Goal: Information Seeking & Learning: Find specific fact

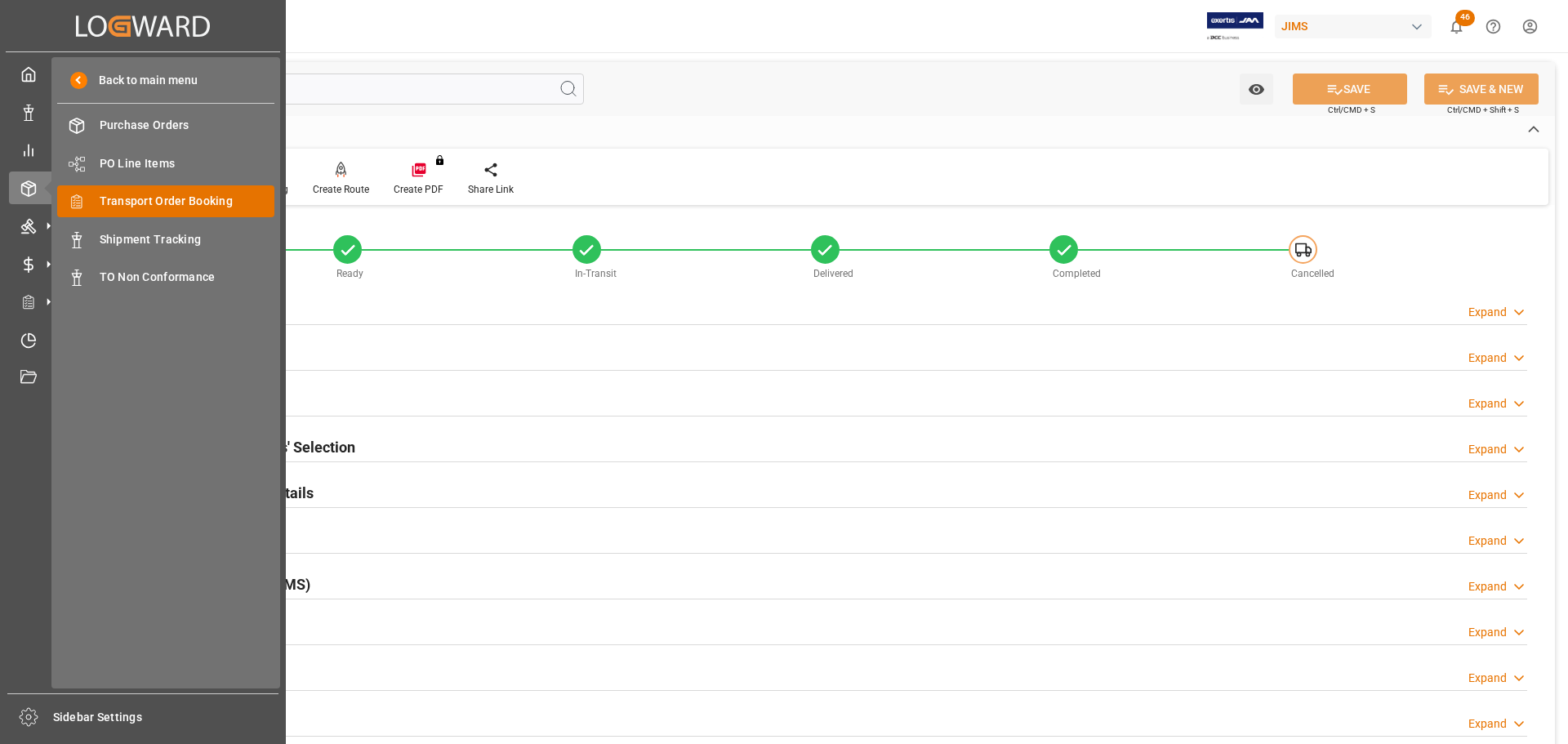
drag, startPoint x: 0, startPoint y: 0, endPoint x: 158, endPoint y: 202, distance: 256.5
click at [158, 202] on span "Transport Order Booking" at bounding box center [187, 201] width 175 height 17
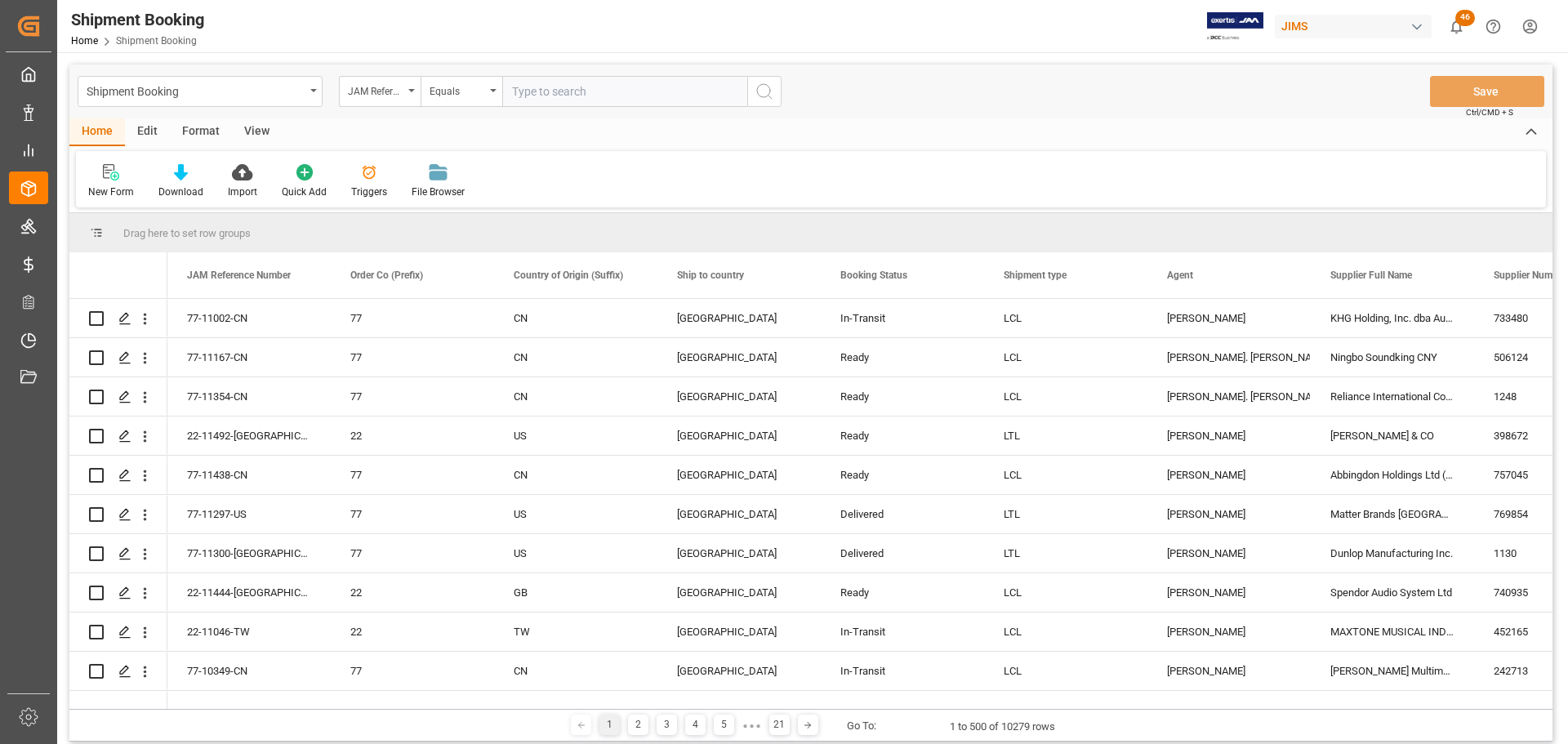
click at [561, 100] on input "text" at bounding box center [625, 92] width 245 height 31
type input "77-11440-[GEOGRAPHIC_DATA]"
click at [767, 94] on icon "search button" at bounding box center [764, 92] width 20 height 20
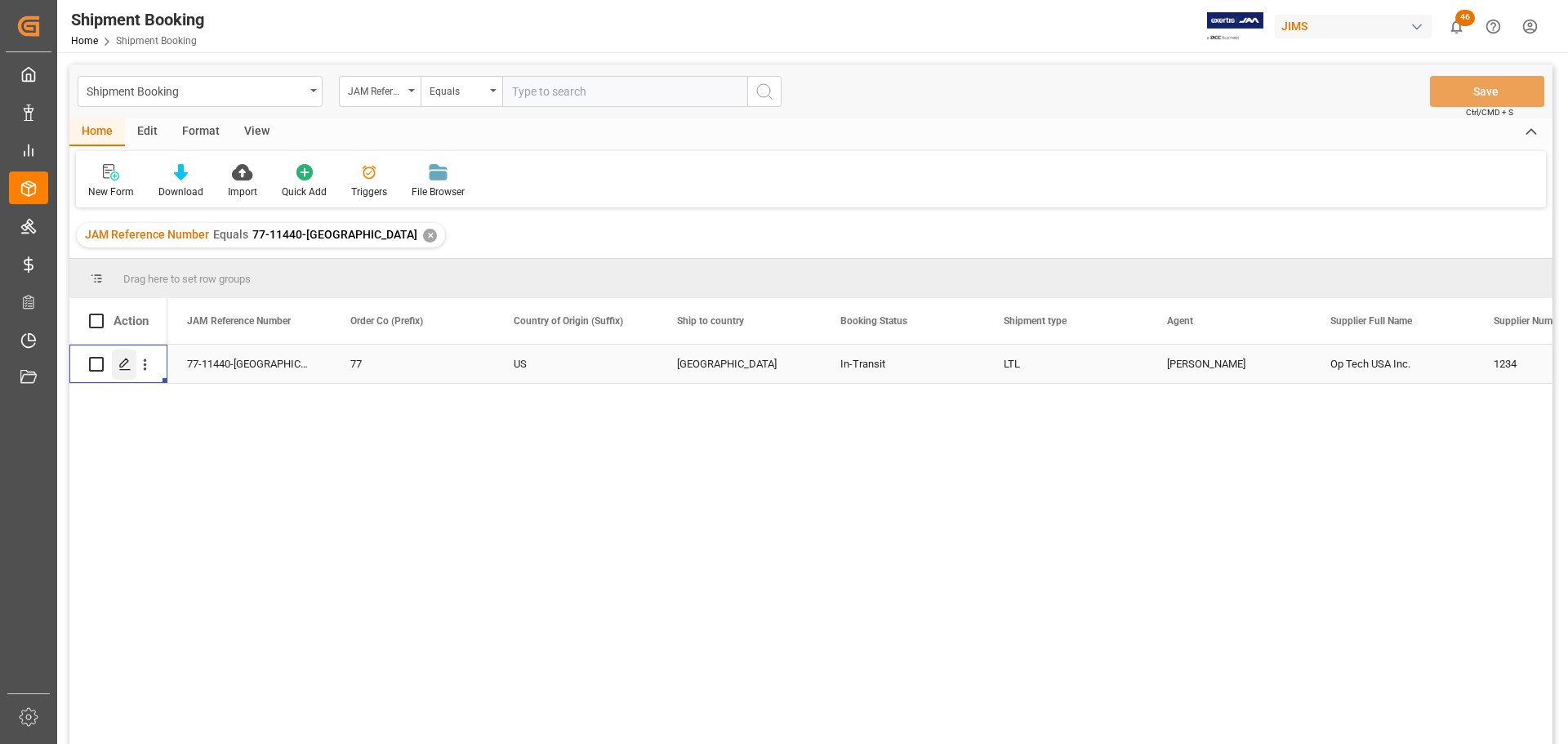
click at [123, 358] on icon "Press SPACE to select this row." at bounding box center [124, 364] width 13 height 13
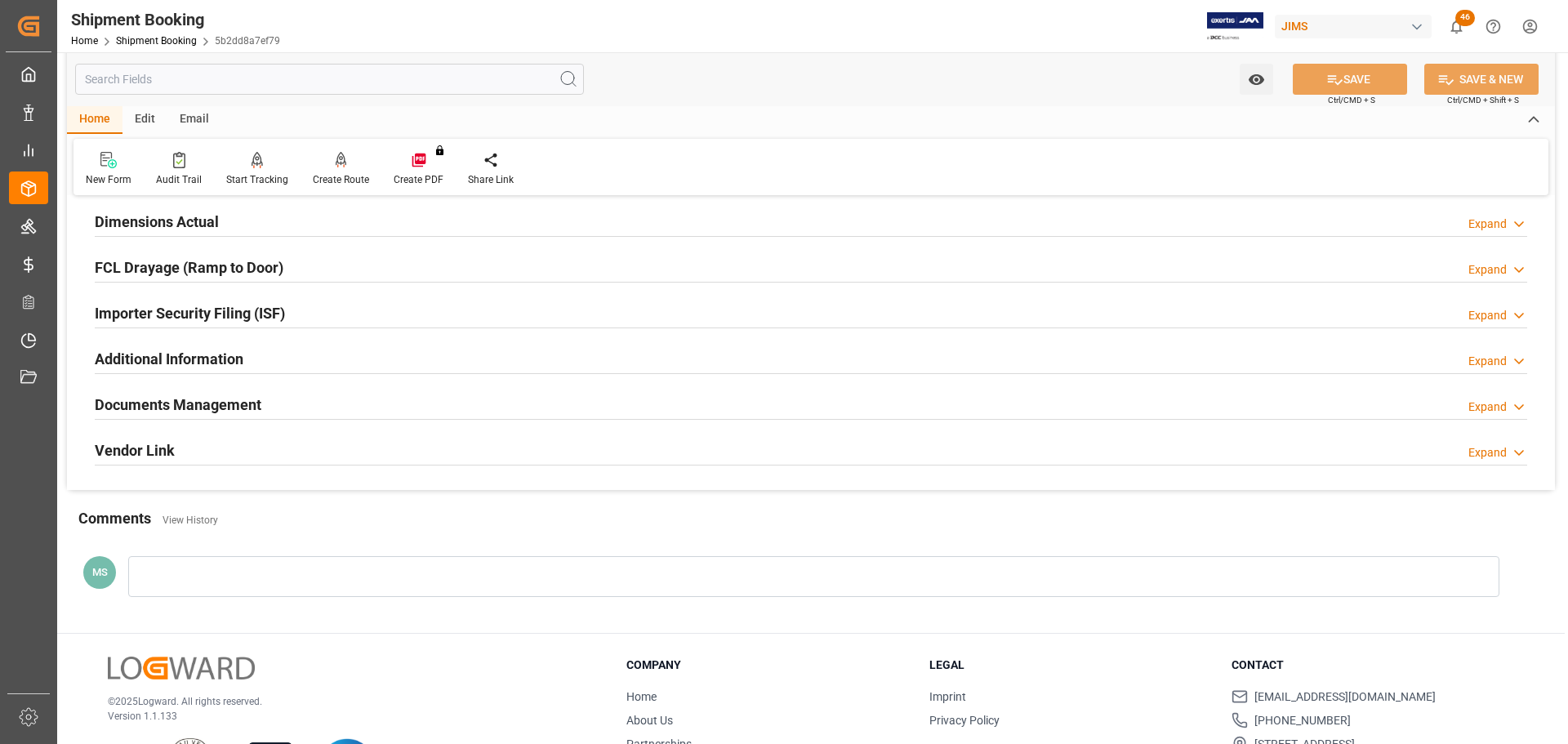
click at [272, 408] on div "Documents Management Expand" at bounding box center [811, 403] width 1433 height 31
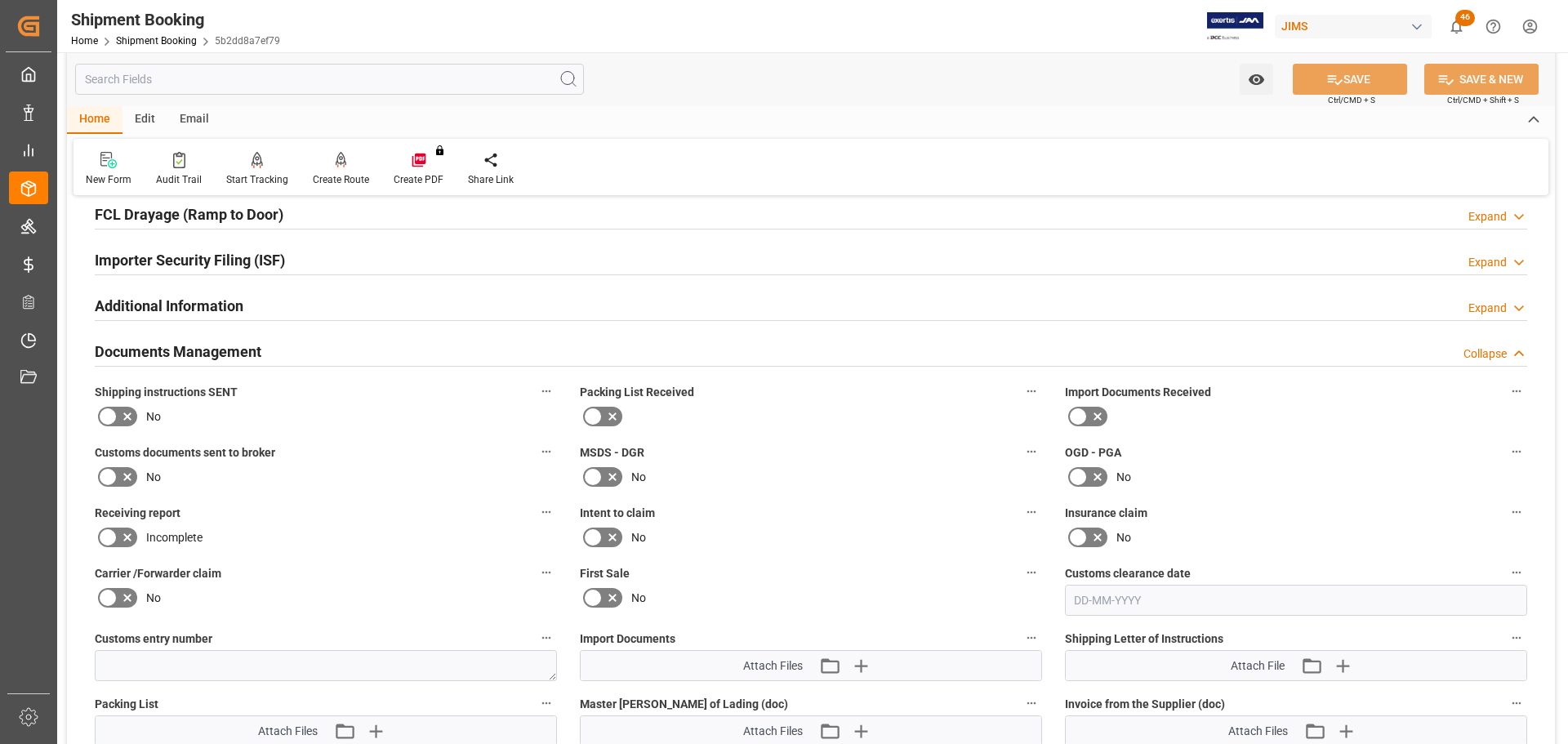
scroll to position [491, 0]
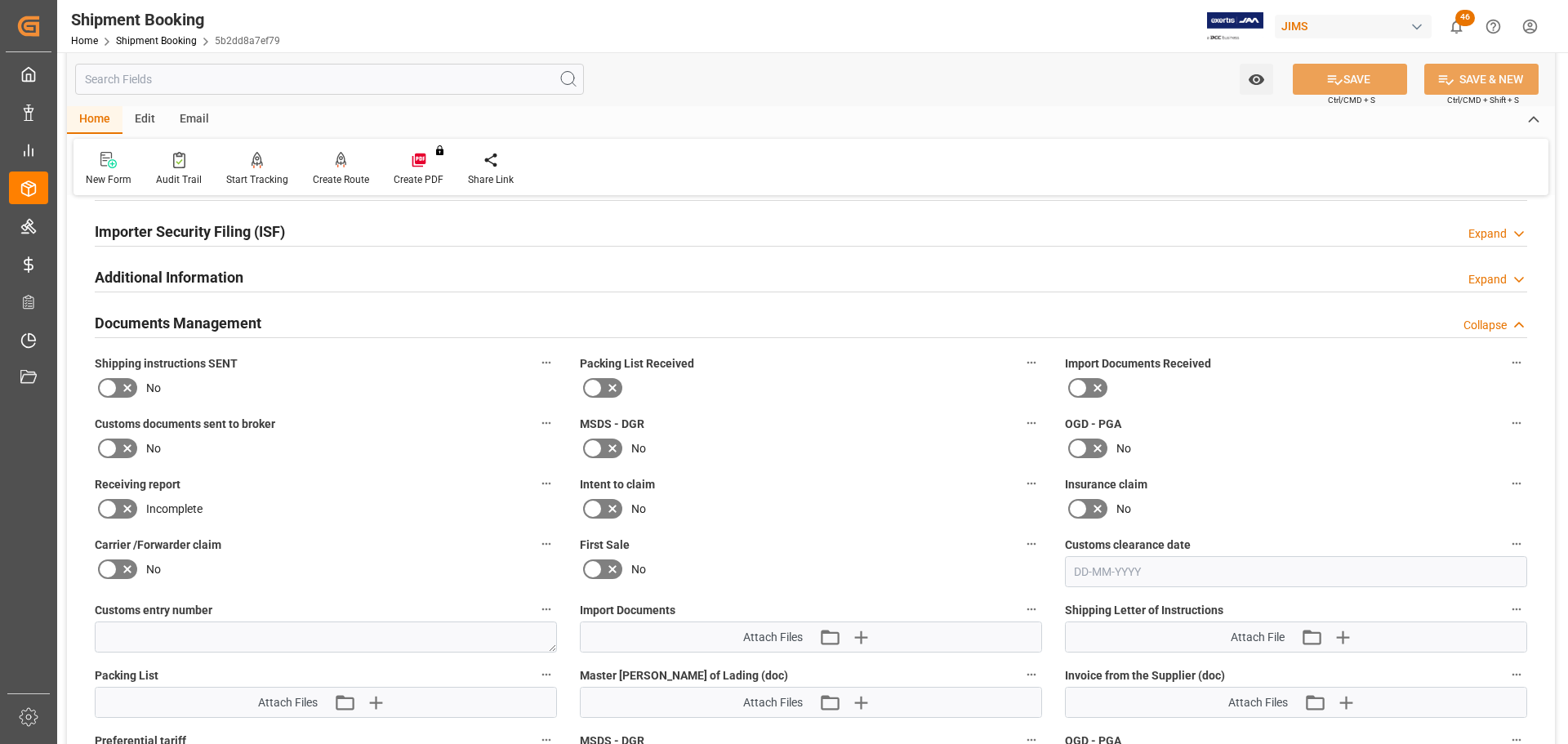
click at [124, 388] on icon at bounding box center [128, 388] width 20 height 20
click at [0, 0] on input "checkbox" at bounding box center [0, 0] width 0 height 0
click at [120, 456] on icon at bounding box center [128, 449] width 20 height 20
click at [0, 0] on input "checkbox" at bounding box center [0, 0] width 0 height 0
click at [1346, 71] on button "SAVE" at bounding box center [1350, 79] width 114 height 31
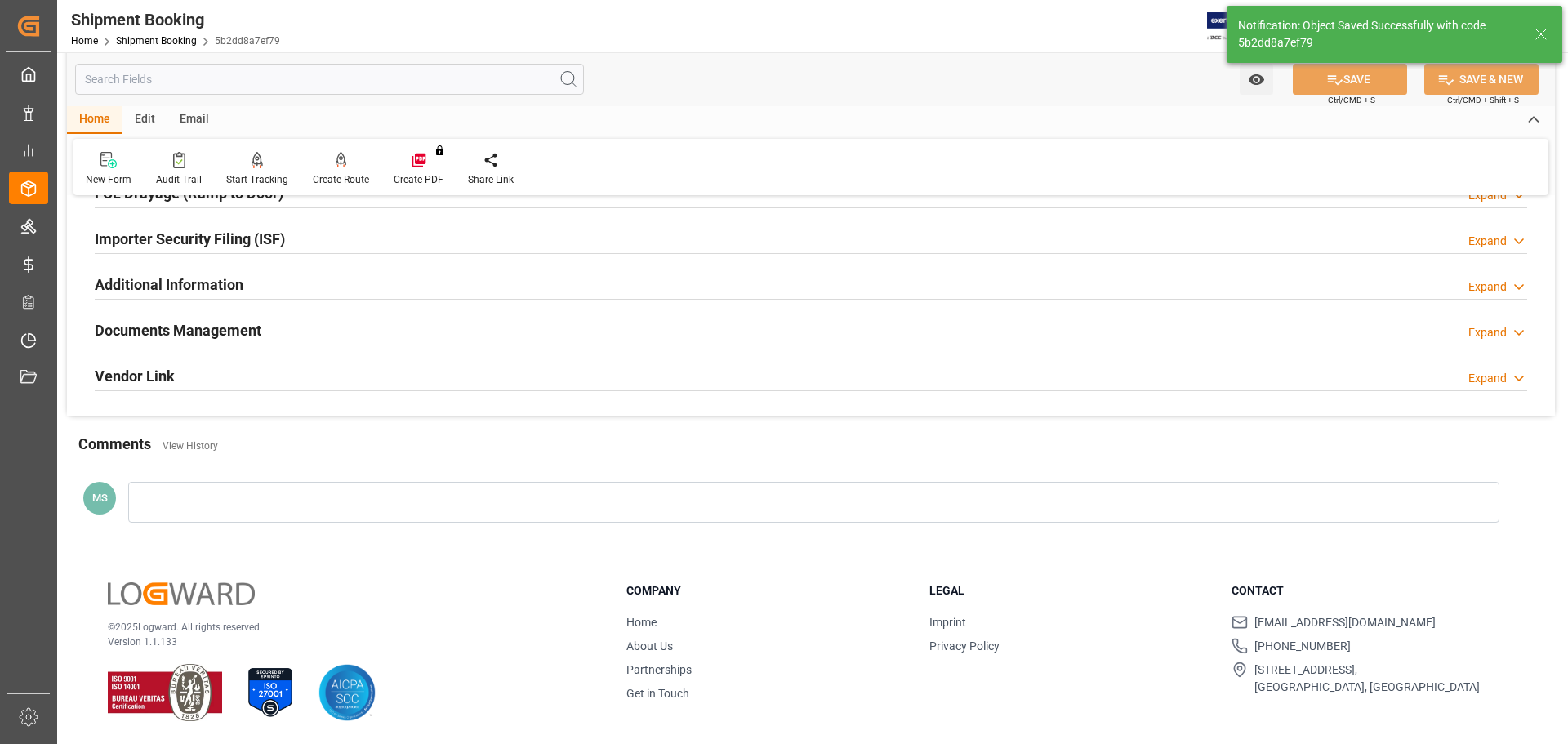
scroll to position [482, 0]
click at [200, 338] on h2 "Documents Management" at bounding box center [177, 332] width 166 height 22
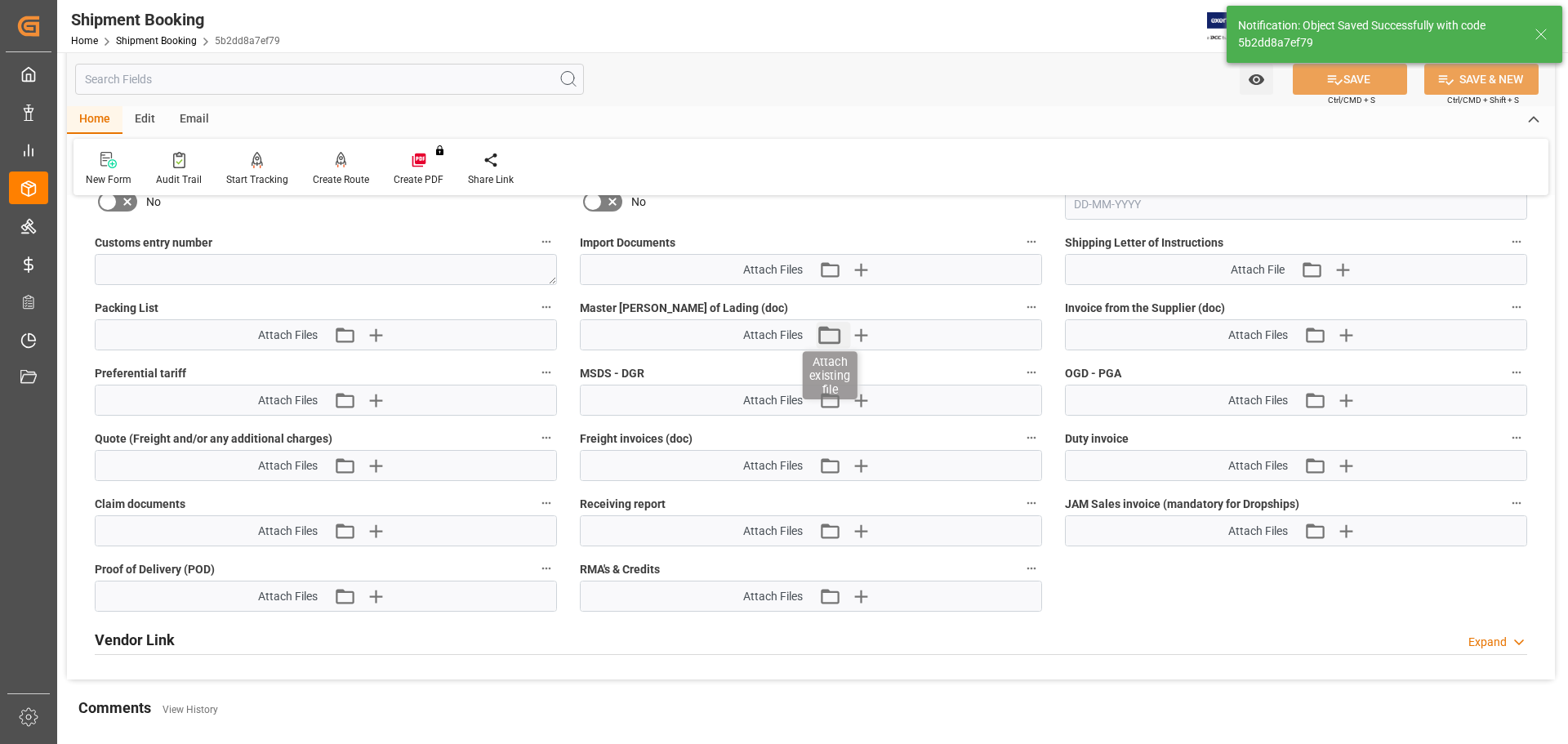
scroll to position [898, 0]
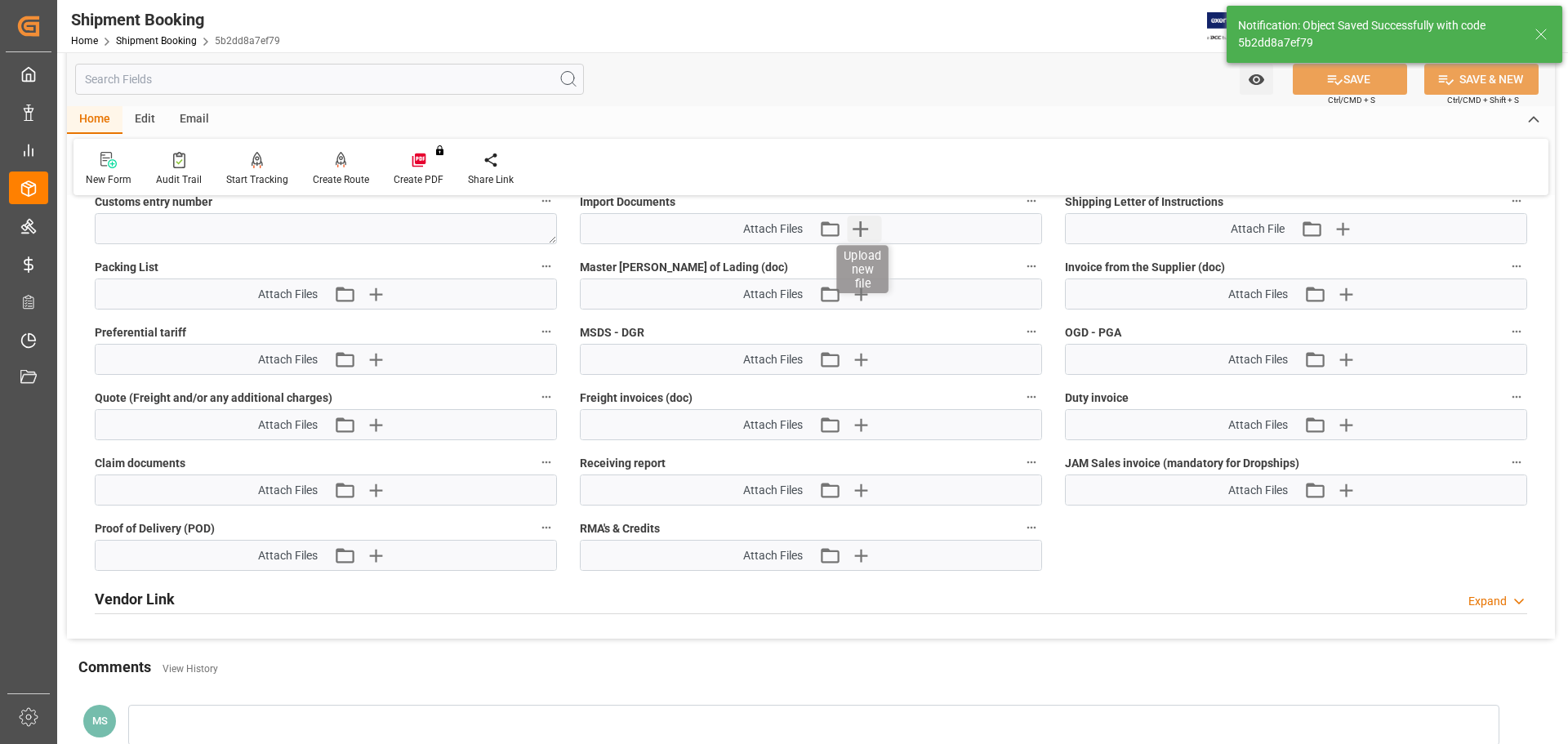
click at [859, 234] on icon "button" at bounding box center [860, 228] width 26 height 26
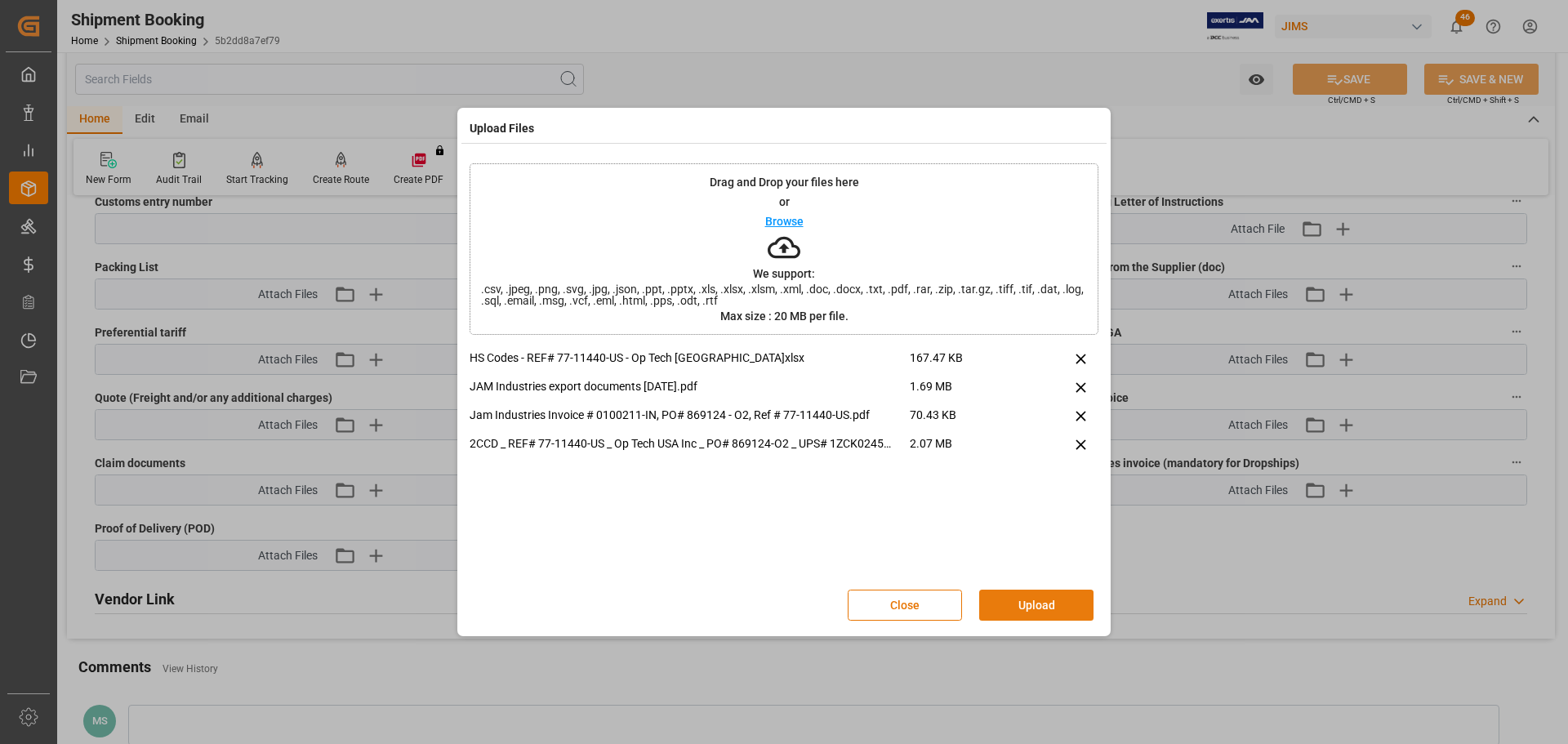
click at [1012, 608] on button "Upload" at bounding box center [1036, 605] width 114 height 31
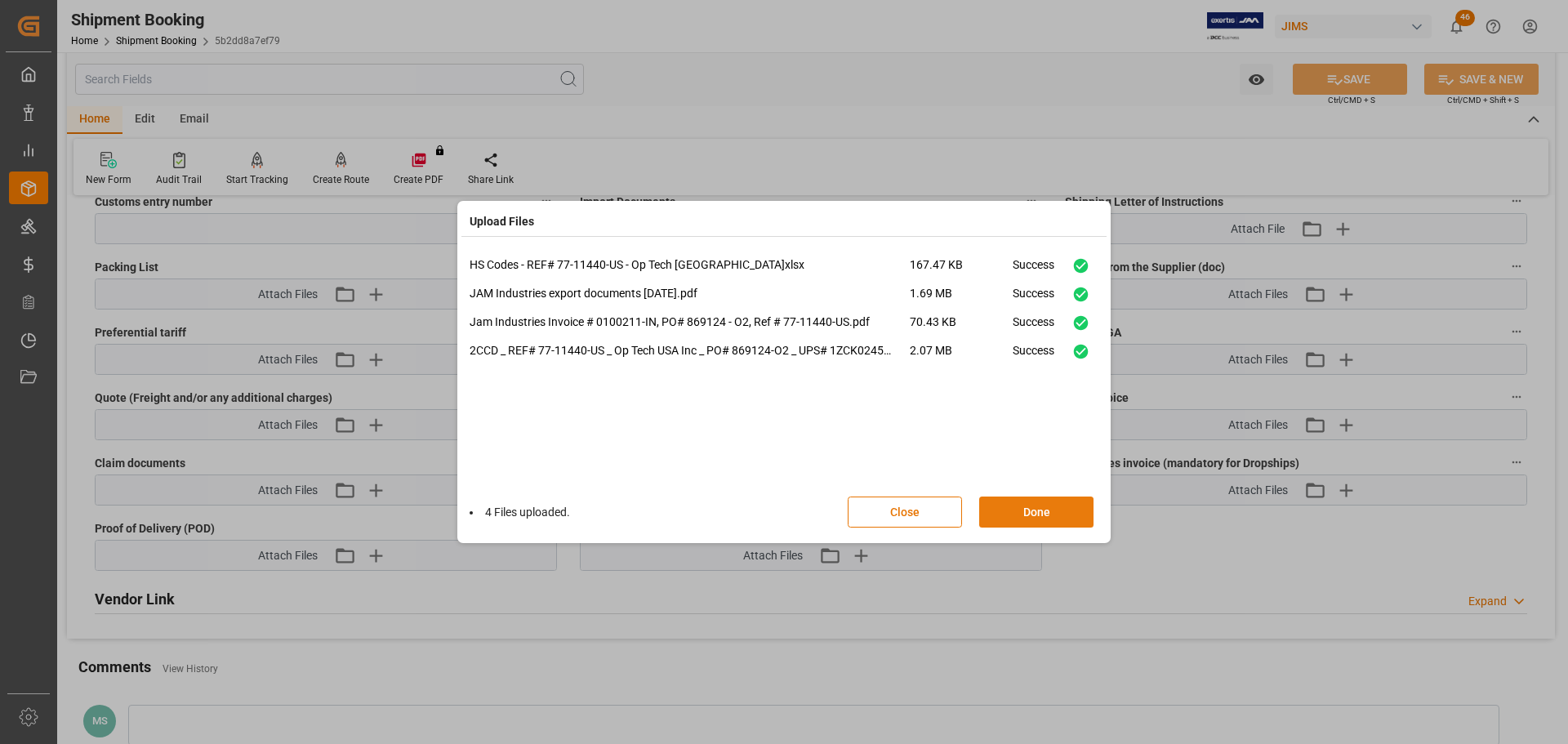
click at [1047, 516] on button "Done" at bounding box center [1036, 512] width 114 height 31
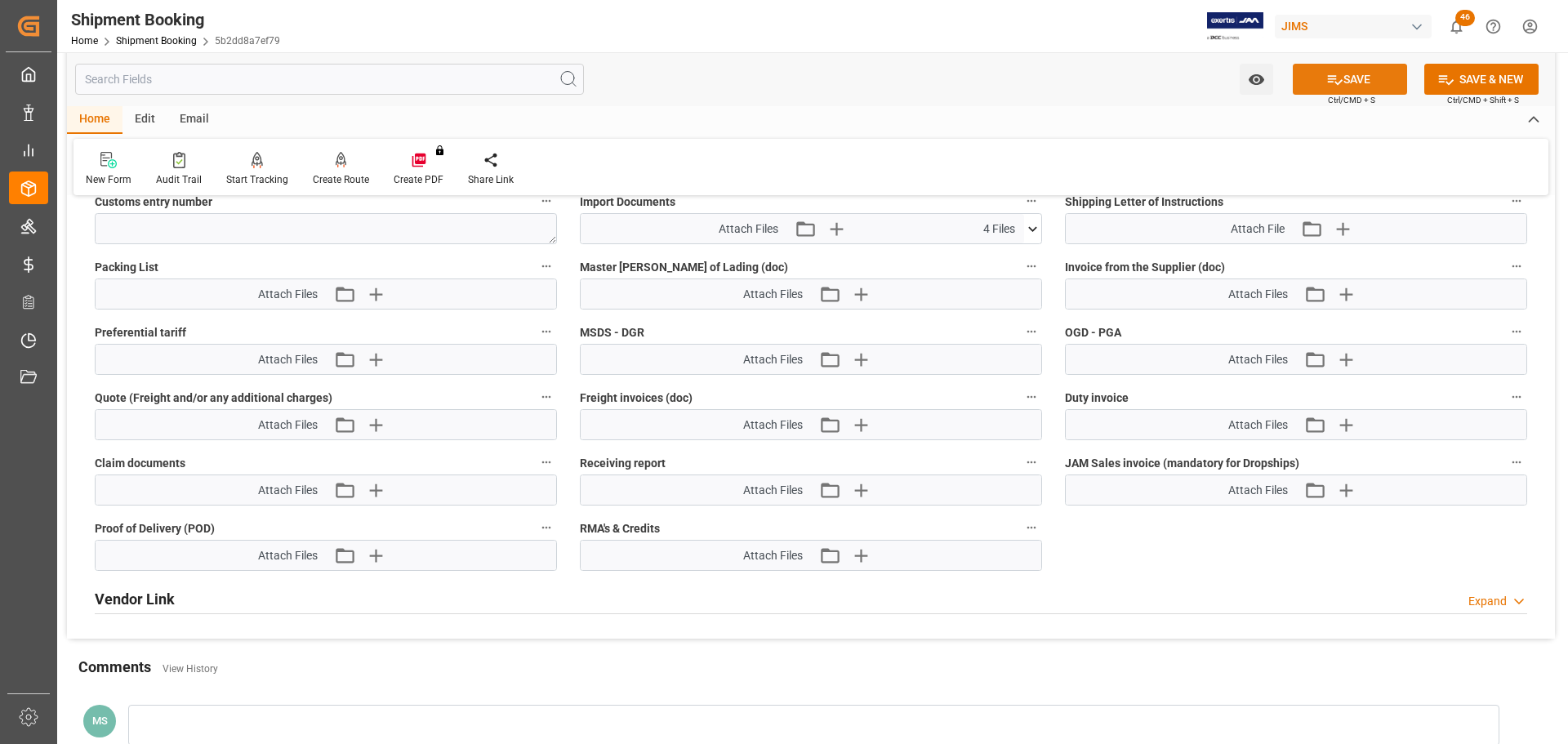
click at [1313, 89] on button "SAVE" at bounding box center [1350, 79] width 114 height 31
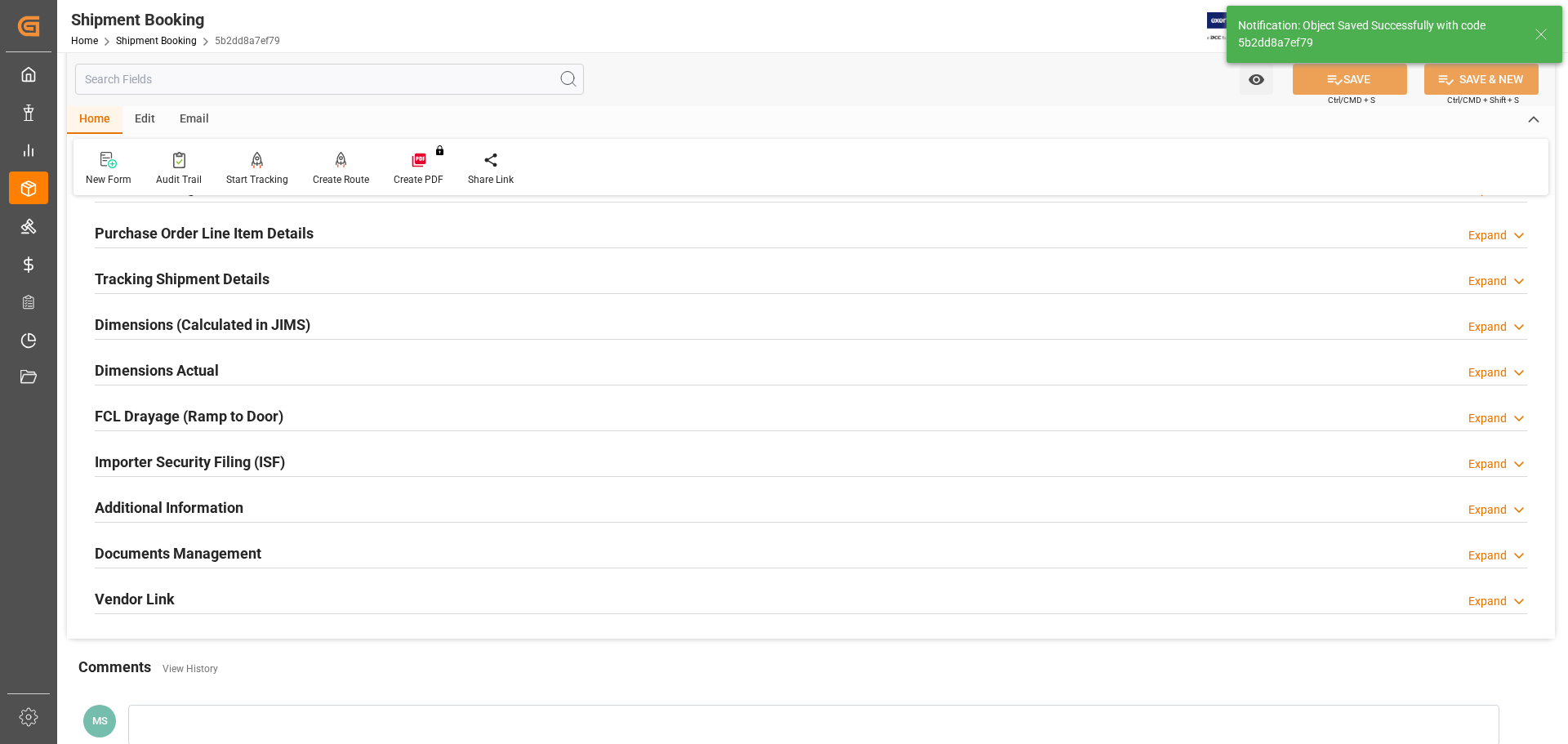
scroll to position [342, 0]
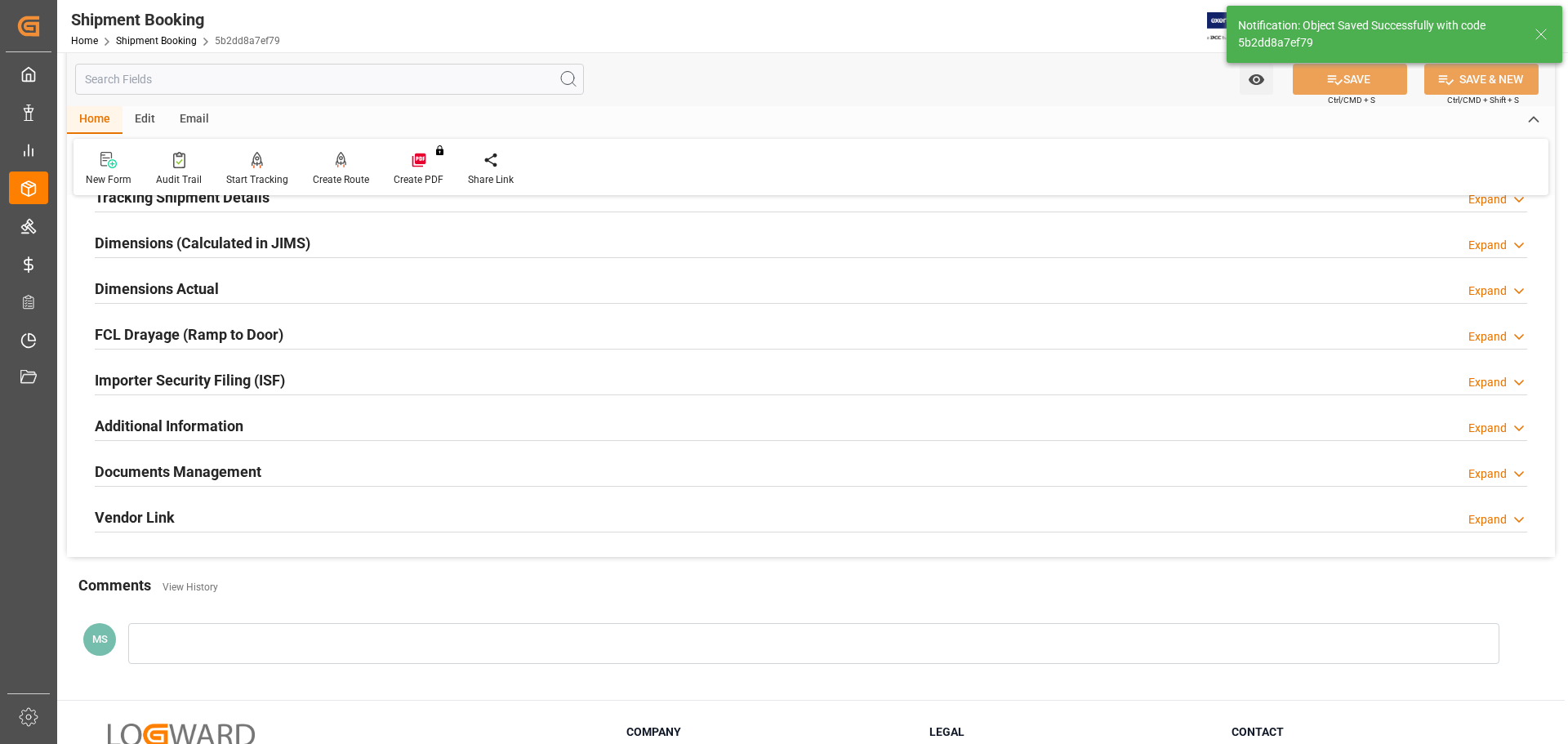
click at [303, 480] on div "Documents Management Expand" at bounding box center [811, 471] width 1433 height 31
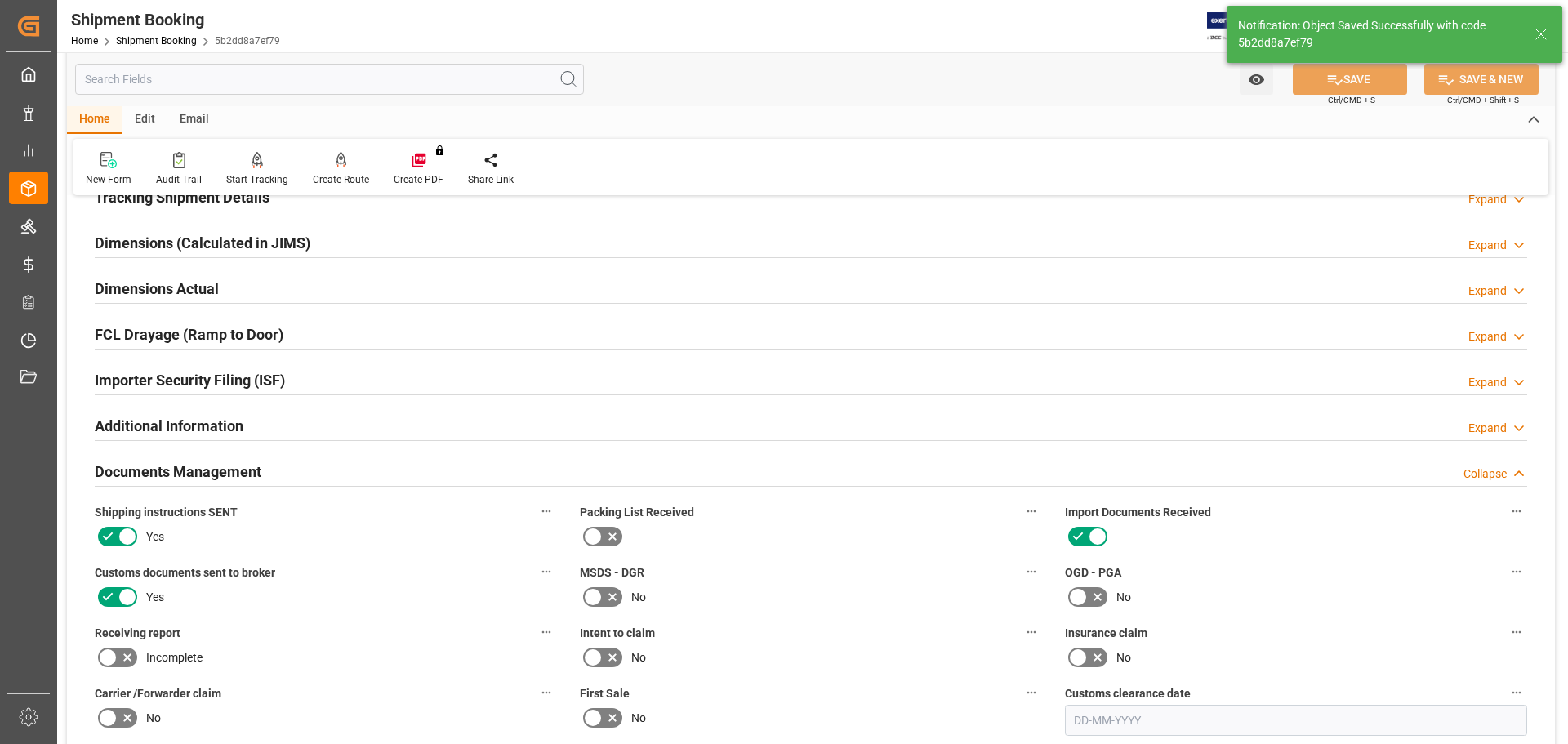
click at [307, 470] on div "Documents Management Collapse" at bounding box center [811, 471] width 1433 height 31
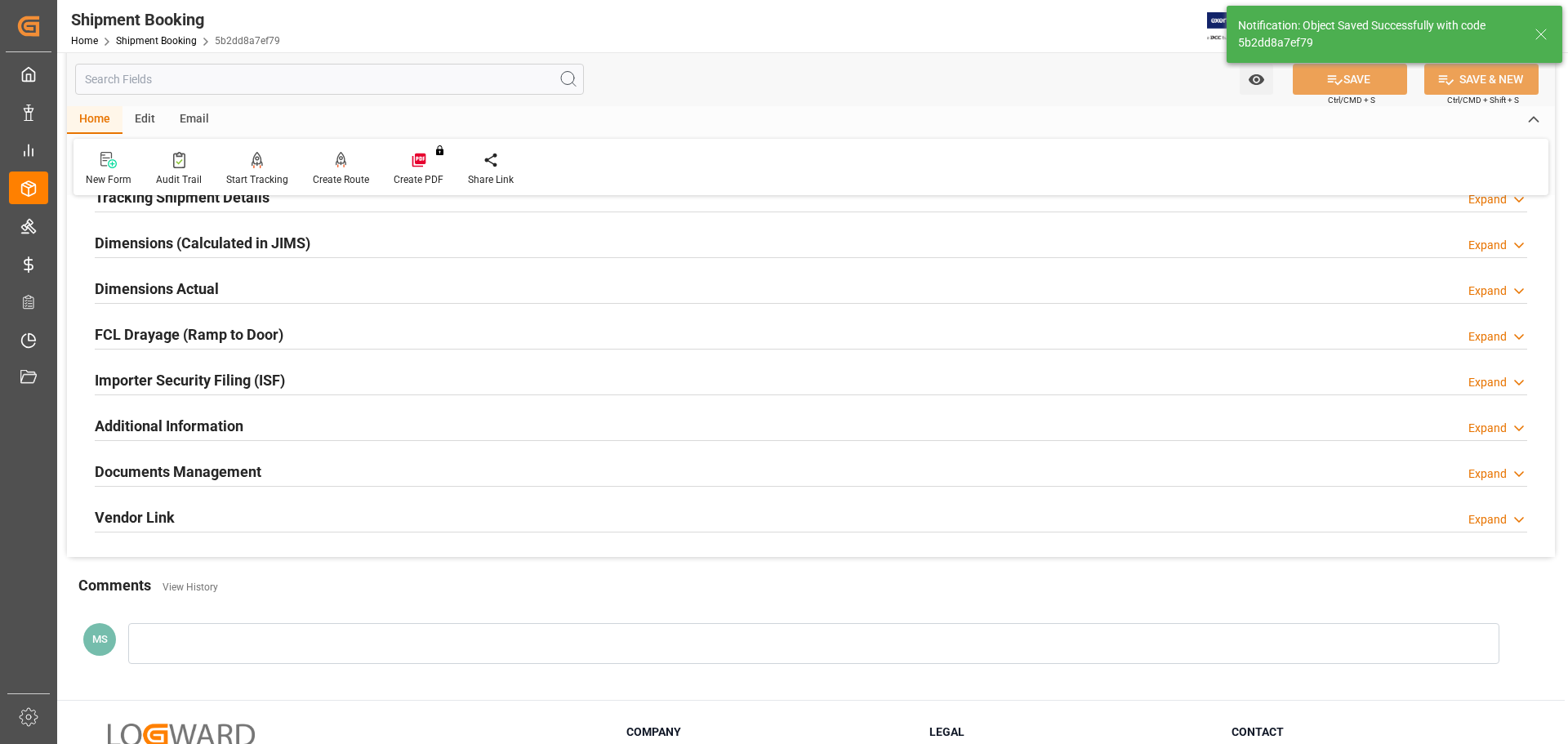
click at [308, 470] on div "Documents Management Expand" at bounding box center [811, 471] width 1433 height 31
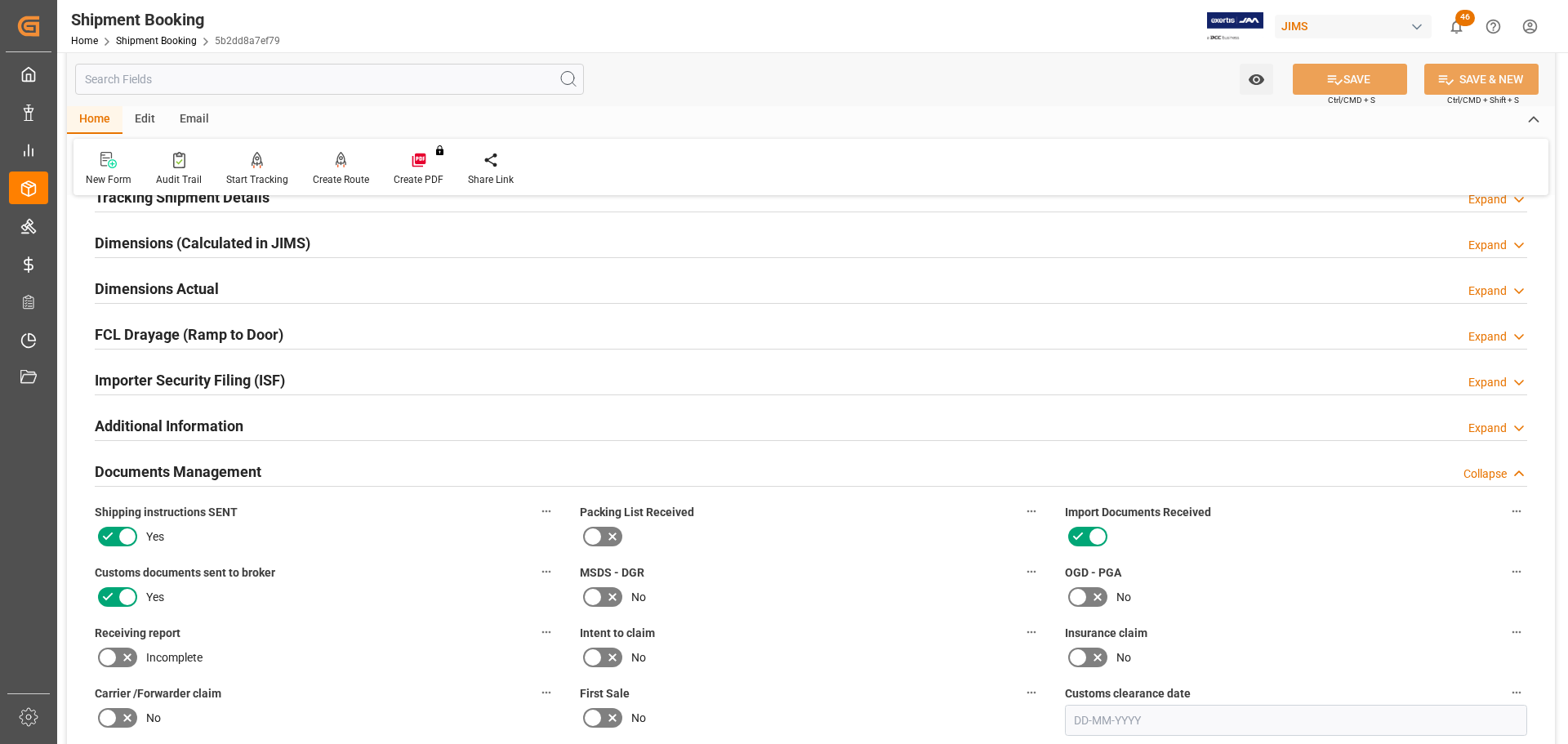
click at [308, 470] on div "Documents Management Collapse" at bounding box center [811, 471] width 1433 height 31
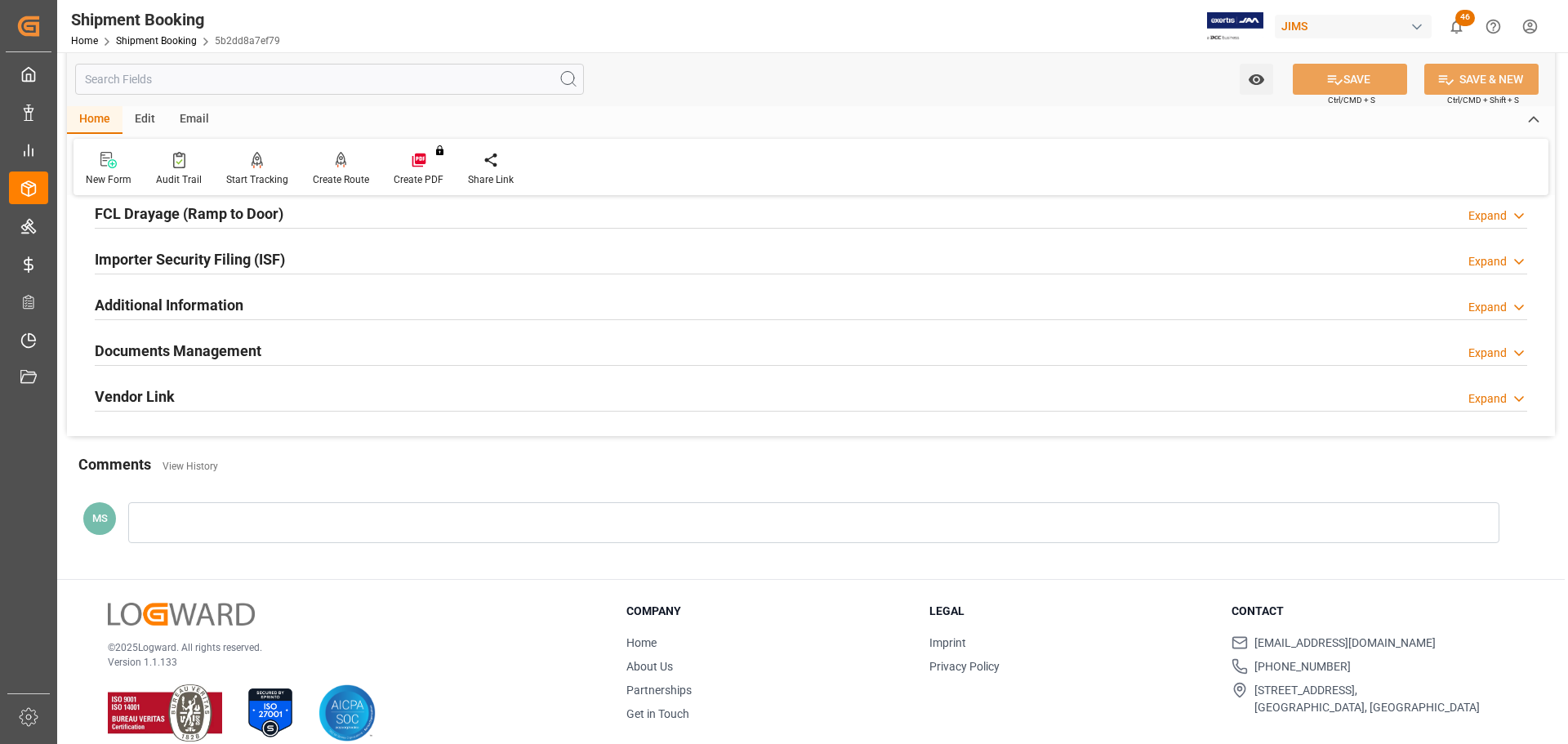
scroll to position [482, 0]
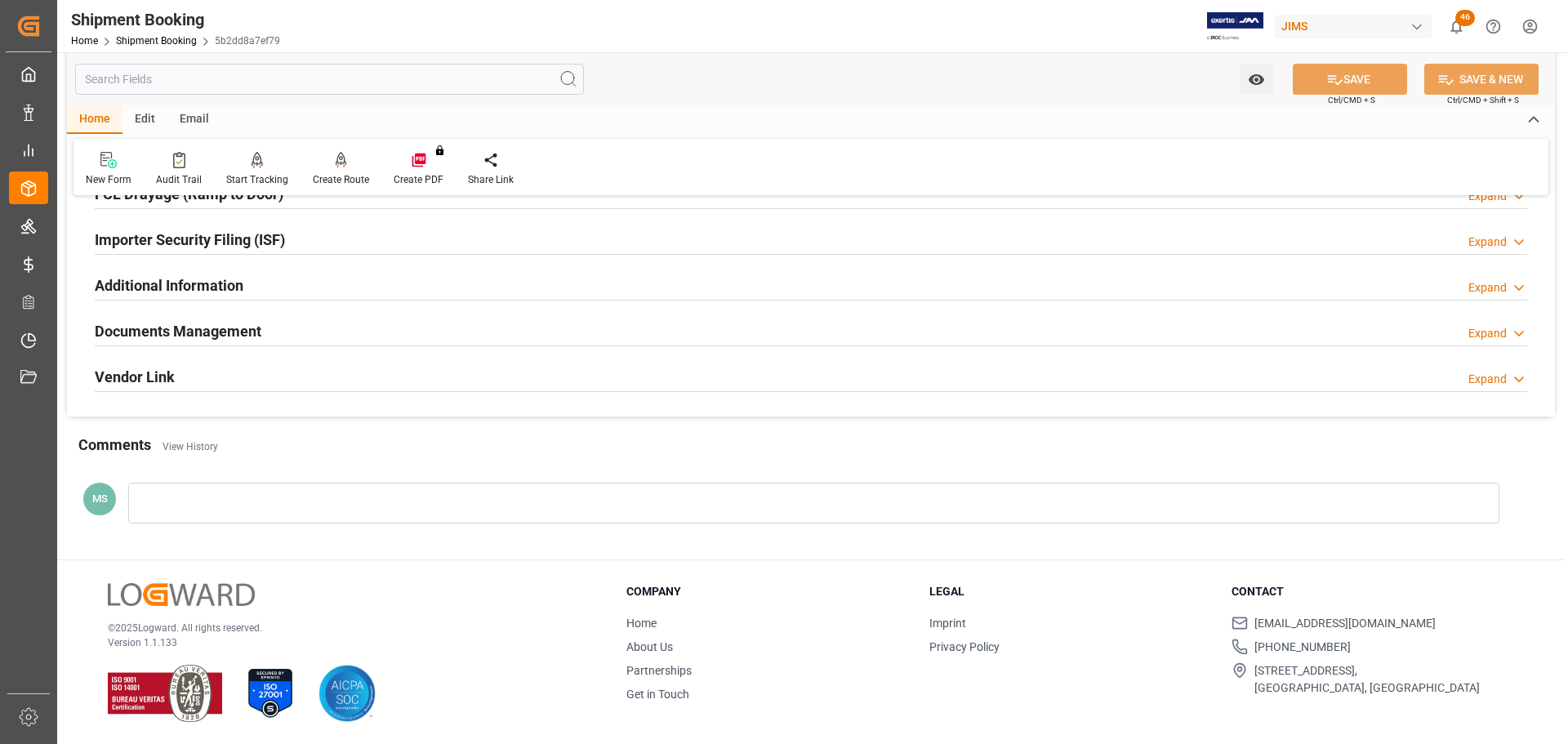
click at [289, 330] on div "Documents Management Expand" at bounding box center [811, 330] width 1433 height 31
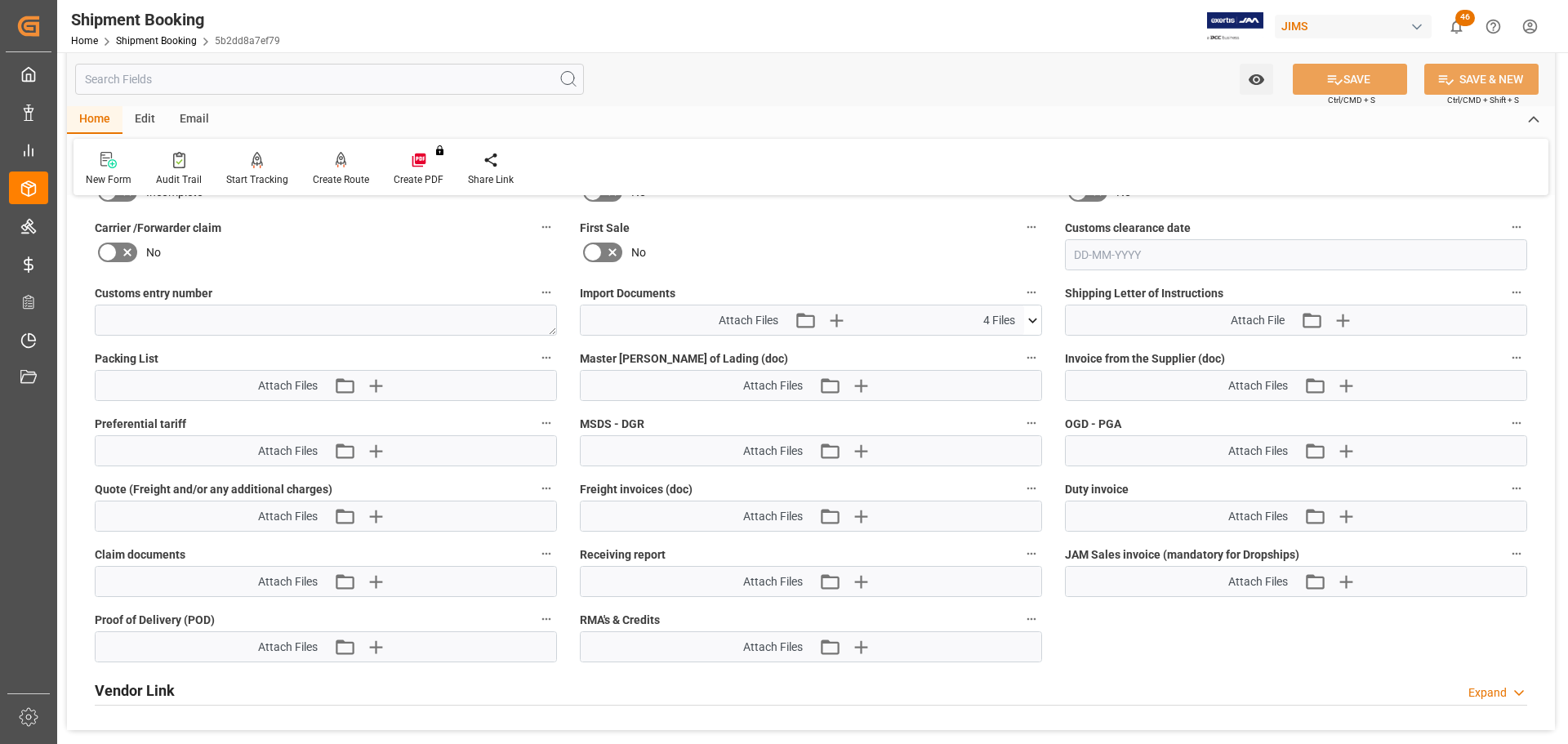
scroll to position [808, 0]
click at [1341, 377] on icon "button" at bounding box center [1345, 383] width 26 height 26
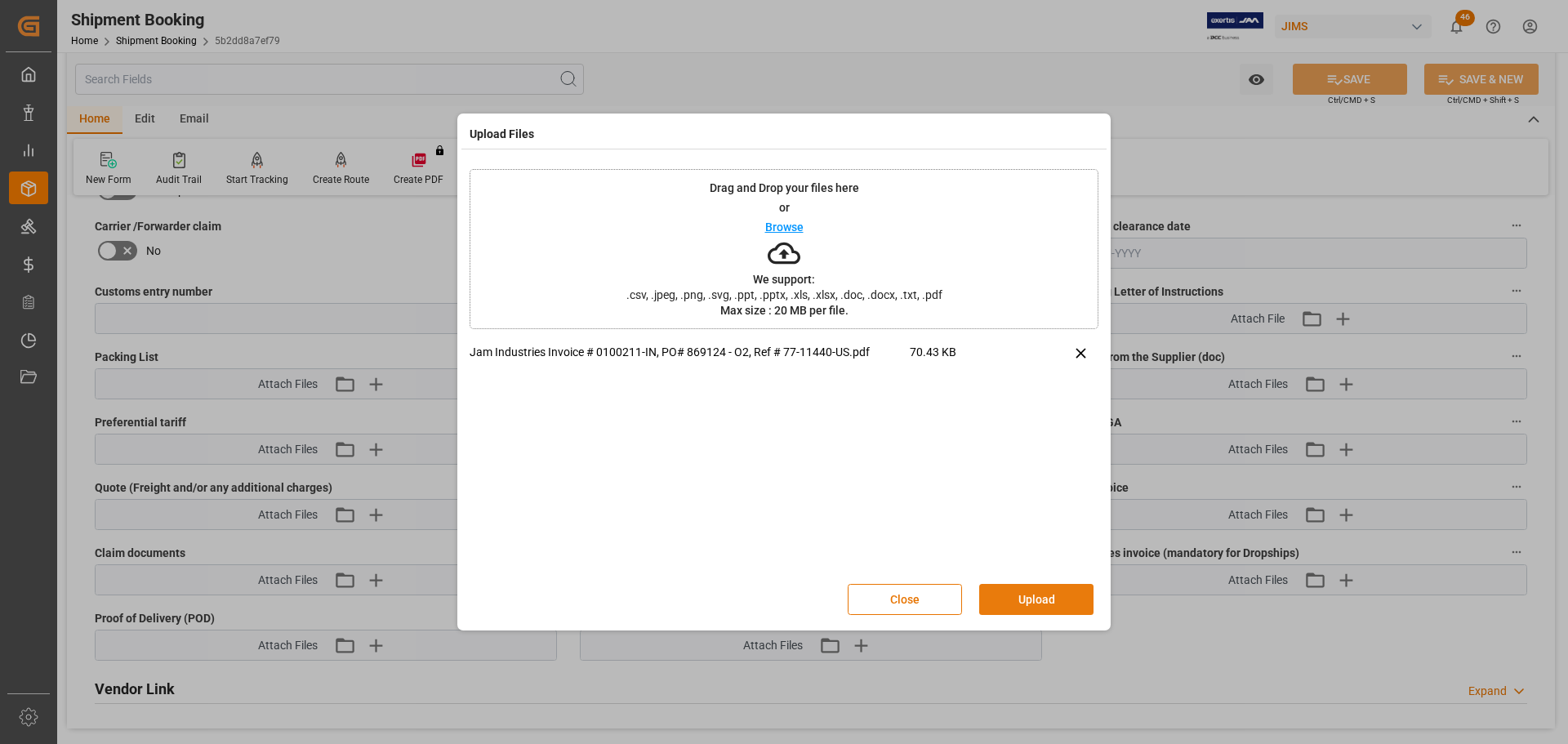
click at [1011, 600] on button "Upload" at bounding box center [1036, 600] width 114 height 31
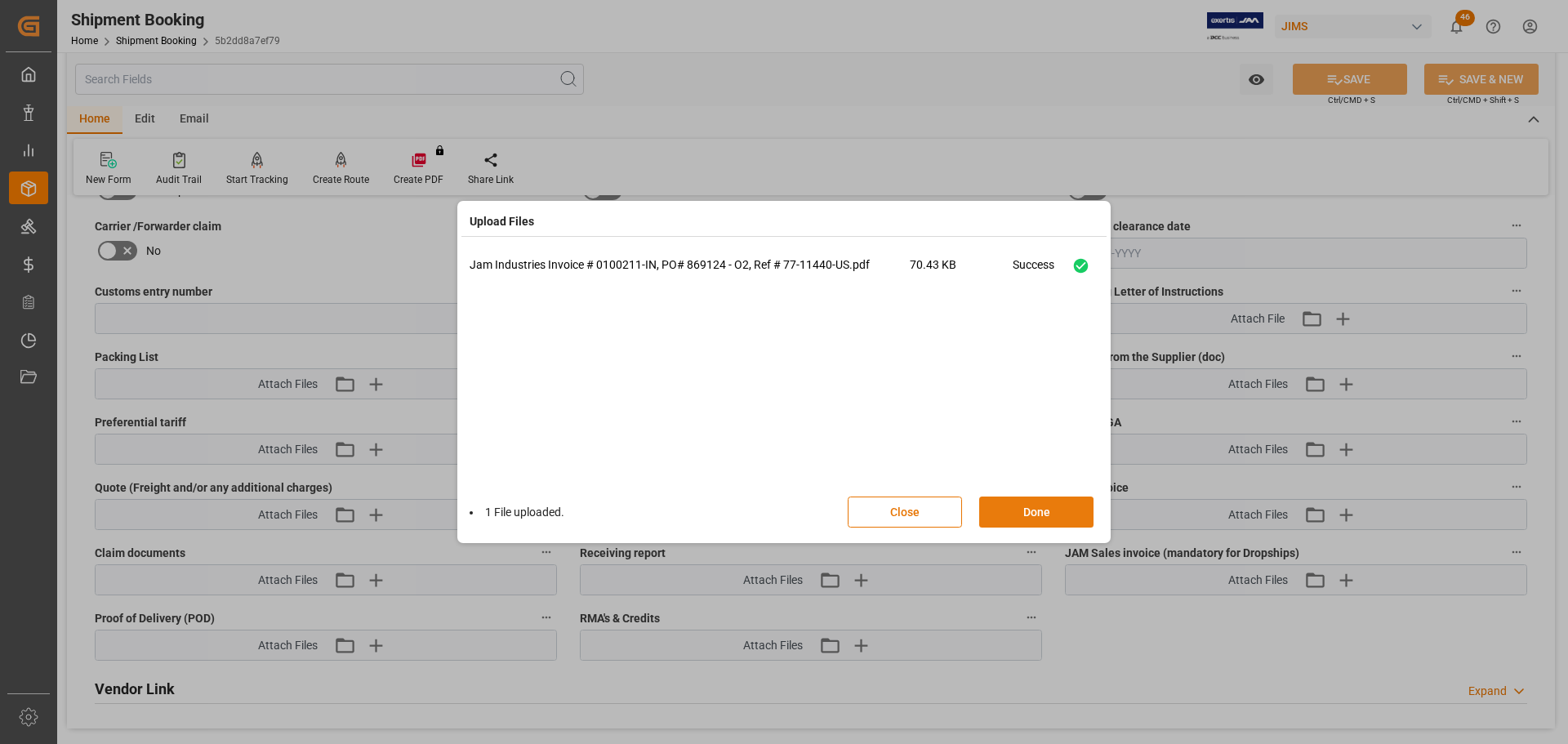
click at [1015, 511] on button "Done" at bounding box center [1036, 512] width 114 height 31
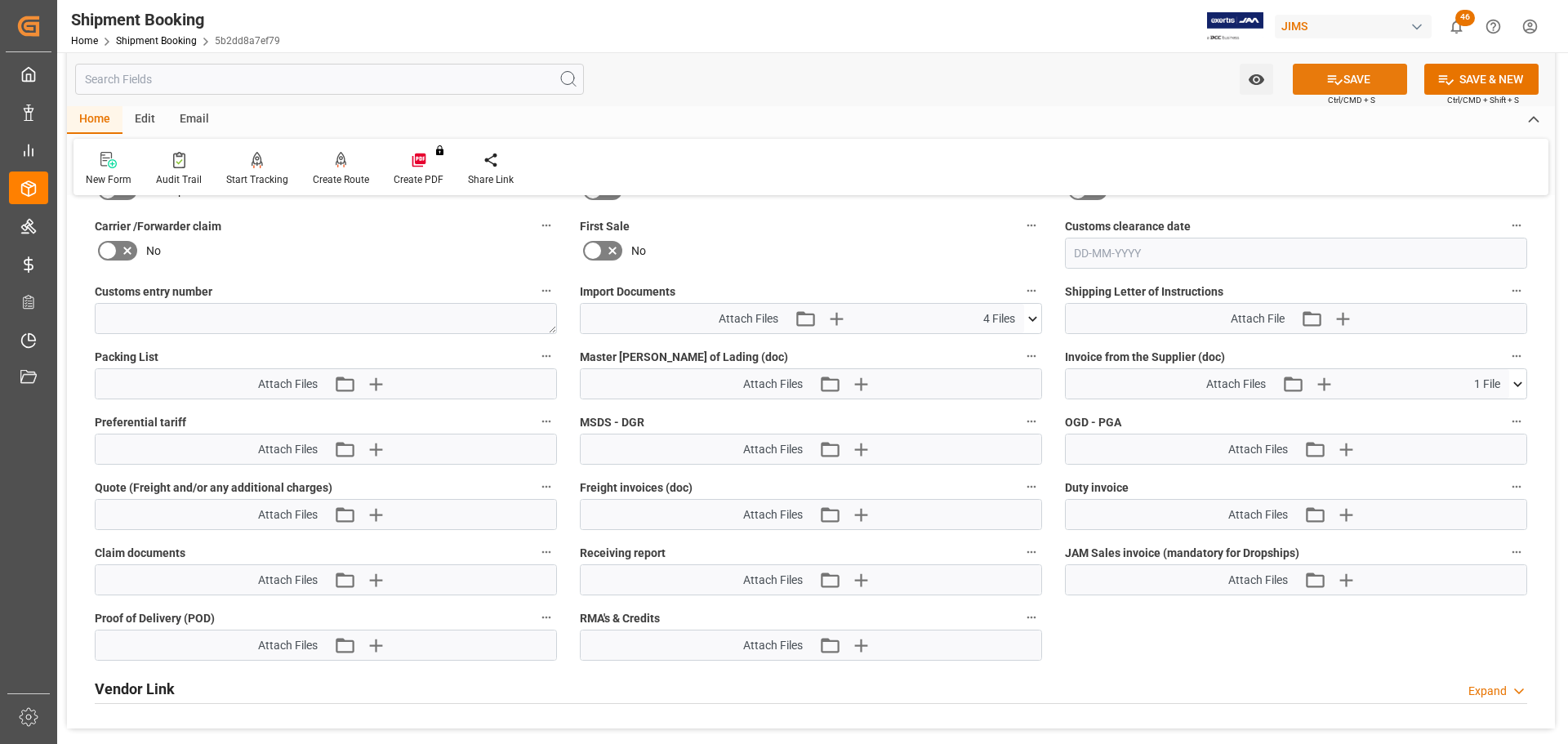
click at [1314, 79] on button "SAVE" at bounding box center [1350, 79] width 114 height 31
click at [386, 432] on label "Preferential tariff" at bounding box center [325, 422] width 462 height 23
click at [536, 432] on button "Preferential tariff" at bounding box center [546, 421] width 21 height 21
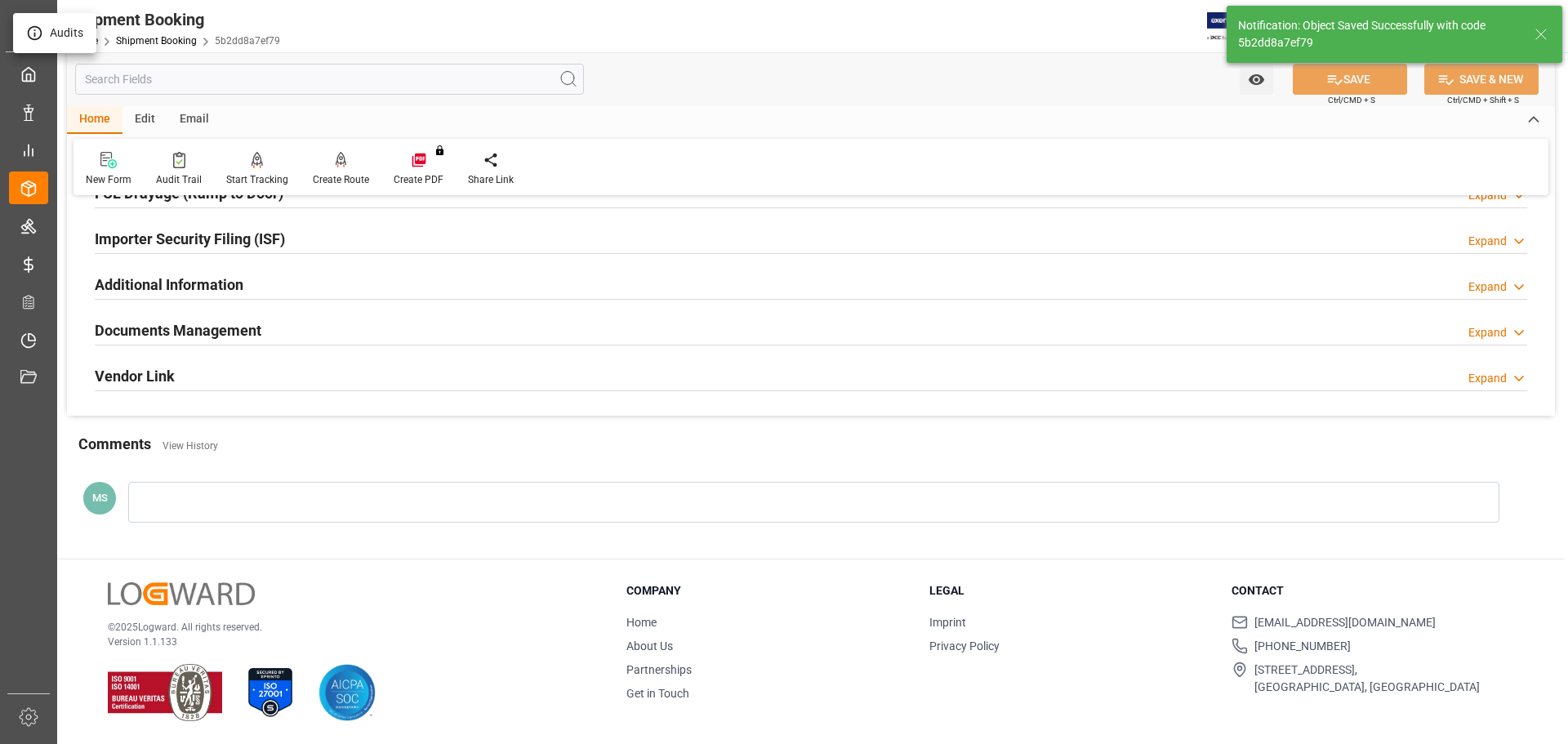
scroll to position [170, 0]
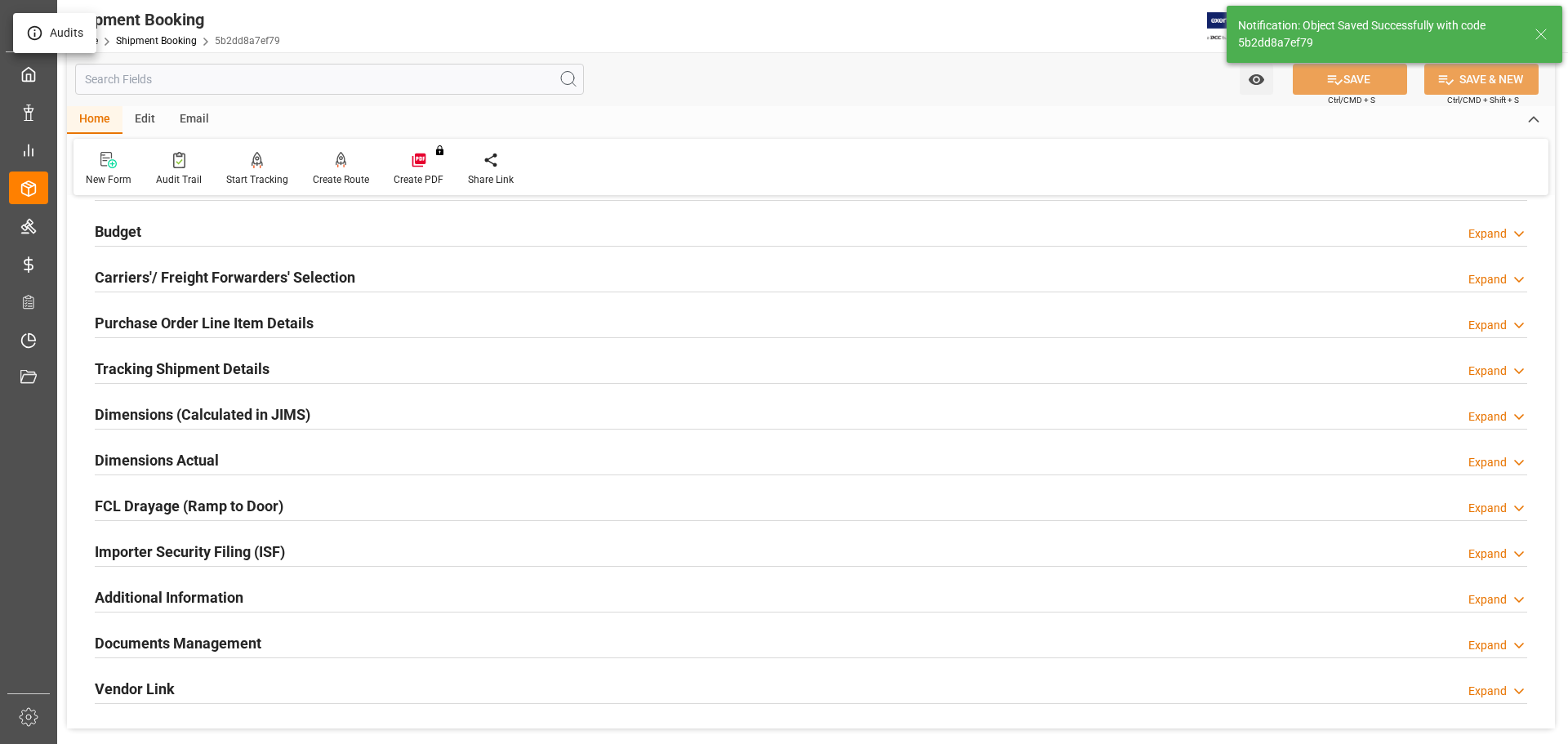
click at [274, 652] on div at bounding box center [784, 372] width 1568 height 744
click at [274, 634] on div "Documents Management Expand" at bounding box center [811, 642] width 1433 height 31
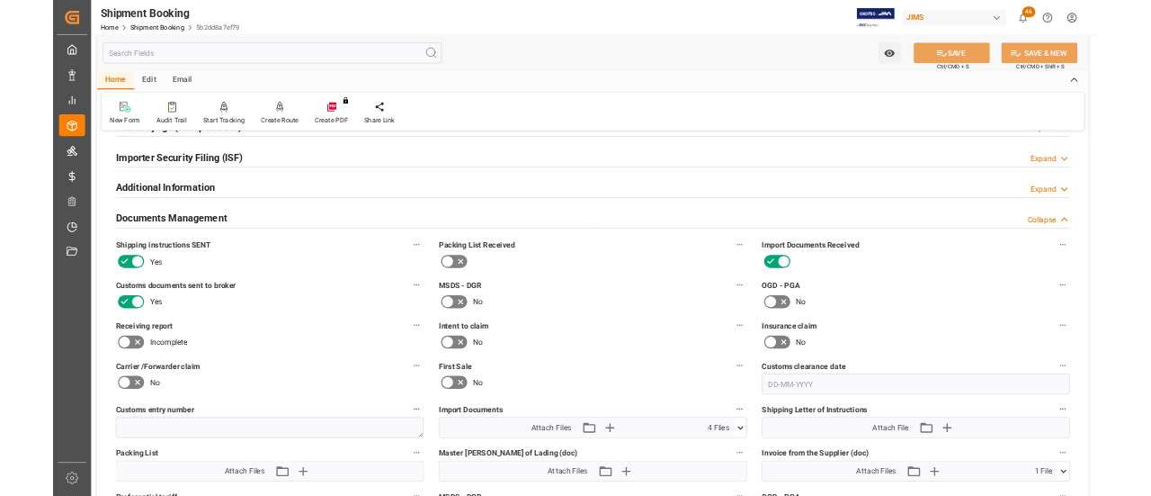
scroll to position [531, 0]
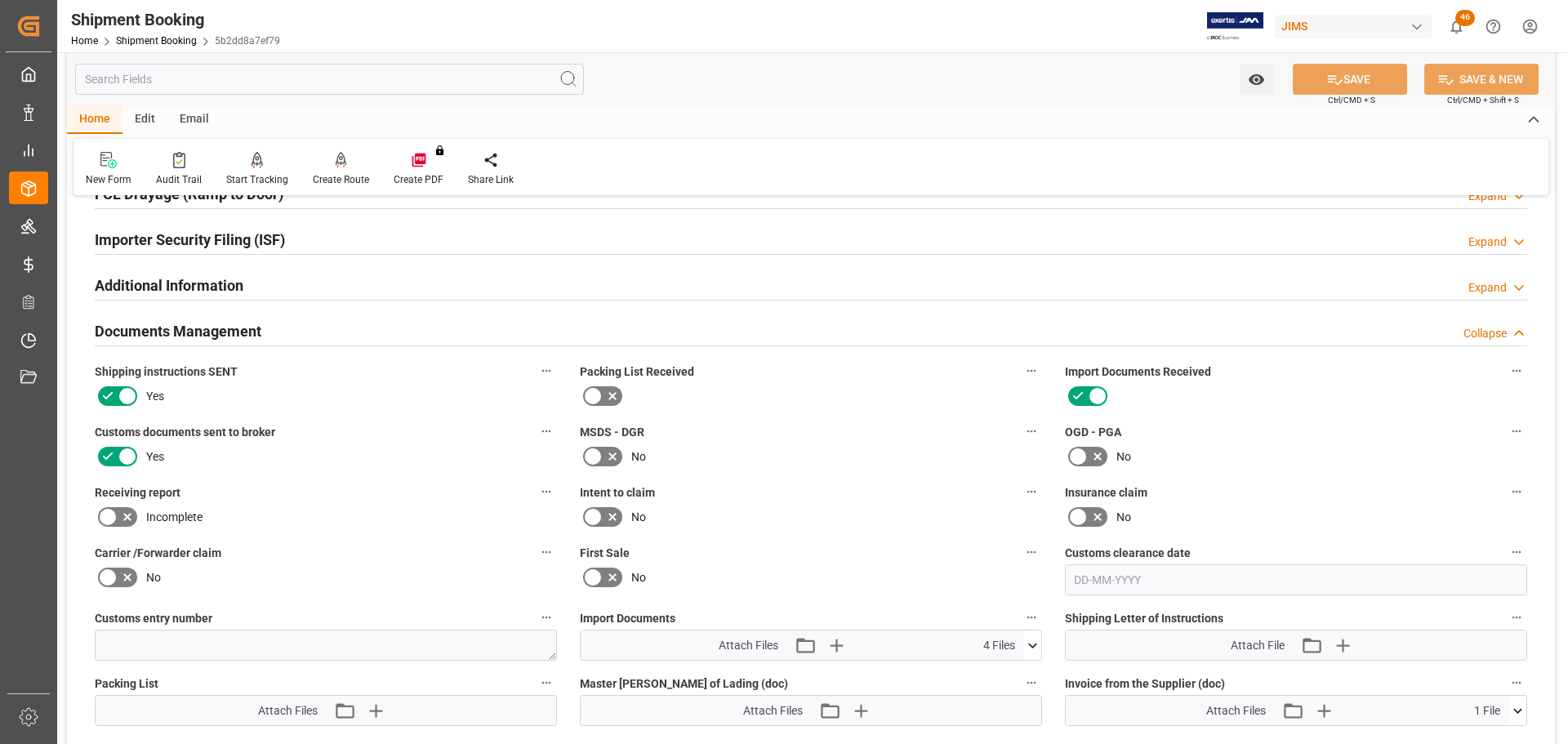
click at [254, 335] on h2 "Documents Management" at bounding box center [177, 332] width 166 height 22
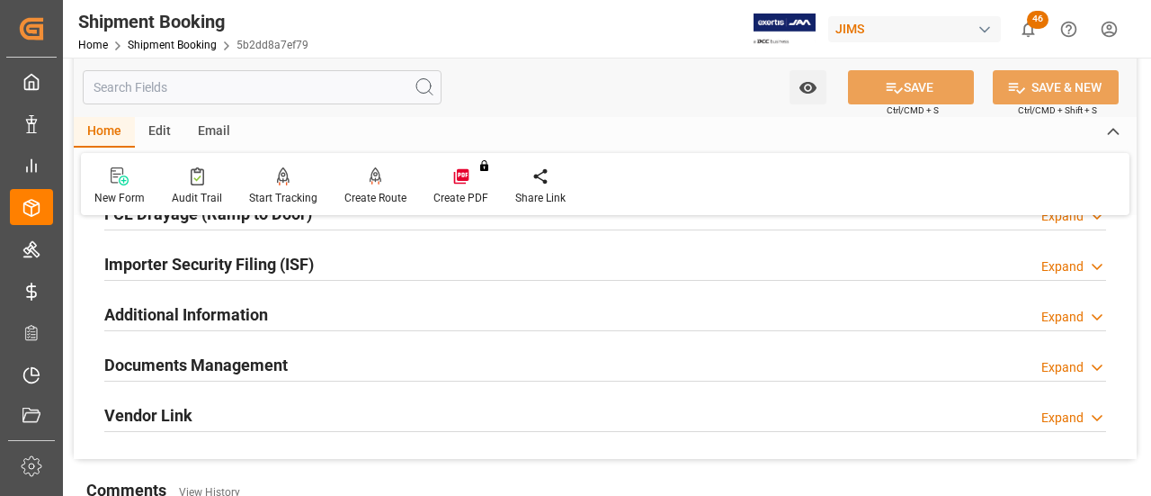
scroll to position [528, 0]
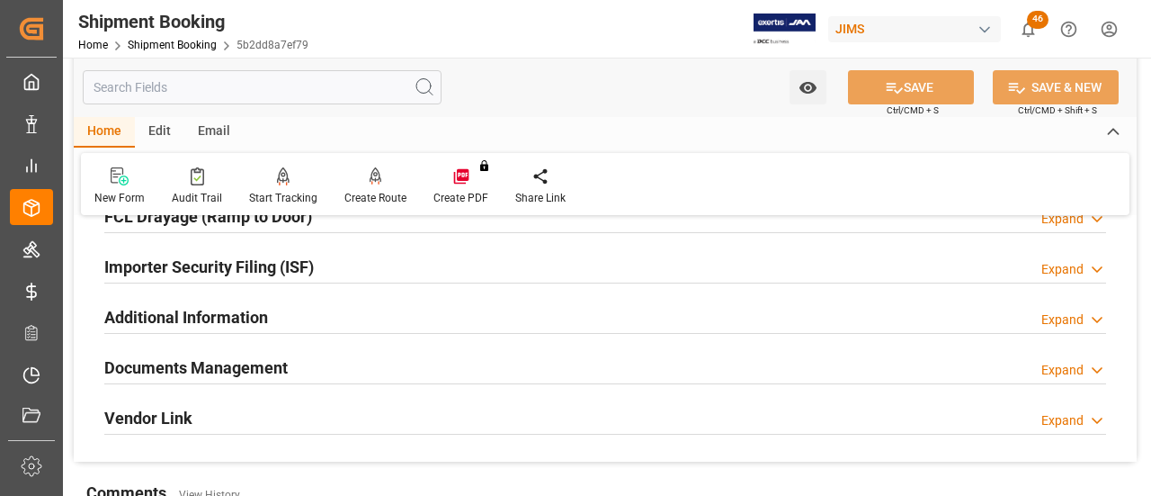
click at [331, 366] on div "Documents Management Expand" at bounding box center [605, 366] width 1002 height 34
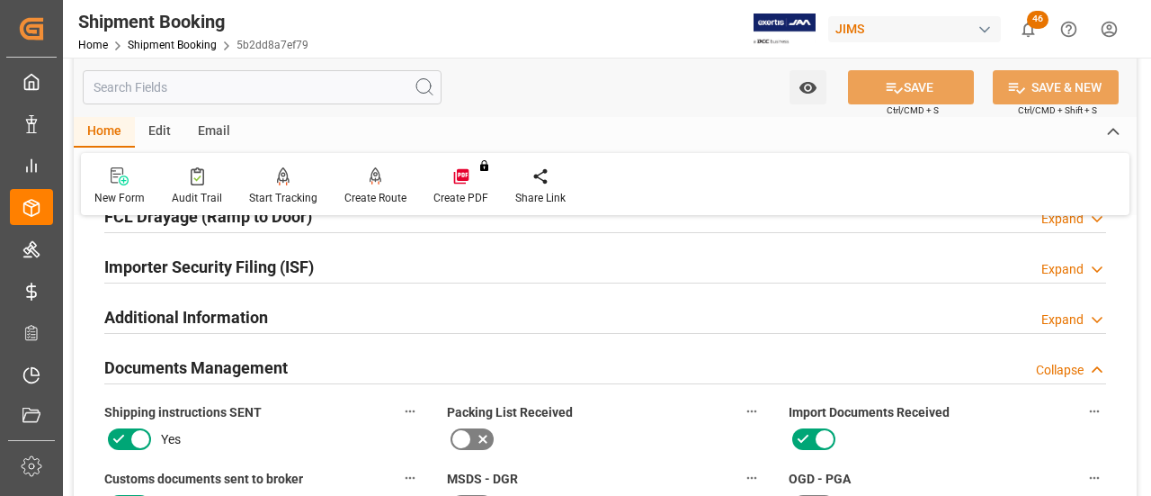
click at [331, 366] on div "Documents Management Collapse" at bounding box center [605, 366] width 1002 height 34
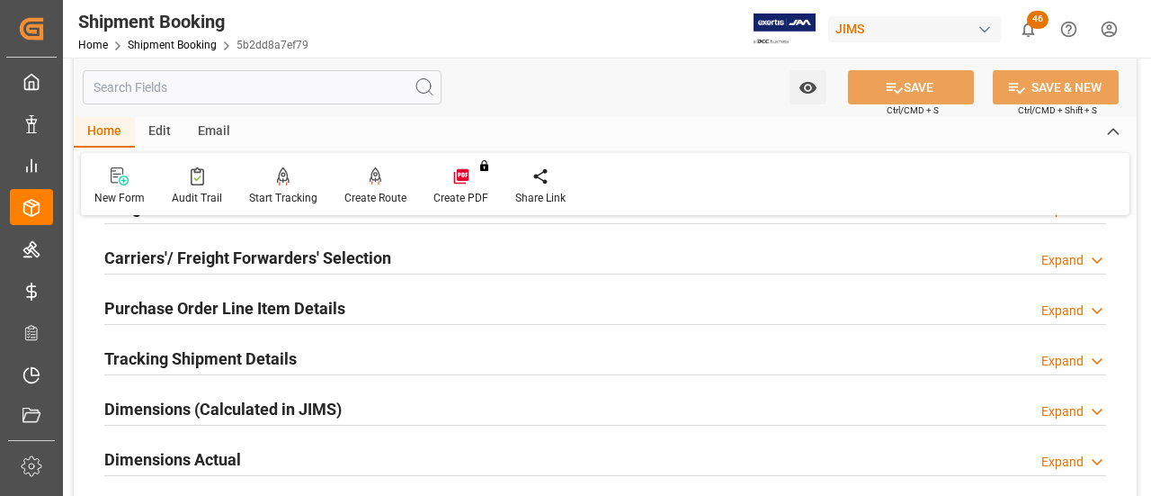
scroll to position [168, 0]
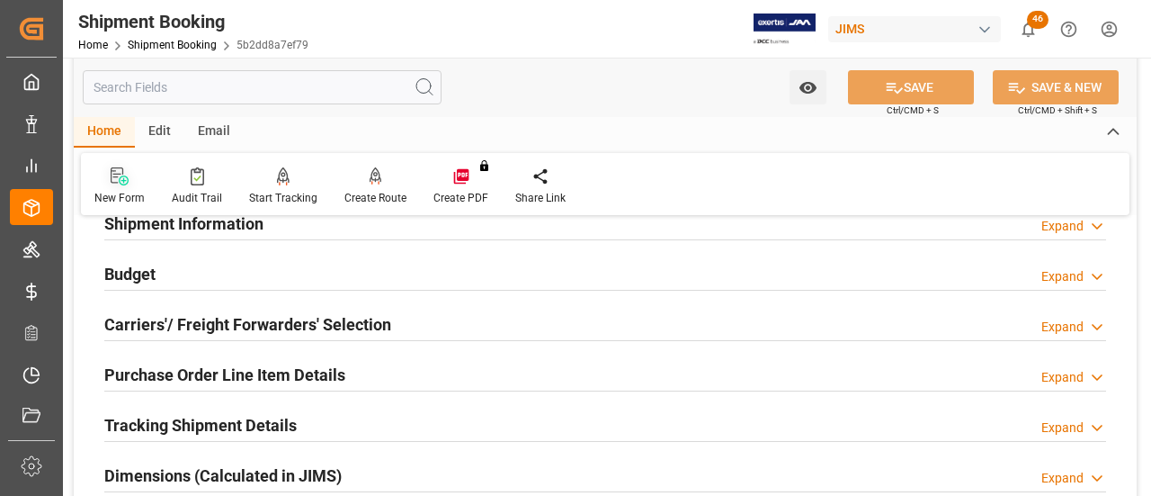
click at [128, 195] on div "New Form" at bounding box center [119, 198] width 50 height 16
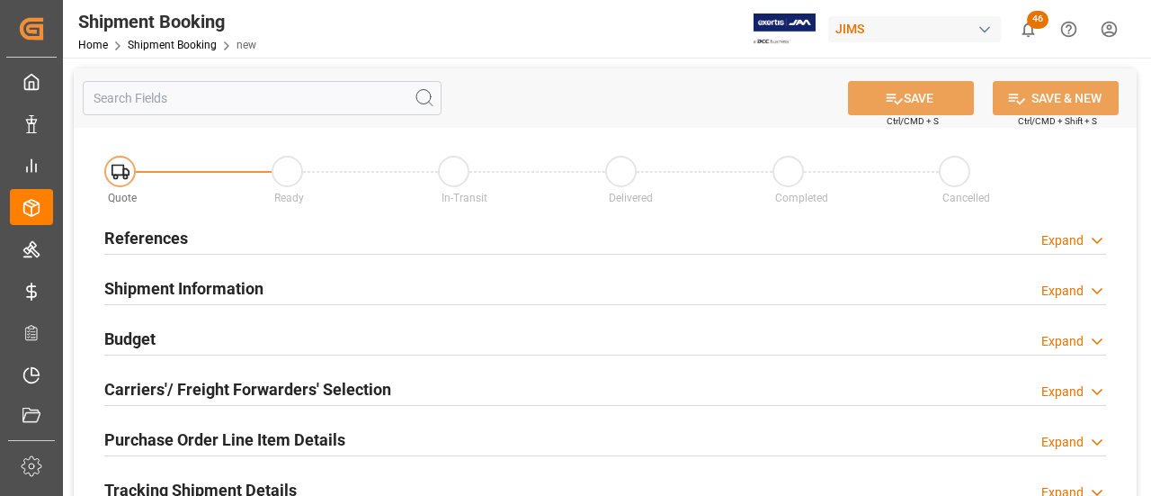
click at [197, 237] on div "References Expand" at bounding box center [605, 236] width 1002 height 34
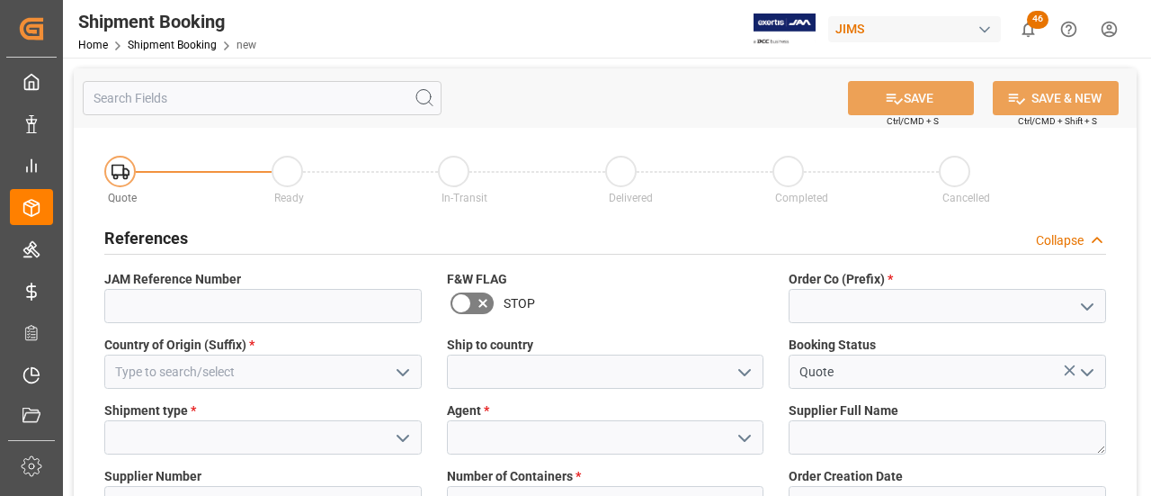
click at [197, 237] on div "References Collapse" at bounding box center [605, 236] width 1002 height 34
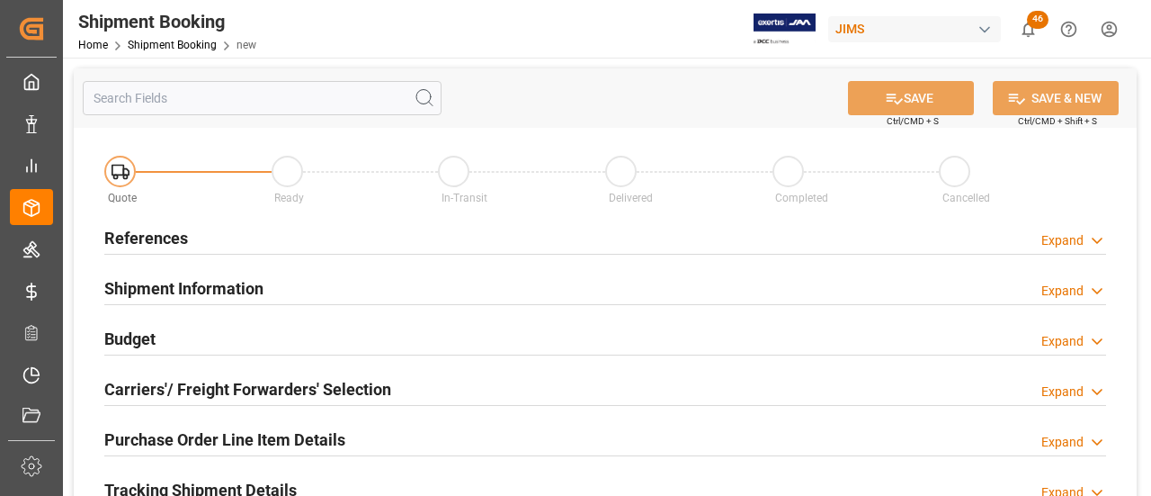
click at [197, 237] on div "References Expand" at bounding box center [605, 236] width 1002 height 34
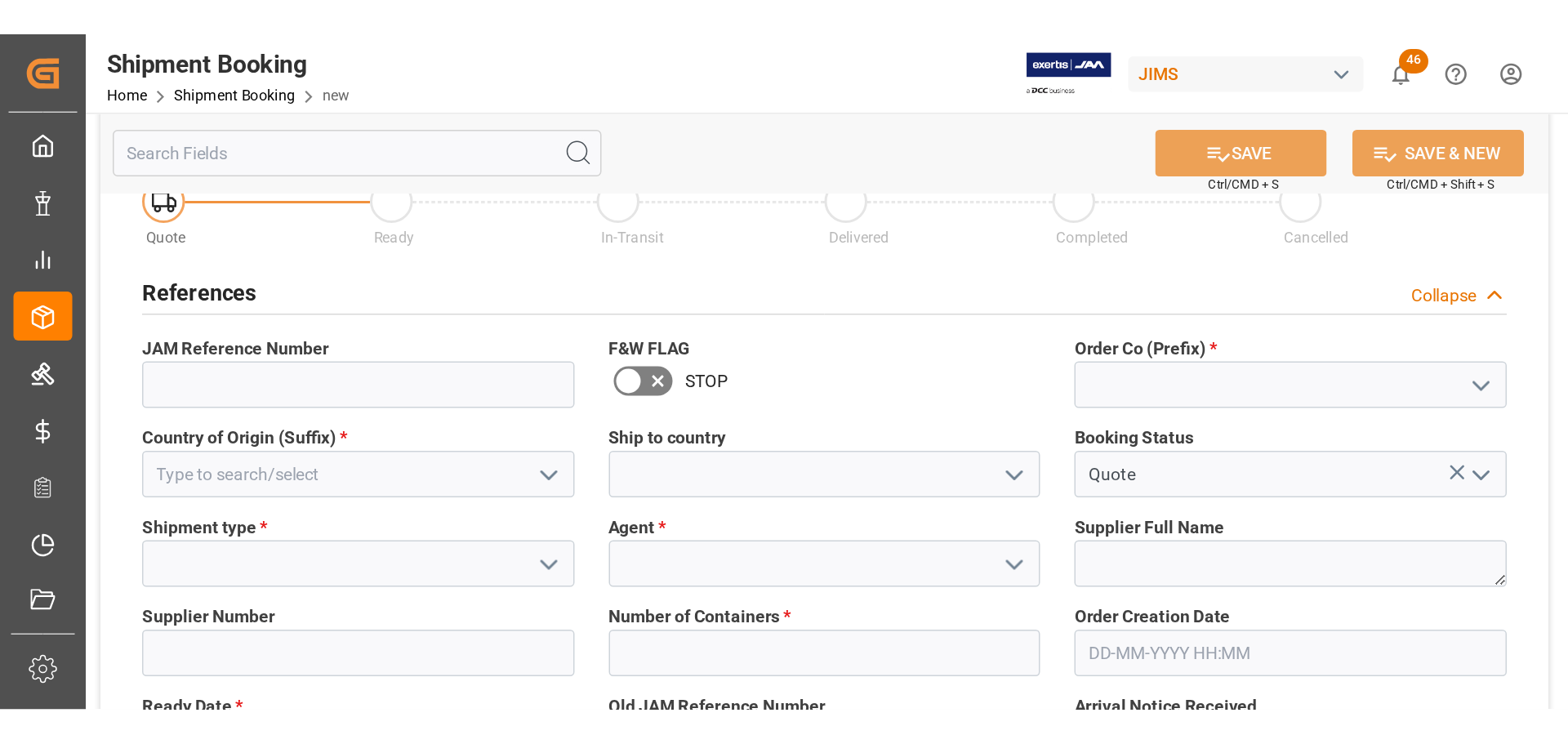
scroll to position [82, 0]
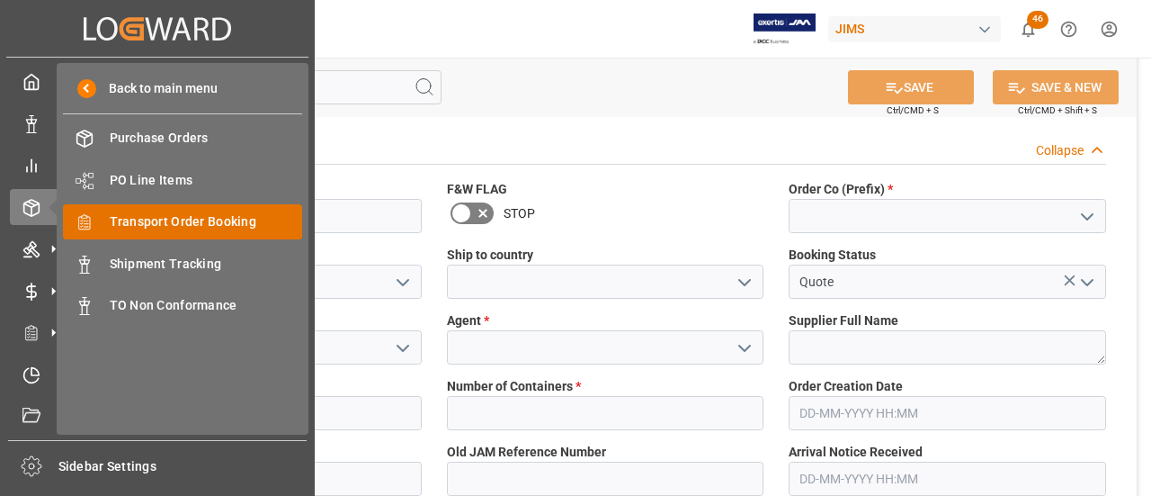
click at [168, 219] on span "Transport Order Booking" at bounding box center [206, 221] width 193 height 19
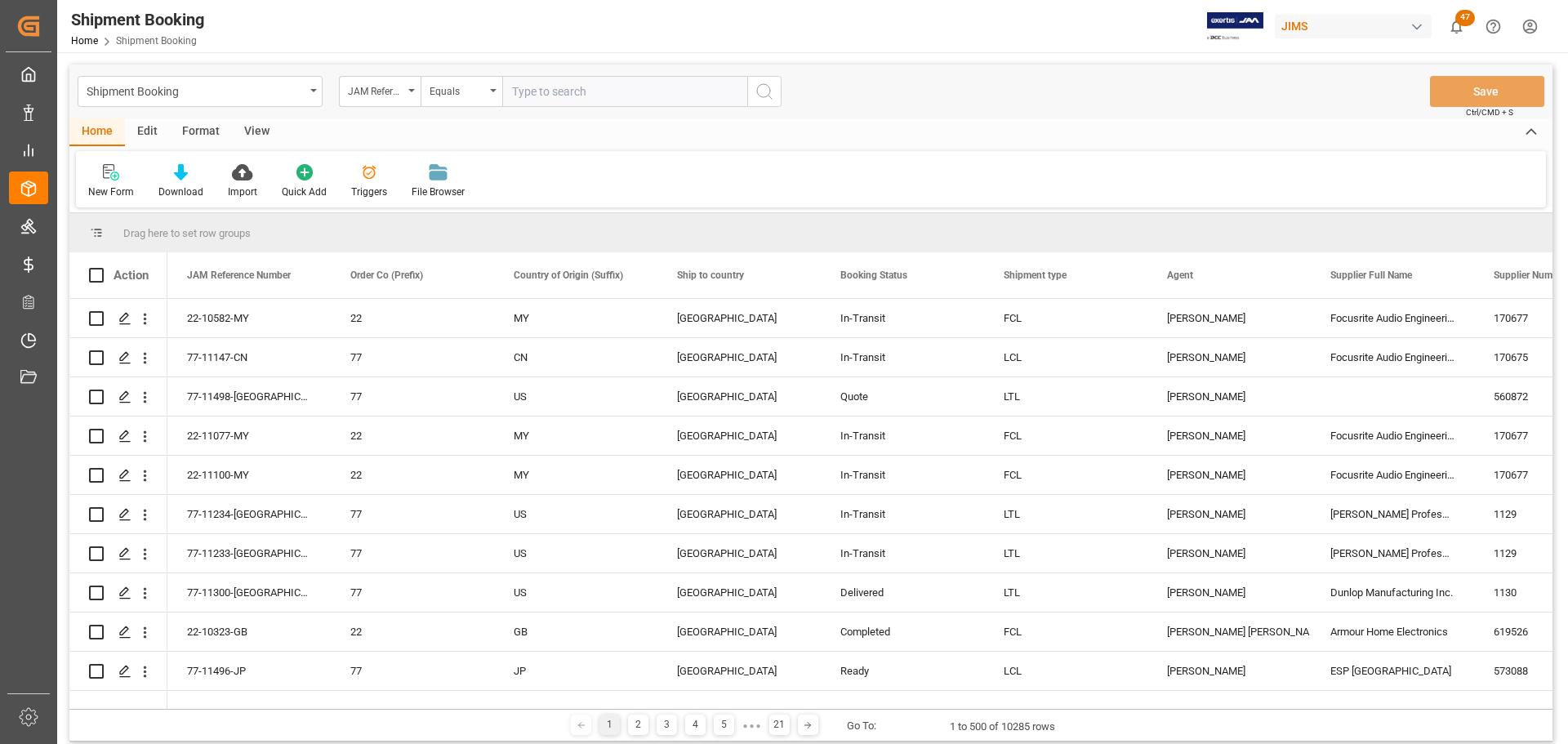
paste input "77-11268-[GEOGRAPHIC_DATA]"
type input "77-11268-[GEOGRAPHIC_DATA]"
click at [762, 88] on icon "search button" at bounding box center [764, 92] width 20 height 20
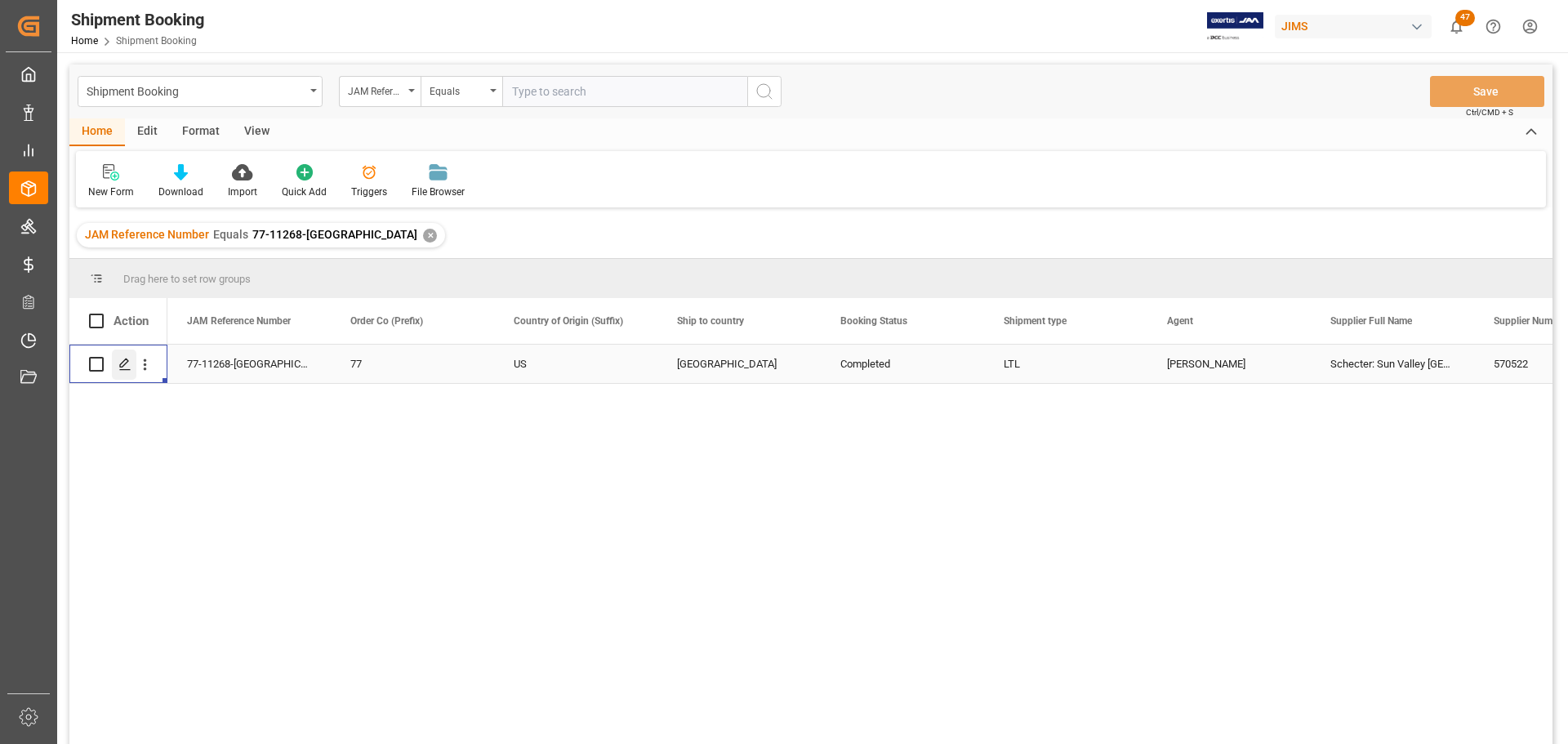
click at [124, 360] on icon "Press SPACE to select this row." at bounding box center [124, 364] width 13 height 13
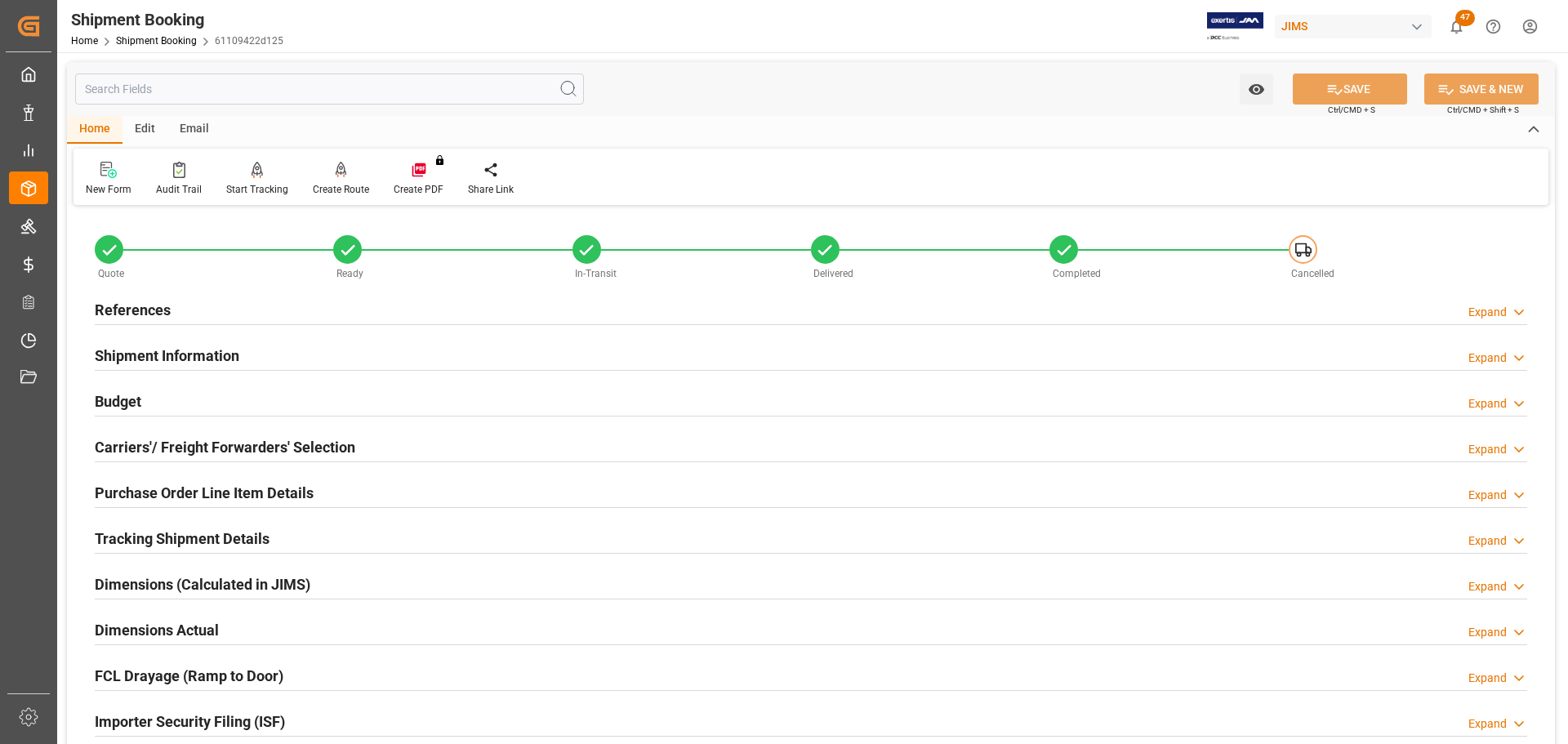
click at [242, 311] on div "References Expand" at bounding box center [811, 309] width 1433 height 31
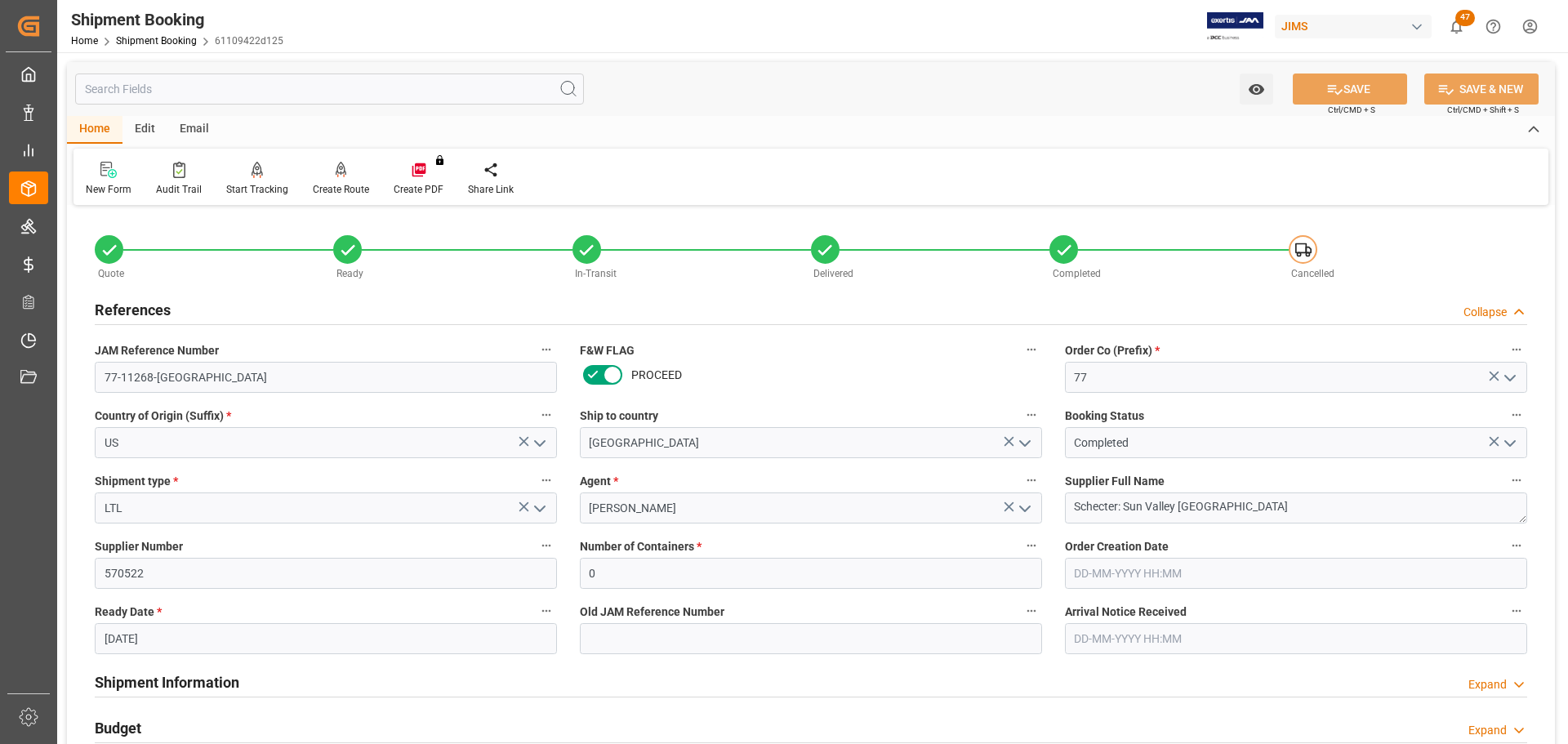
click at [242, 311] on div "References Collapse" at bounding box center [811, 309] width 1433 height 31
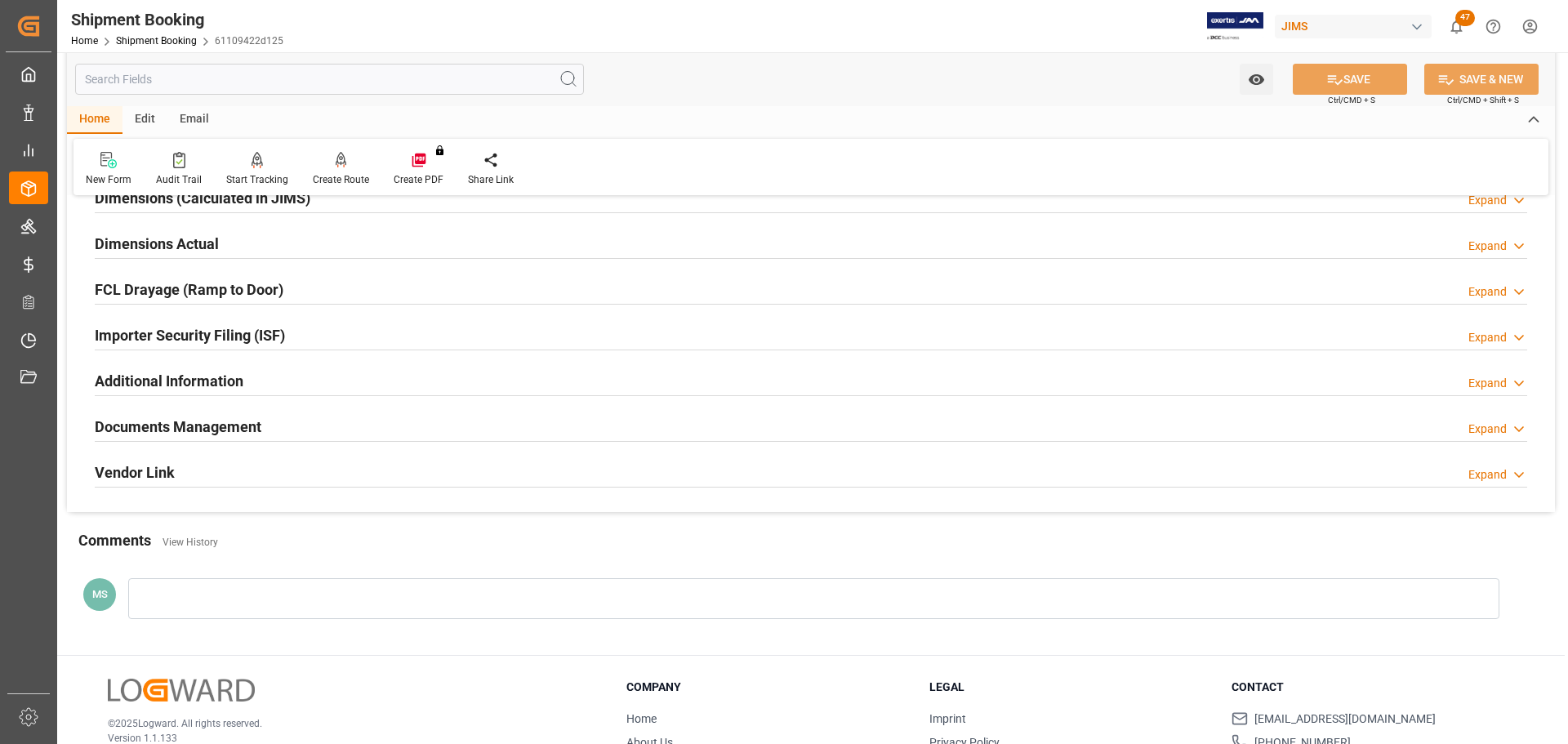
scroll to position [409, 0]
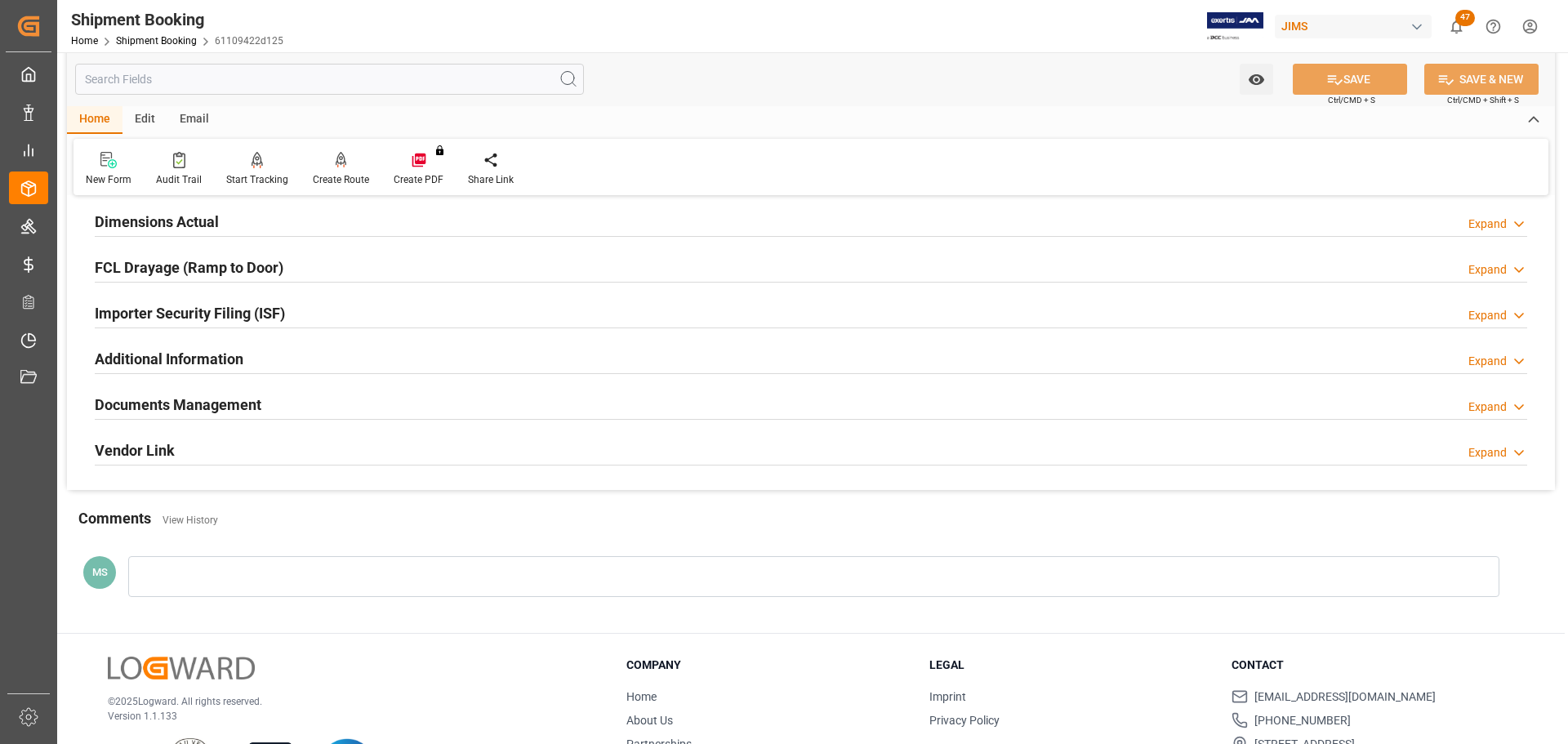
click at [302, 397] on div "Documents Management Expand" at bounding box center [811, 403] width 1433 height 31
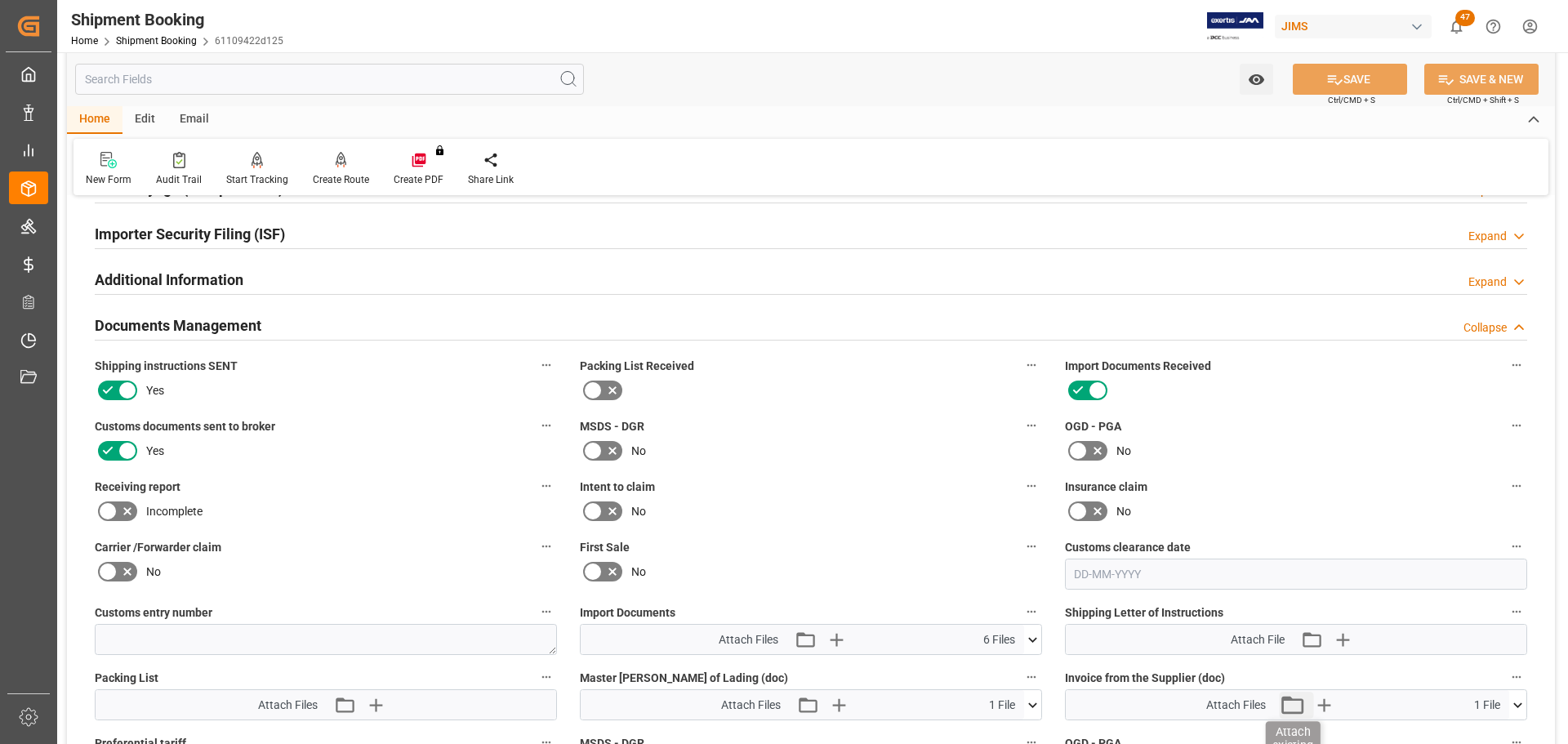
scroll to position [735, 0]
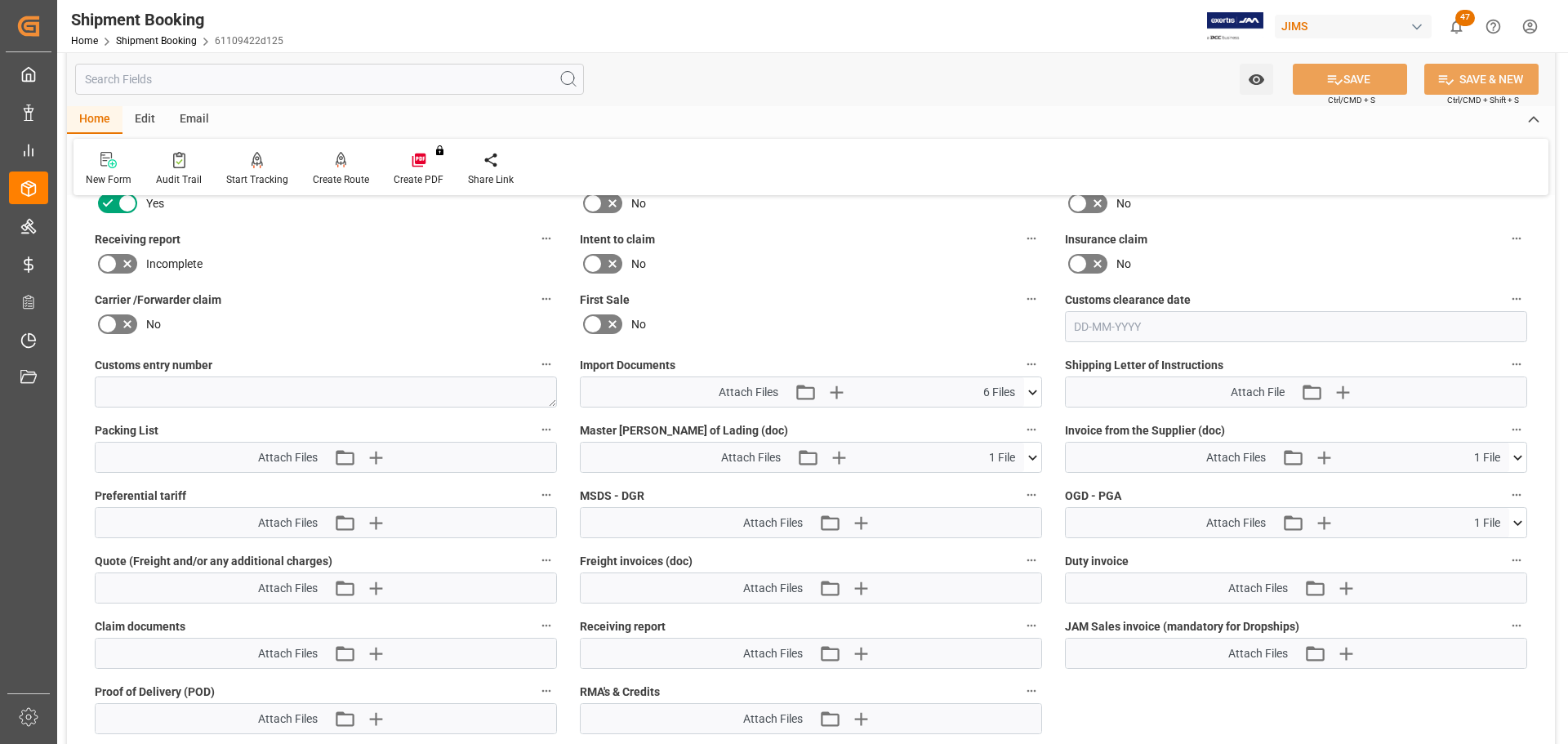
click at [1515, 459] on icon at bounding box center [1517, 458] width 17 height 17
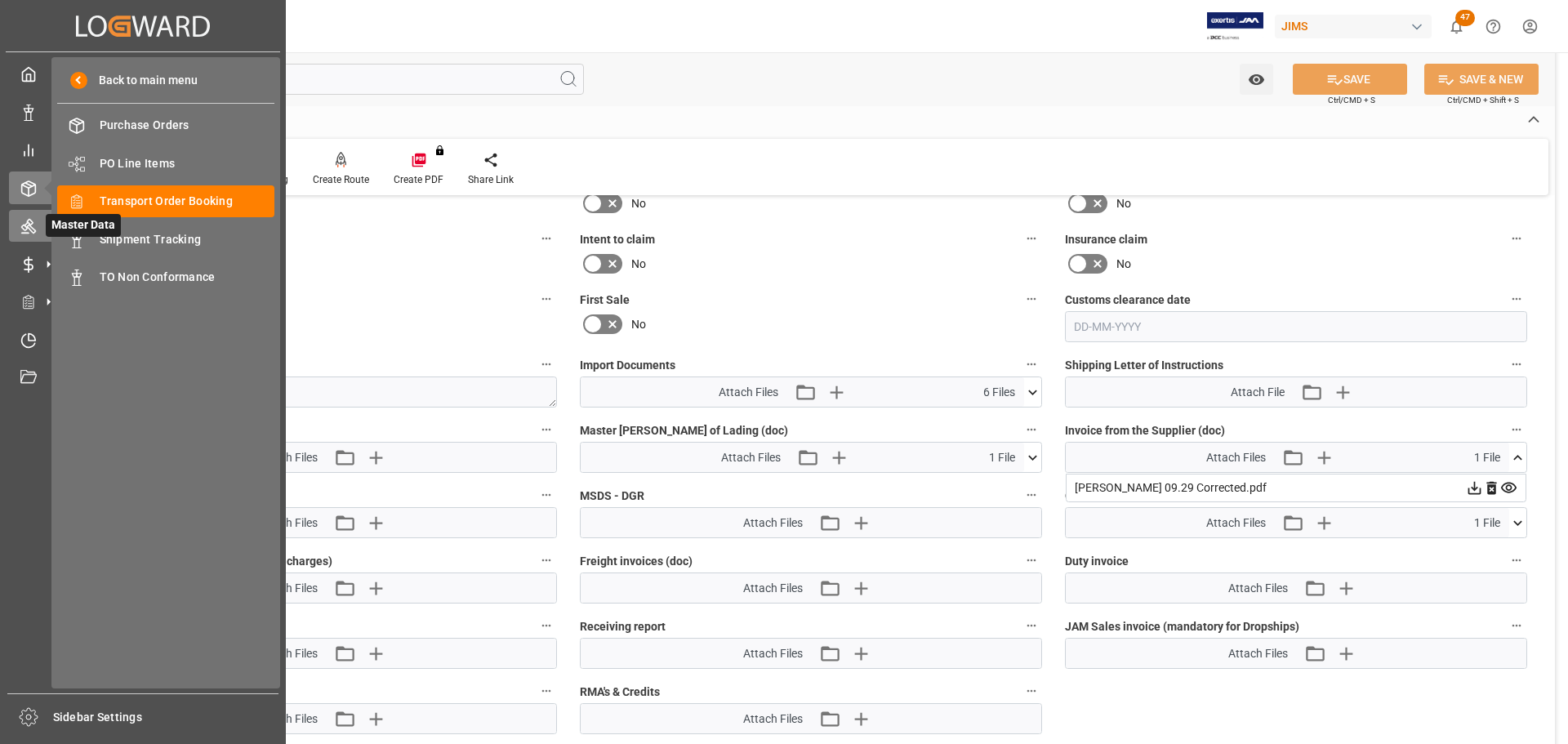
click at [34, 219] on icon at bounding box center [28, 226] width 16 height 16
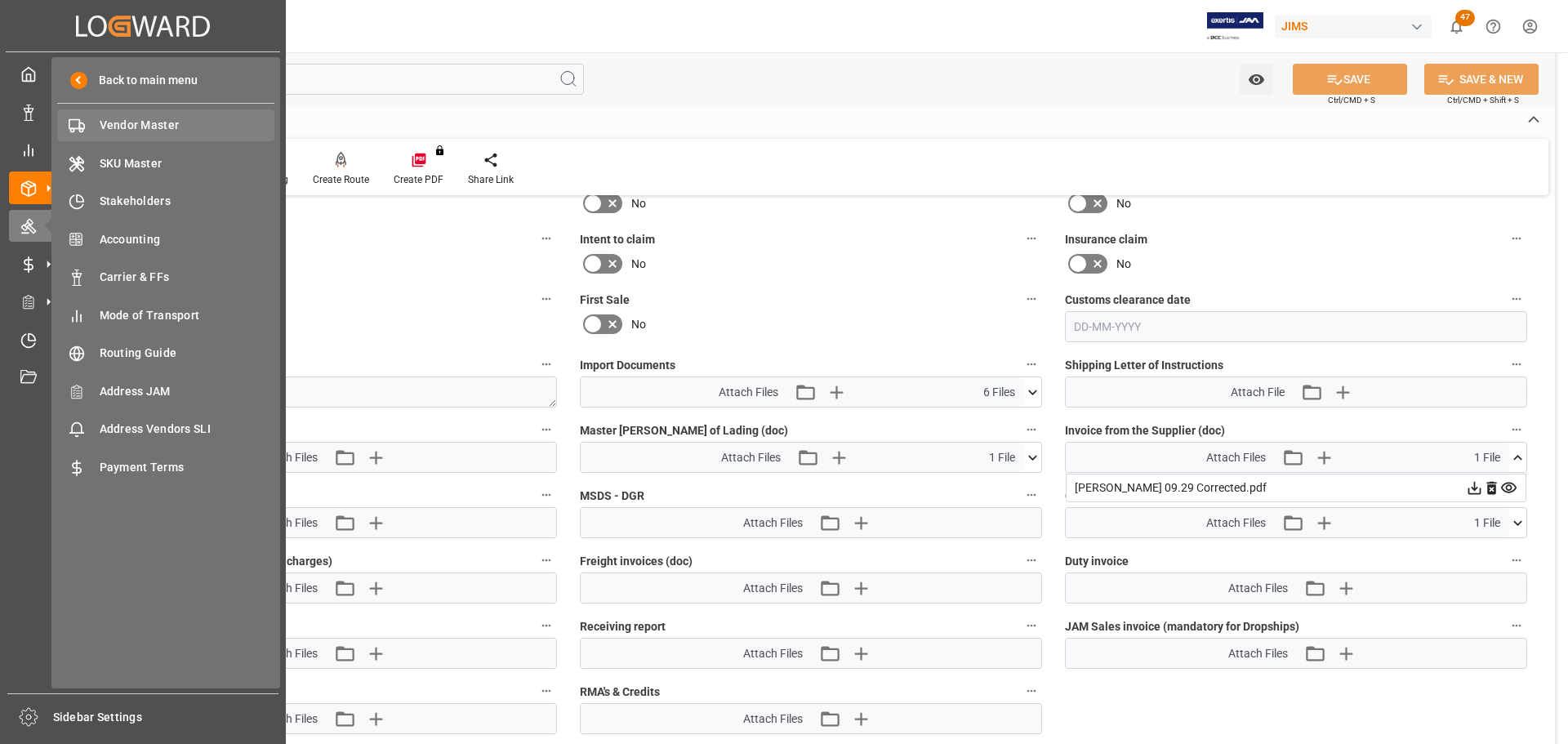
click at [110, 127] on span "Vendor Master" at bounding box center [187, 125] width 175 height 17
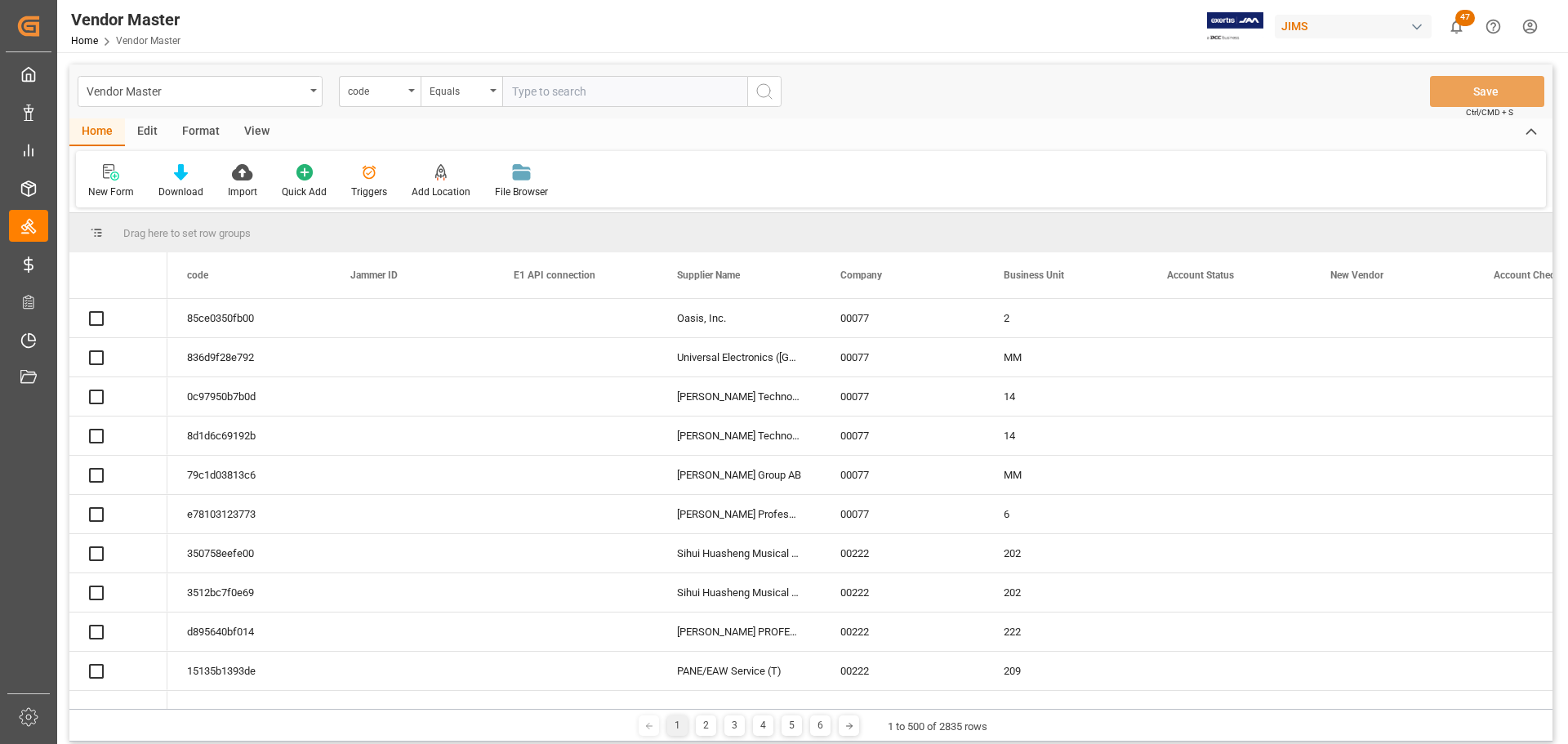
click at [607, 95] on input "text" at bounding box center [625, 92] width 245 height 31
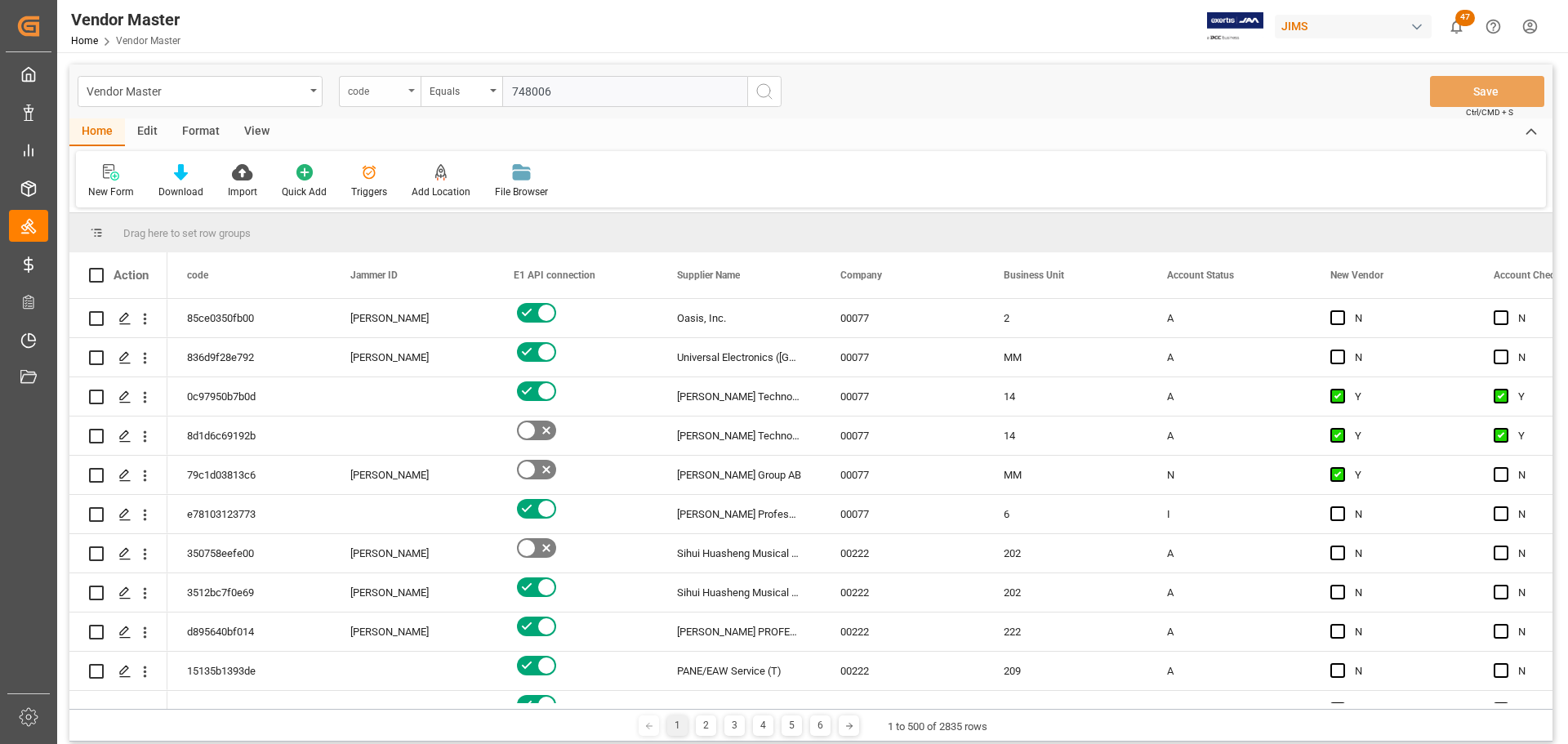
type input "748006"
click at [409, 85] on div "code" at bounding box center [380, 92] width 82 height 31
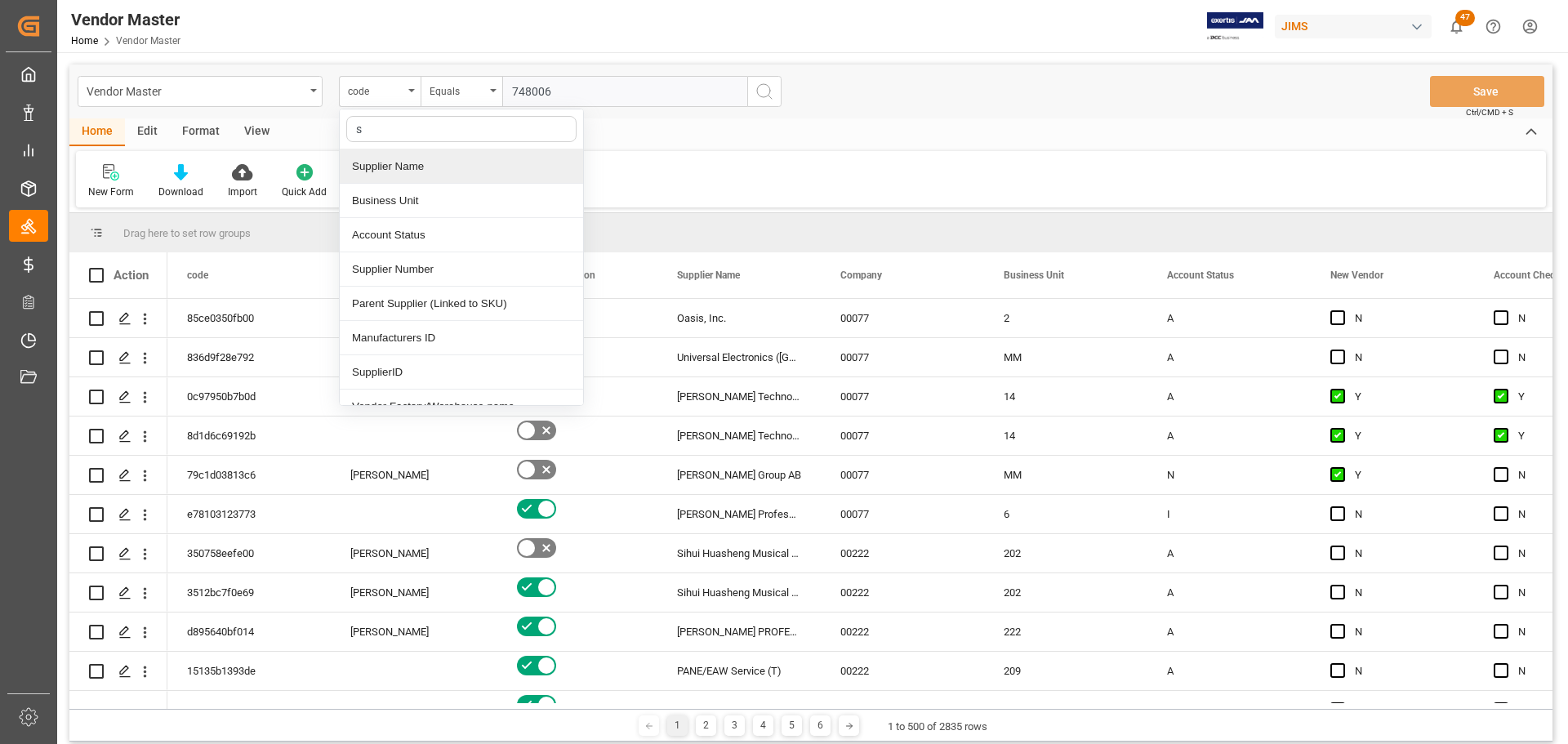
type input "su"
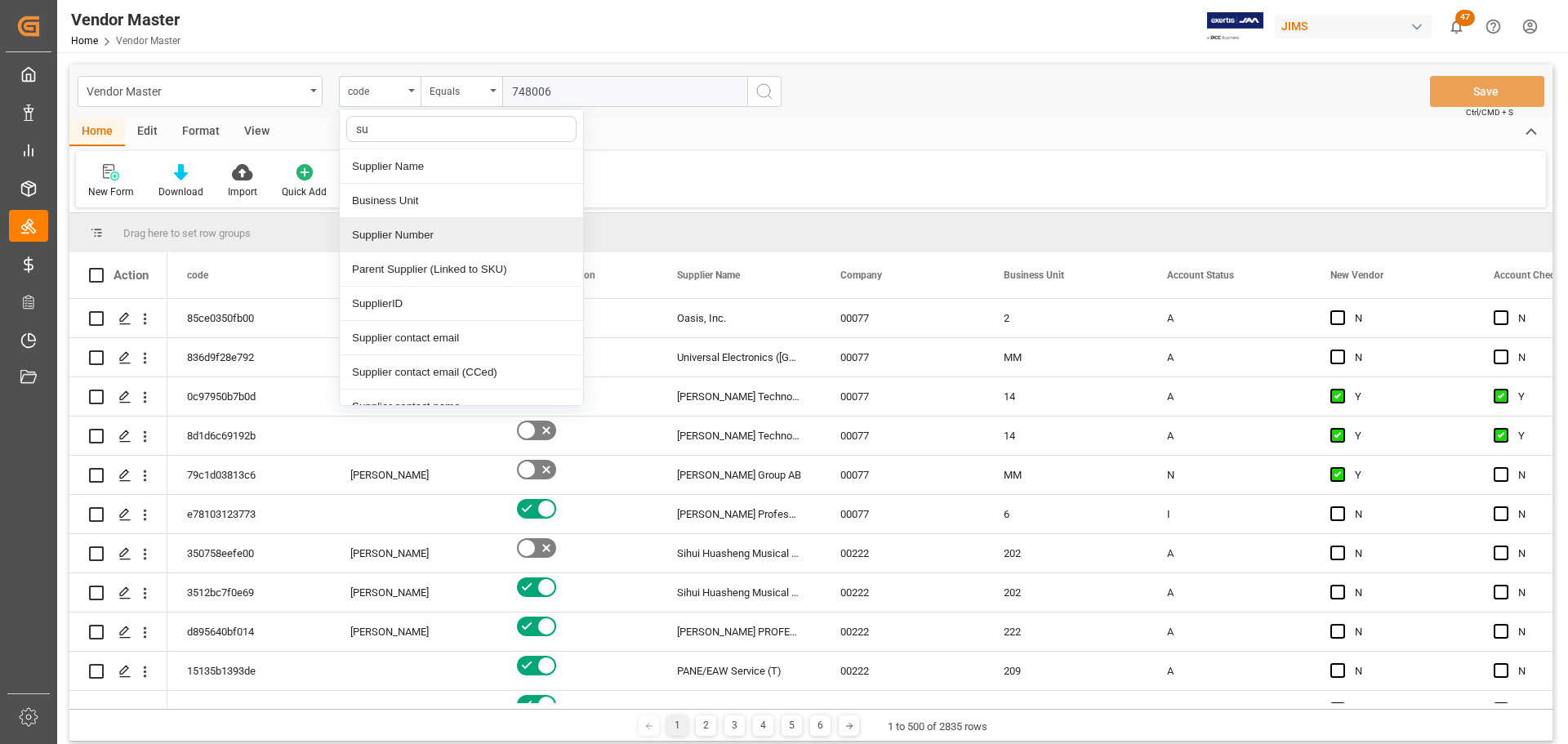
click at [409, 231] on div "Supplier Number" at bounding box center [461, 235] width 243 height 35
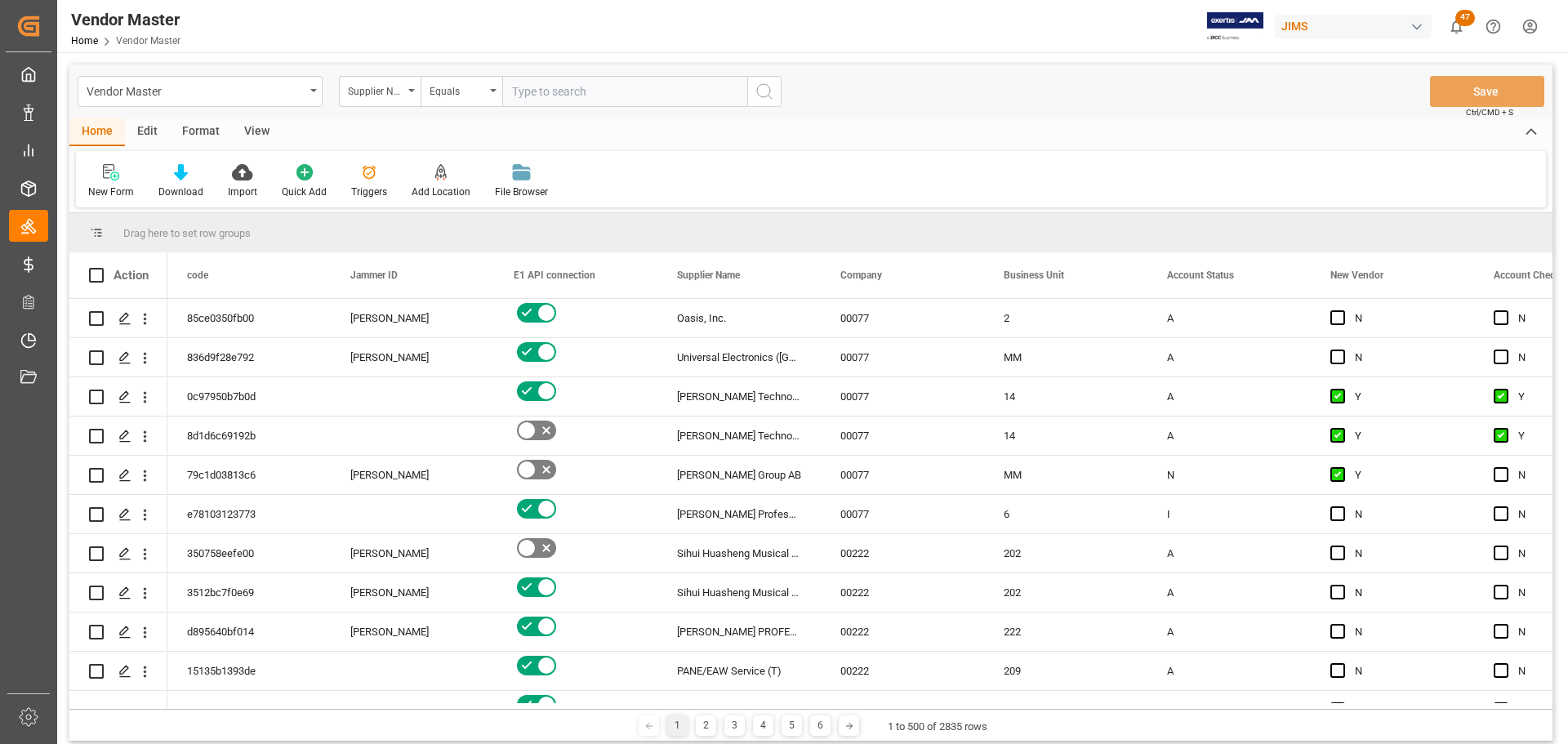
click at [666, 94] on input "text" at bounding box center [625, 92] width 245 height 31
paste input "748006"
type input "748006"
click at [757, 89] on circle "search button" at bounding box center [764, 91] width 13 height 13
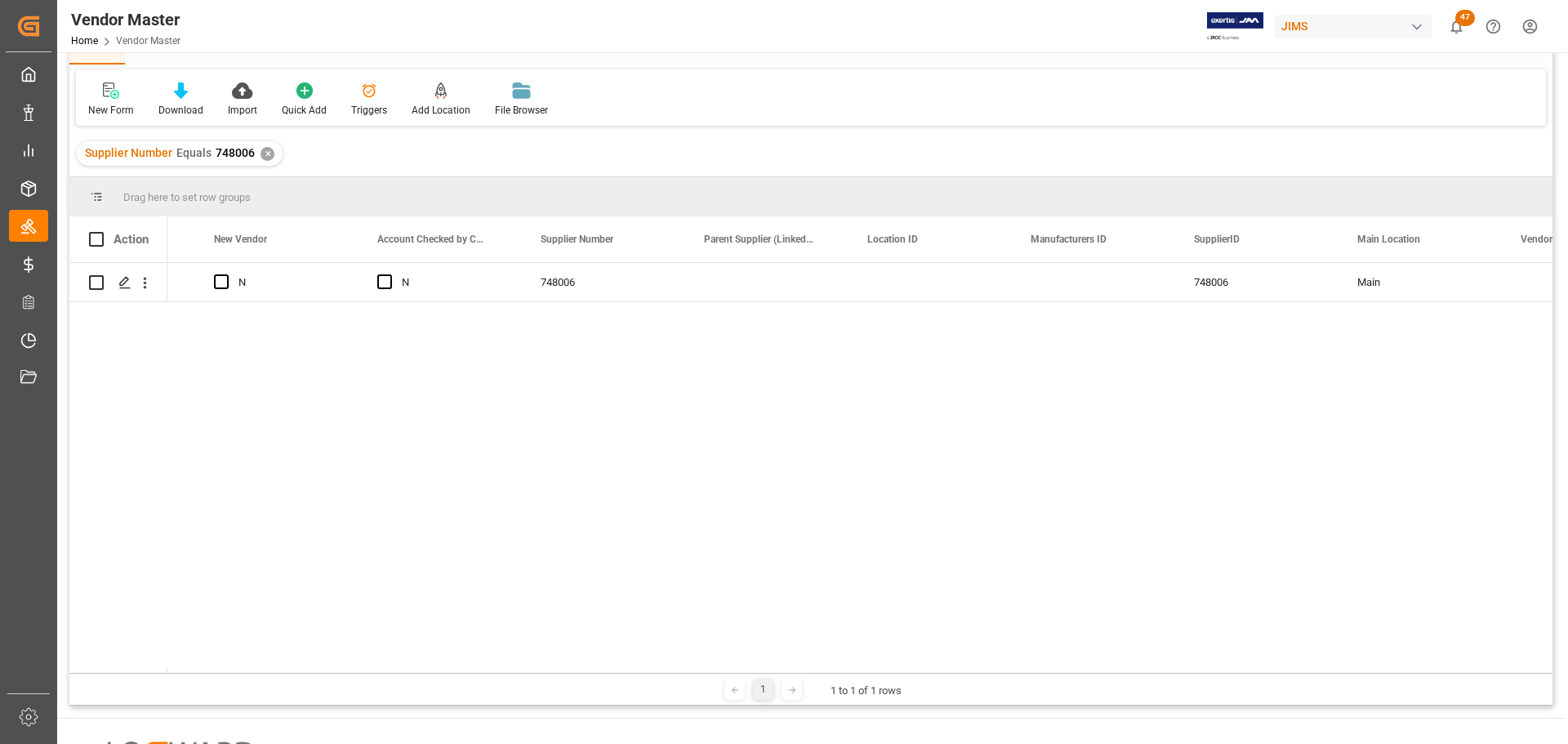
scroll to position [0, 1194]
click at [745, 280] on div "[STREET_ADDRESS]" at bounding box center [779, 283] width 163 height 38
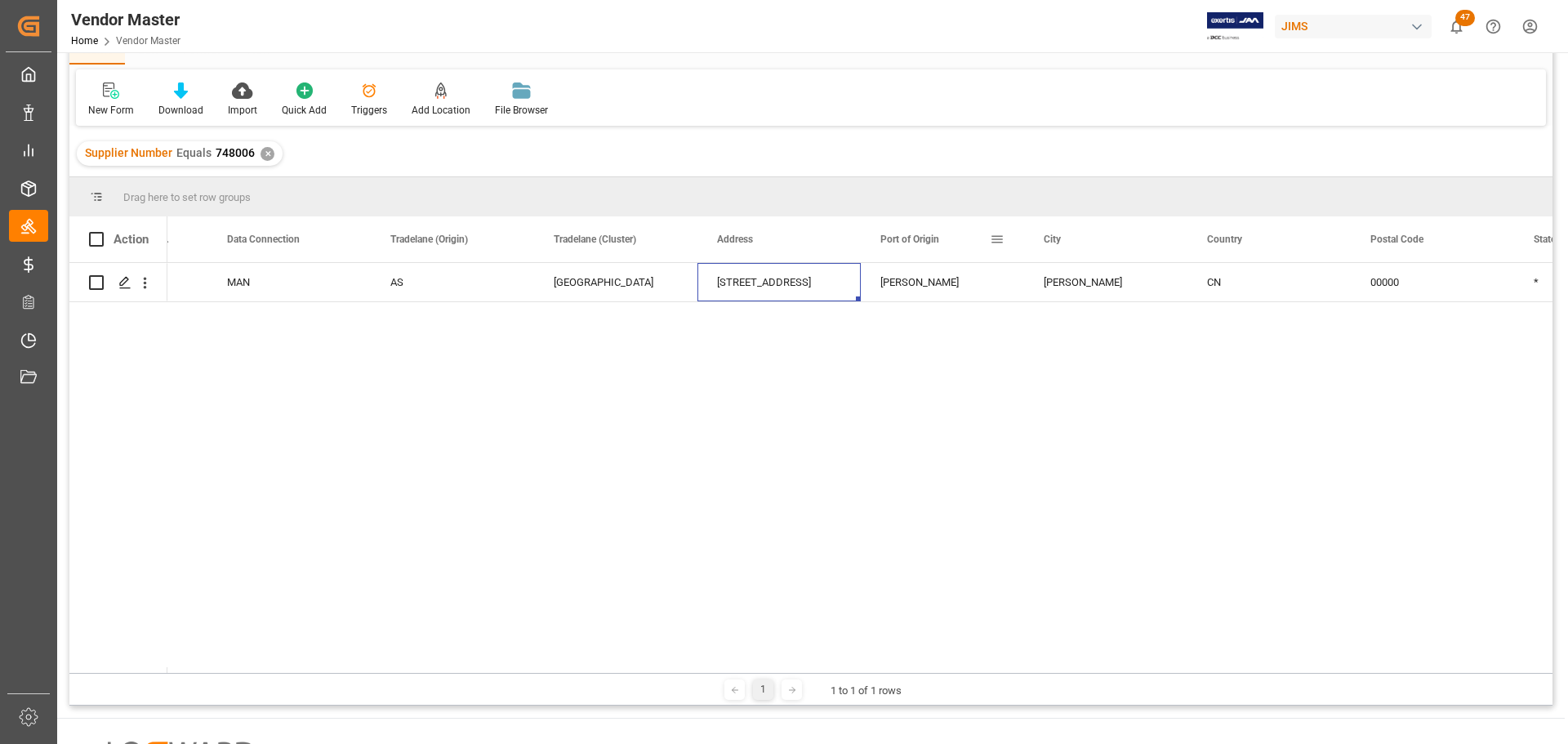
click at [862, 232] on div "Port of Origin" at bounding box center [942, 239] width 163 height 45
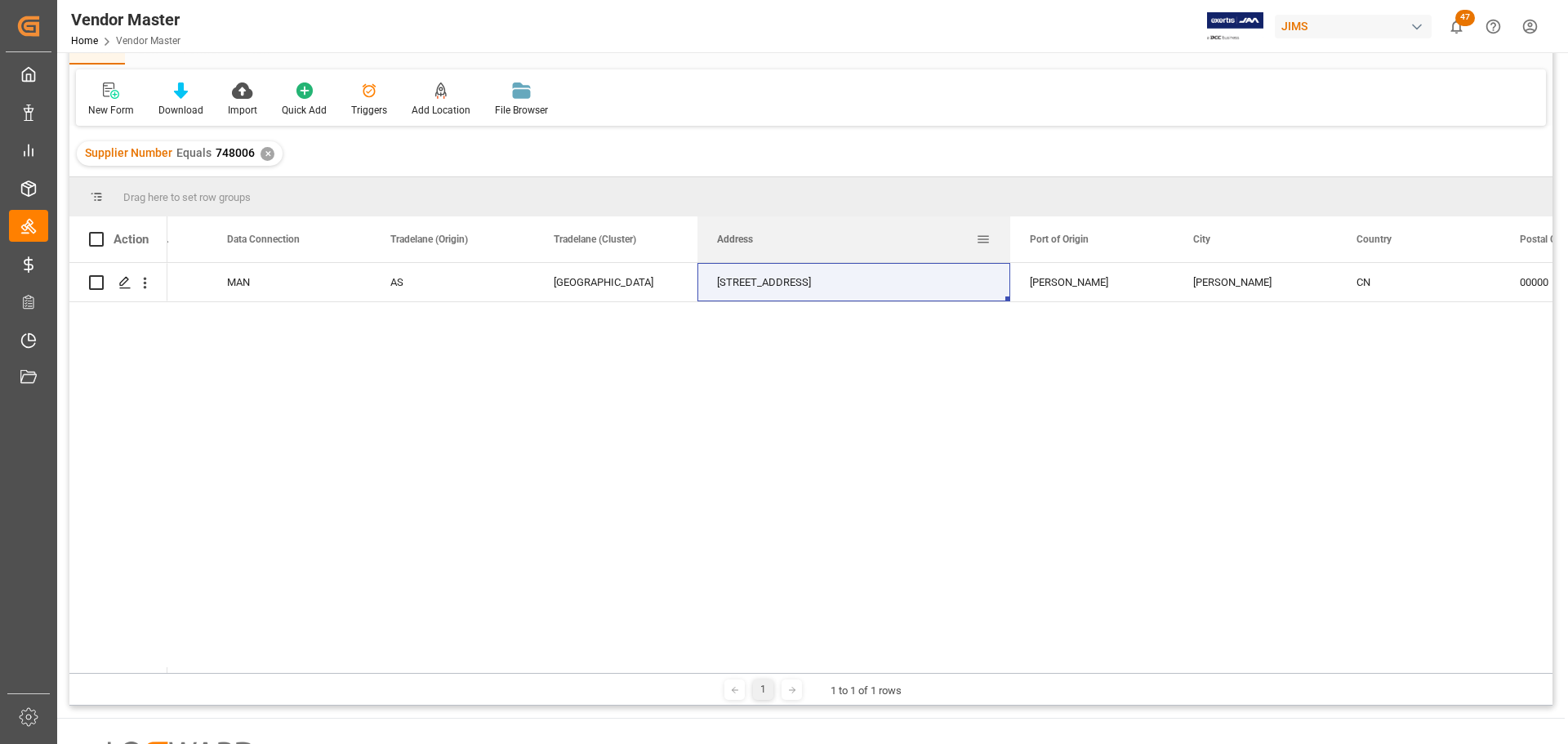
drag, startPoint x: 858, startPoint y: 232, endPoint x: 1008, endPoint y: 238, distance: 150.1
click at [1008, 238] on div at bounding box center [1010, 239] width 6 height 45
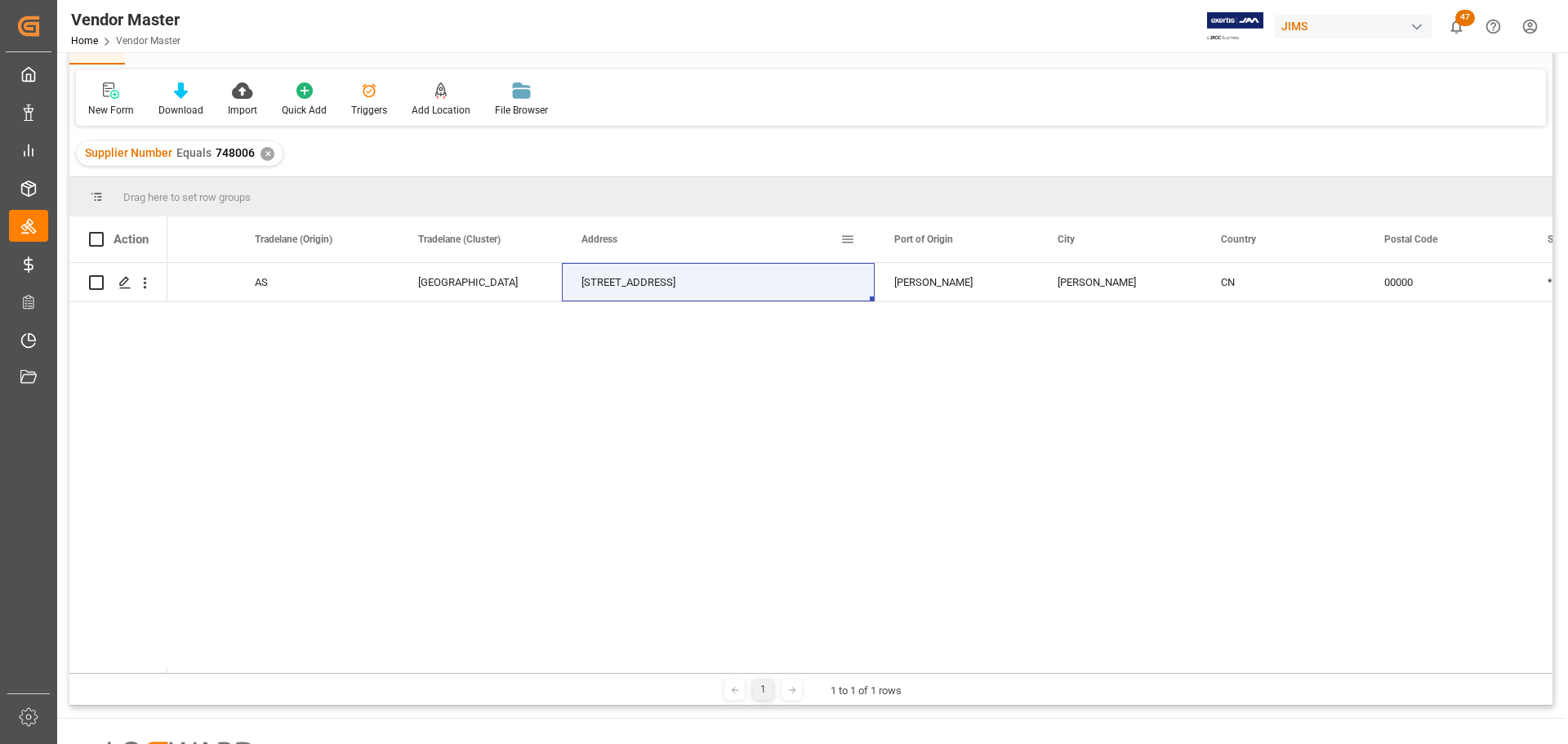
click at [842, 243] on span at bounding box center [848, 239] width 15 height 15
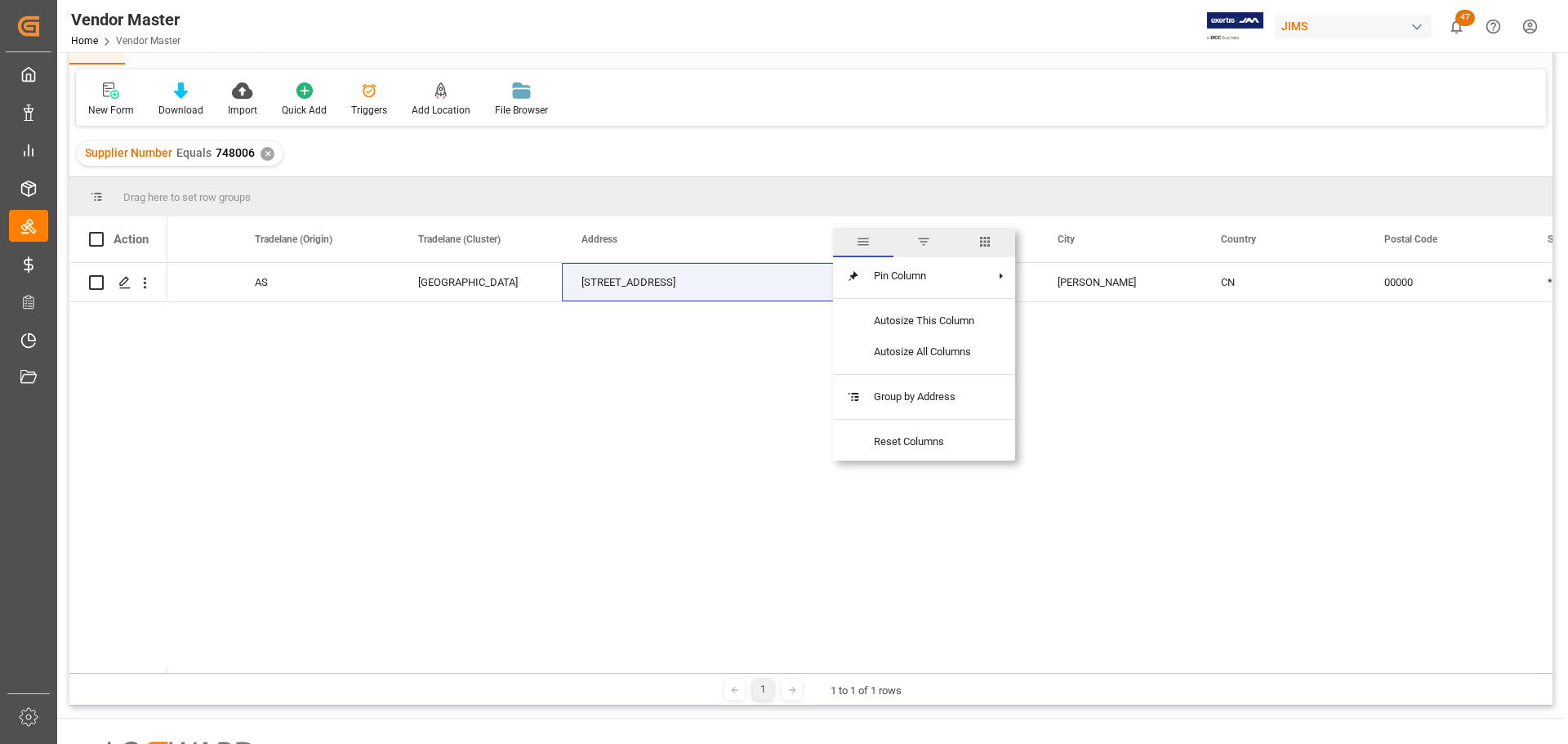
click at [990, 240] on span "columns" at bounding box center [985, 242] width 15 height 15
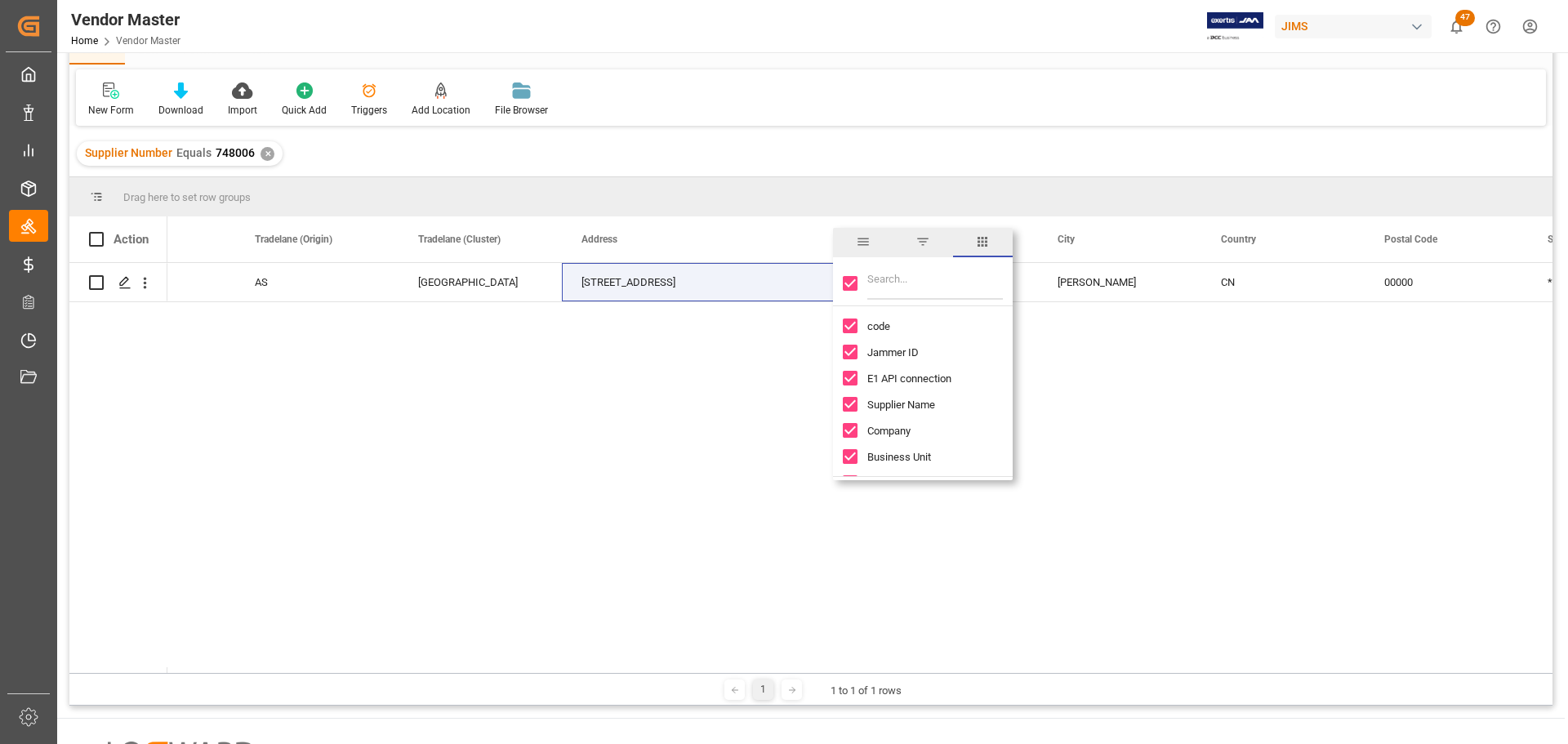
click at [889, 283] on input "Filter Columns Input" at bounding box center [934, 283] width 135 height 33
type input "facto"
click at [869, 325] on span "Vendor Factory/Warehouse name" at bounding box center [944, 326] width 155 height 12
checkbox input "false"
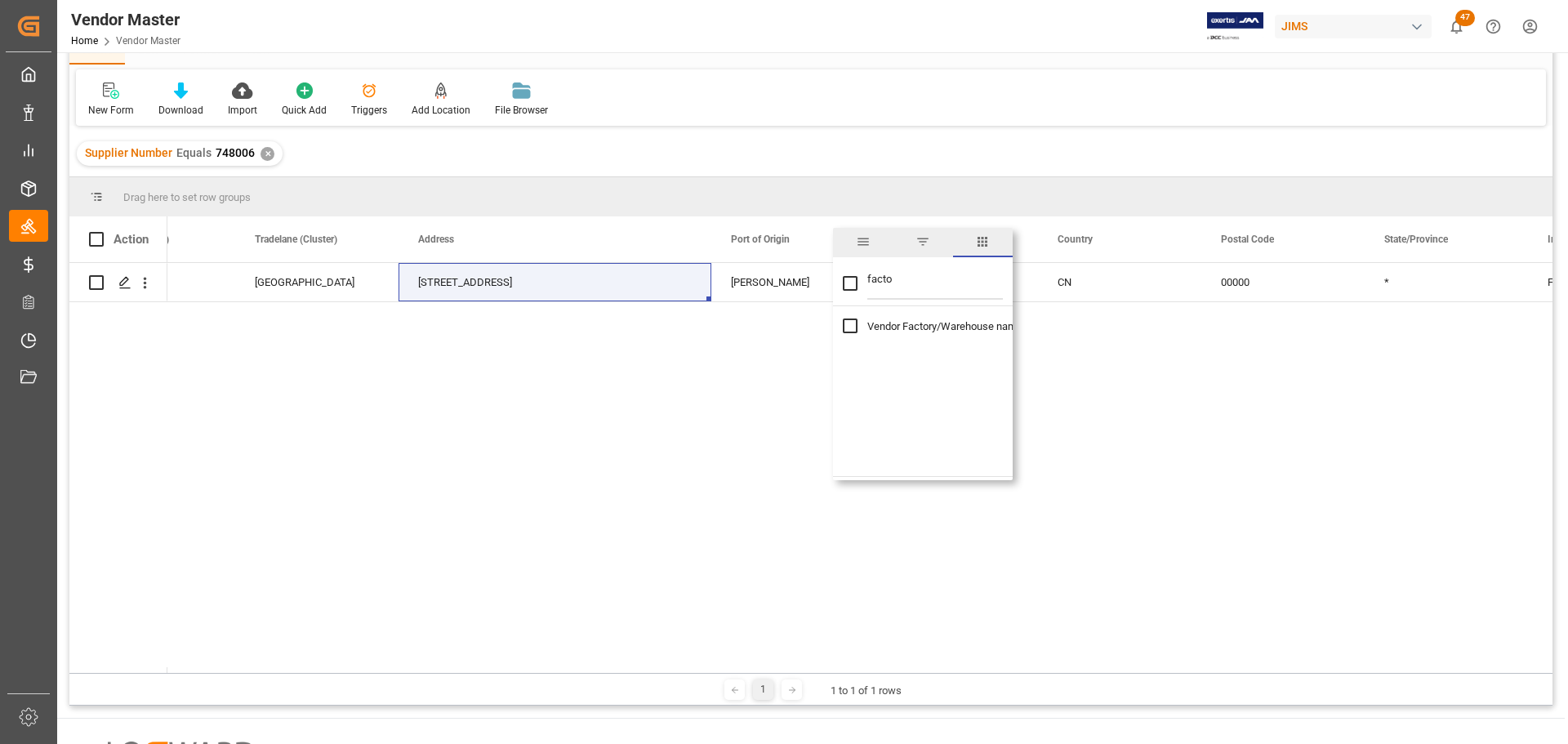
click at [850, 283] on input "Toggle Select All Columns" at bounding box center [850, 283] width 15 height 15
checkbox input "true"
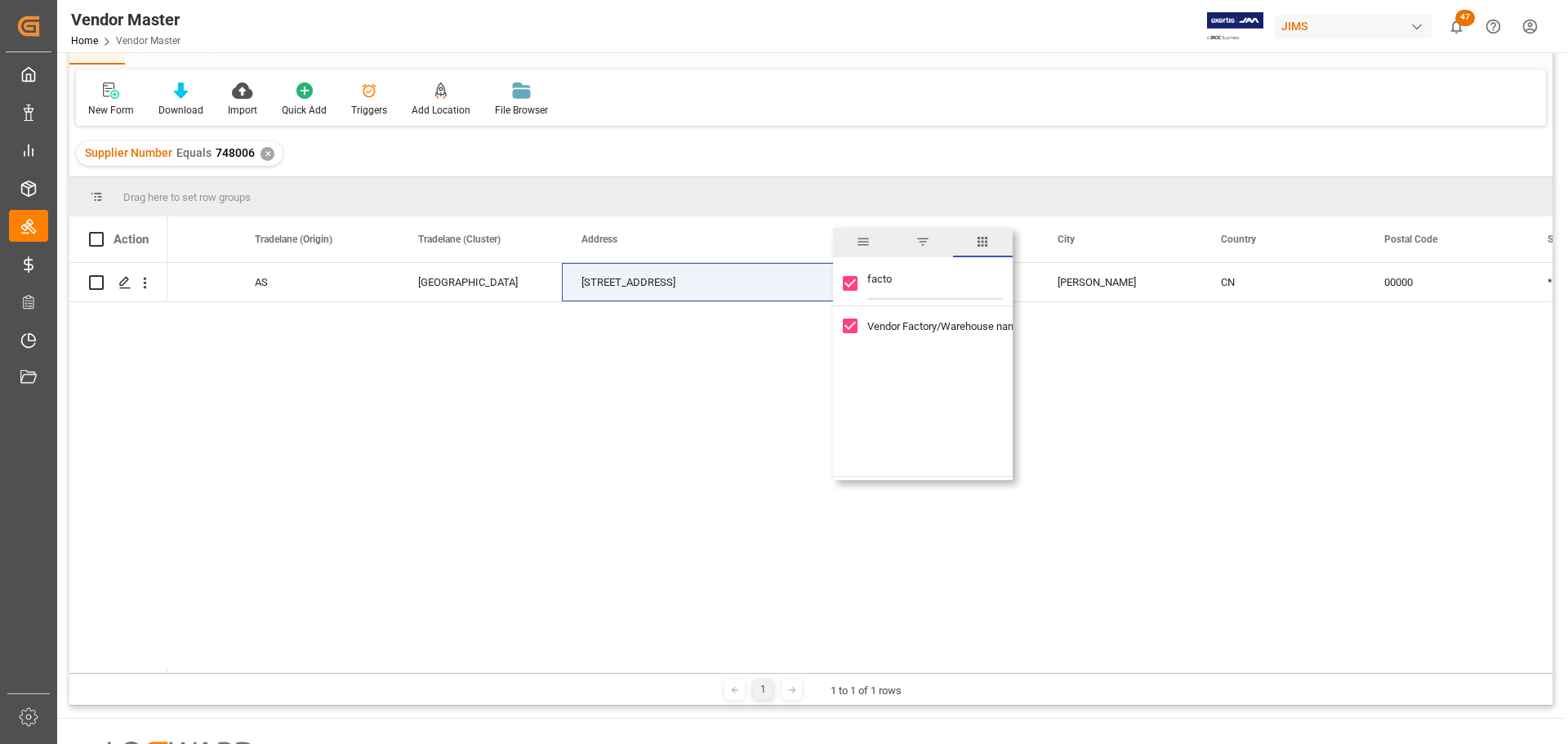
click at [853, 322] on input "Vendor Factory/Warehouse name column toggle visibility (visible)" at bounding box center [850, 326] width 15 height 15
checkbox input "false"
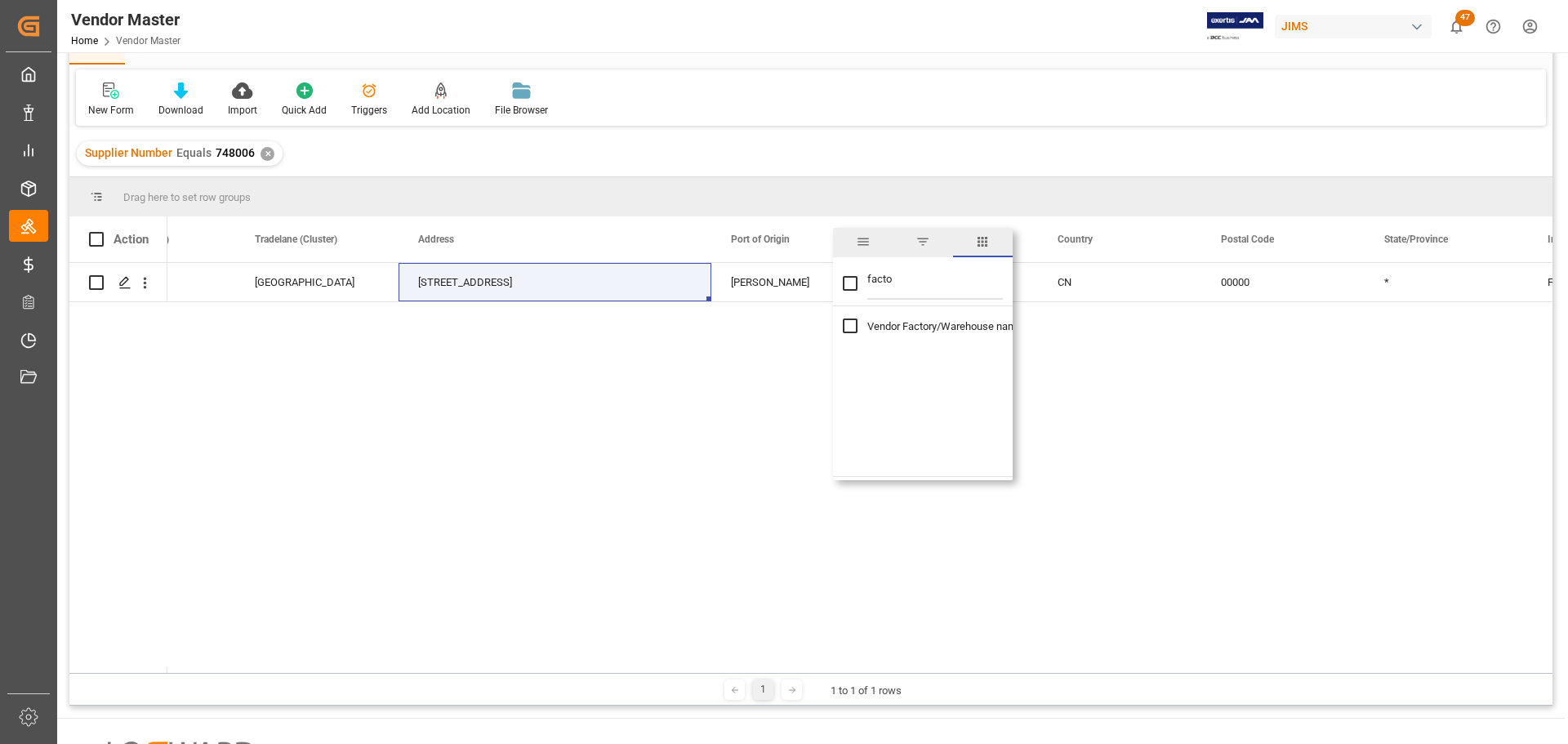
checkbox input "false"
click at [853, 322] on input "Vendor Factory/Warehouse name column toggle visibility (hidden)" at bounding box center [850, 326] width 15 height 15
checkbox input "true"
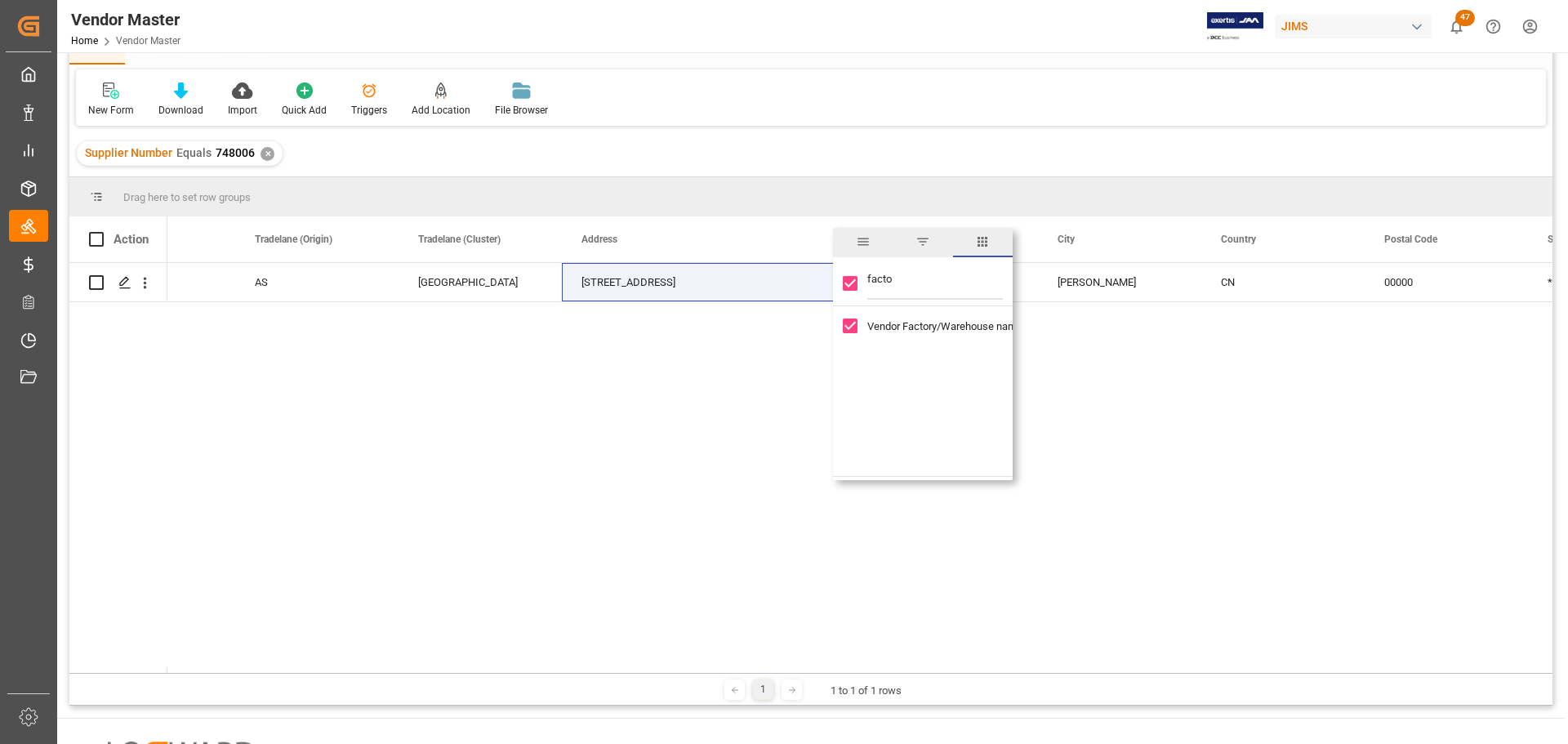
click at [847, 282] on input "Toggle Select All Columns" at bounding box center [850, 283] width 15 height 15
checkbox input "false"
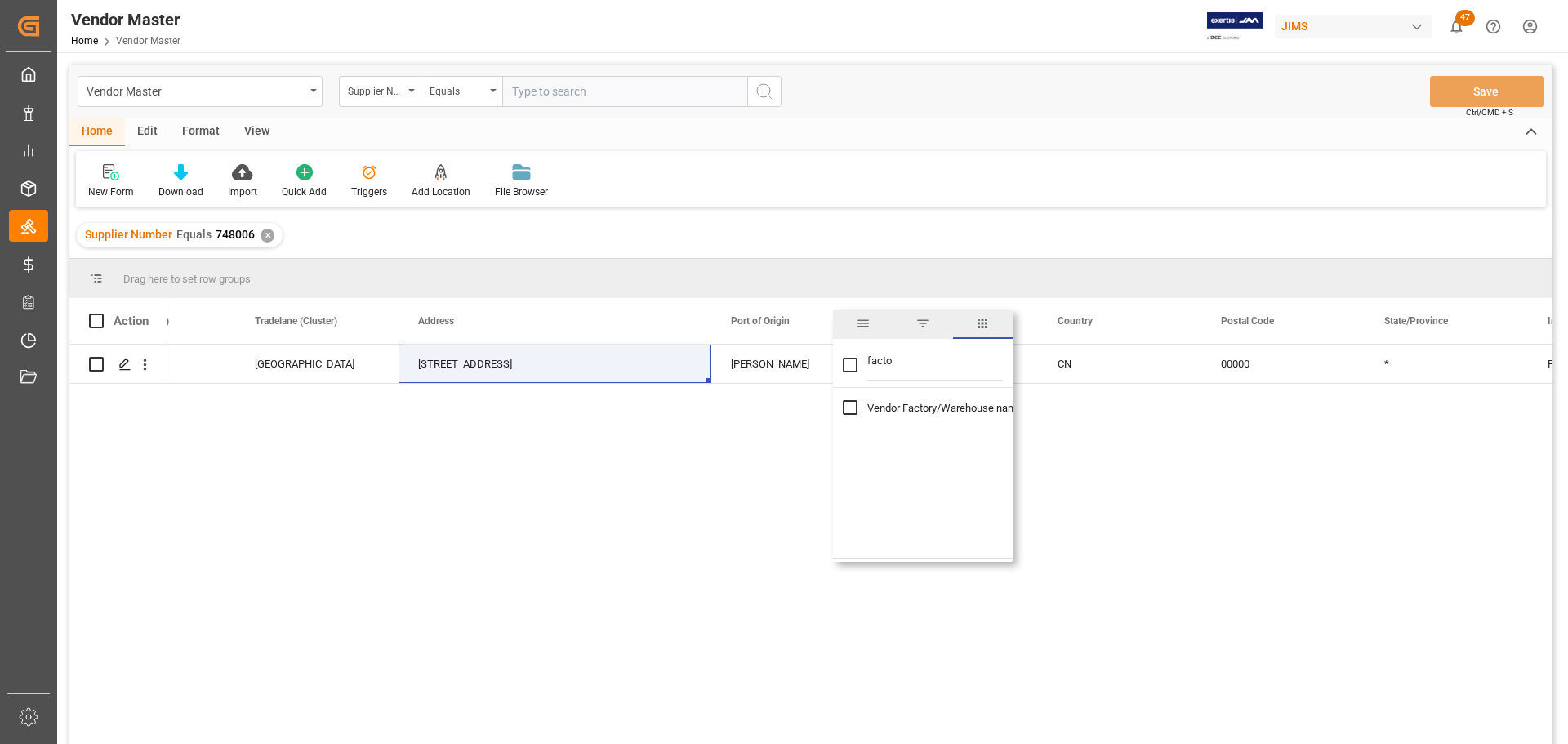
click at [918, 357] on input "facto" at bounding box center [934, 365] width 135 height 33
type input "f"
checkbox input "false"
click at [850, 369] on input "Toggle Select All Columns" at bounding box center [850, 365] width 15 height 15
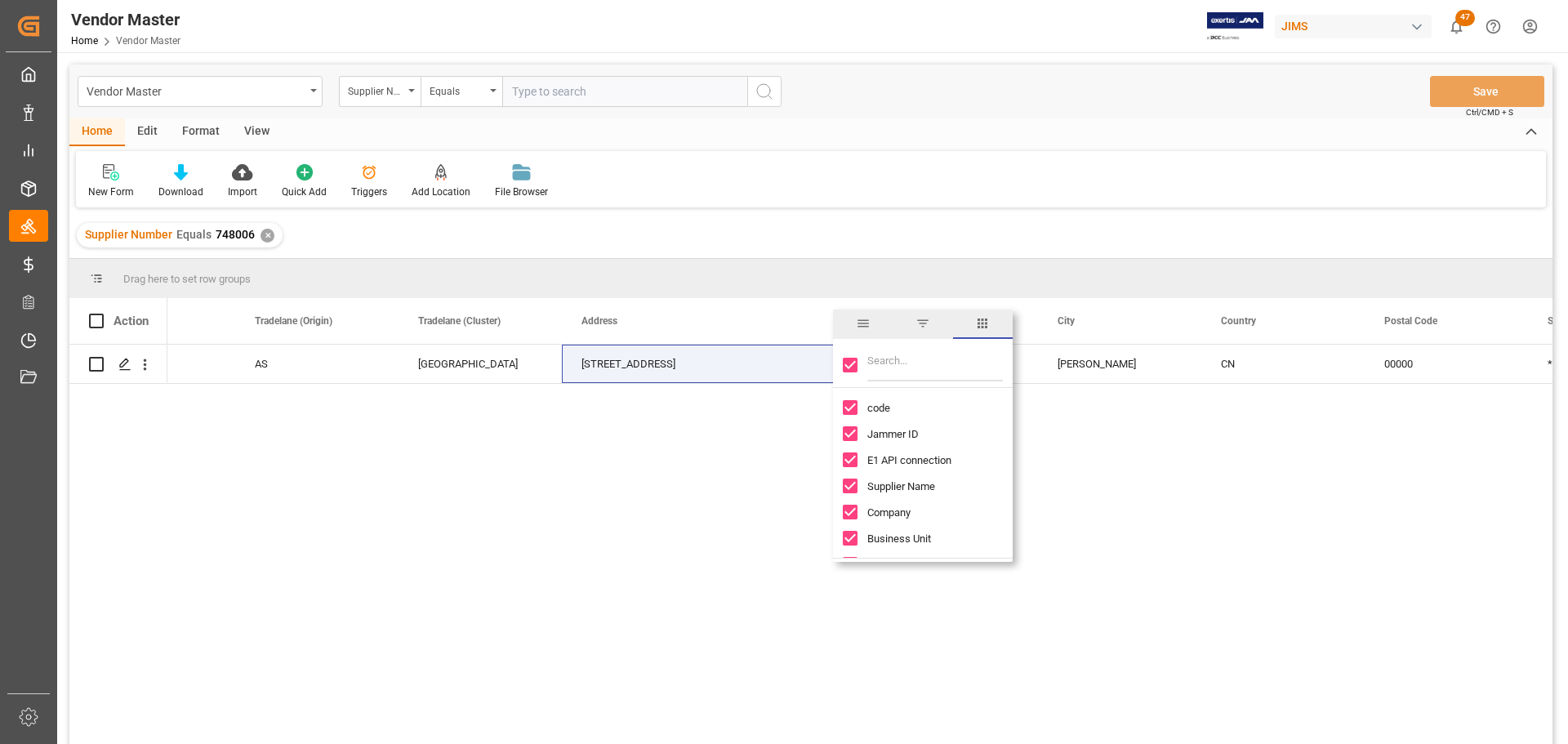
click at [850, 362] on input "Toggle Select All Columns" at bounding box center [850, 365] width 15 height 15
checkbox input "false"
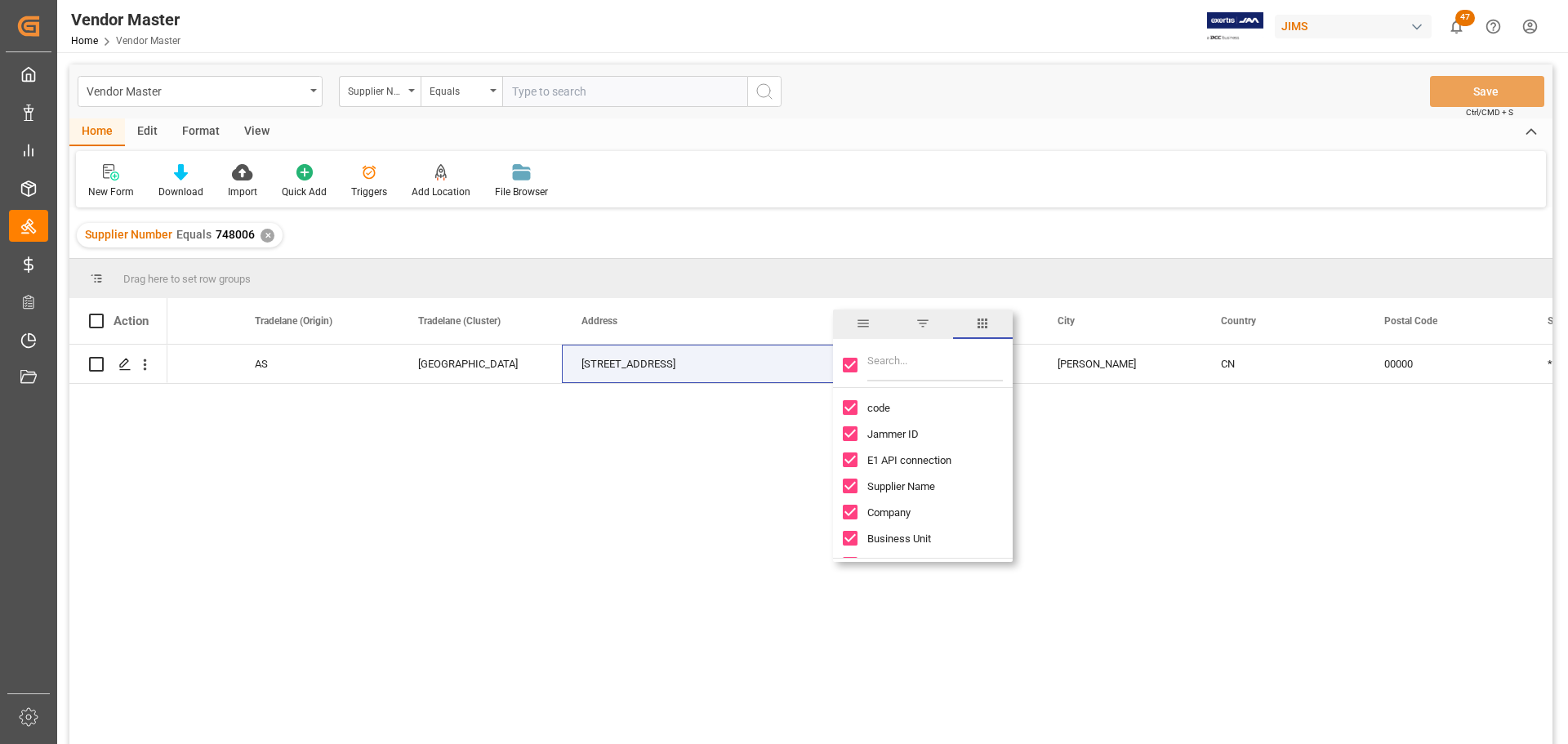
checkbox input "false"
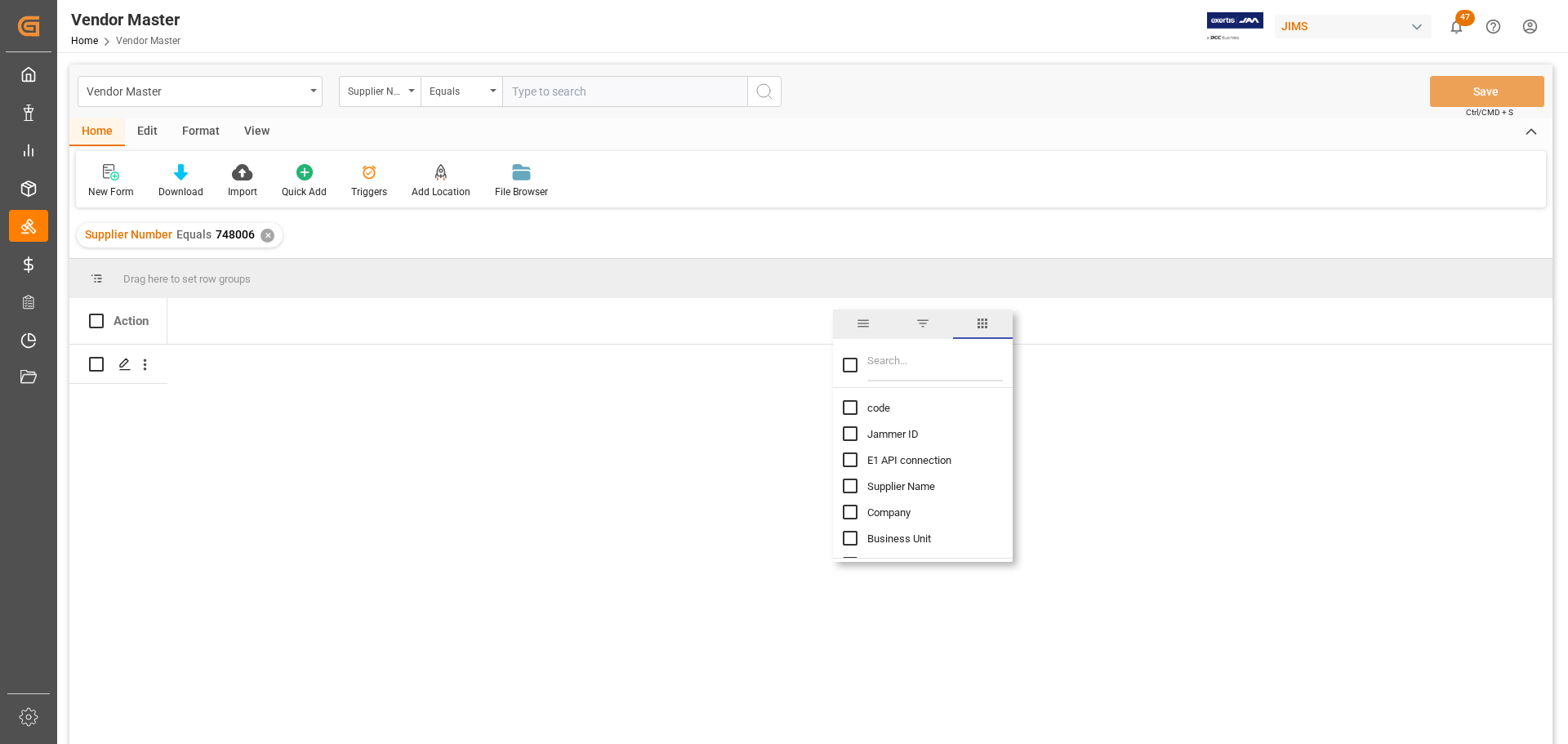
click at [882, 364] on input "Filter Columns Input" at bounding box center [934, 365] width 135 height 33
type input "fact"
click at [850, 433] on input "Vendor Factory/Warehouse name column toggle visibility (hidden)" at bounding box center [850, 434] width 15 height 15
checkbox input "true"
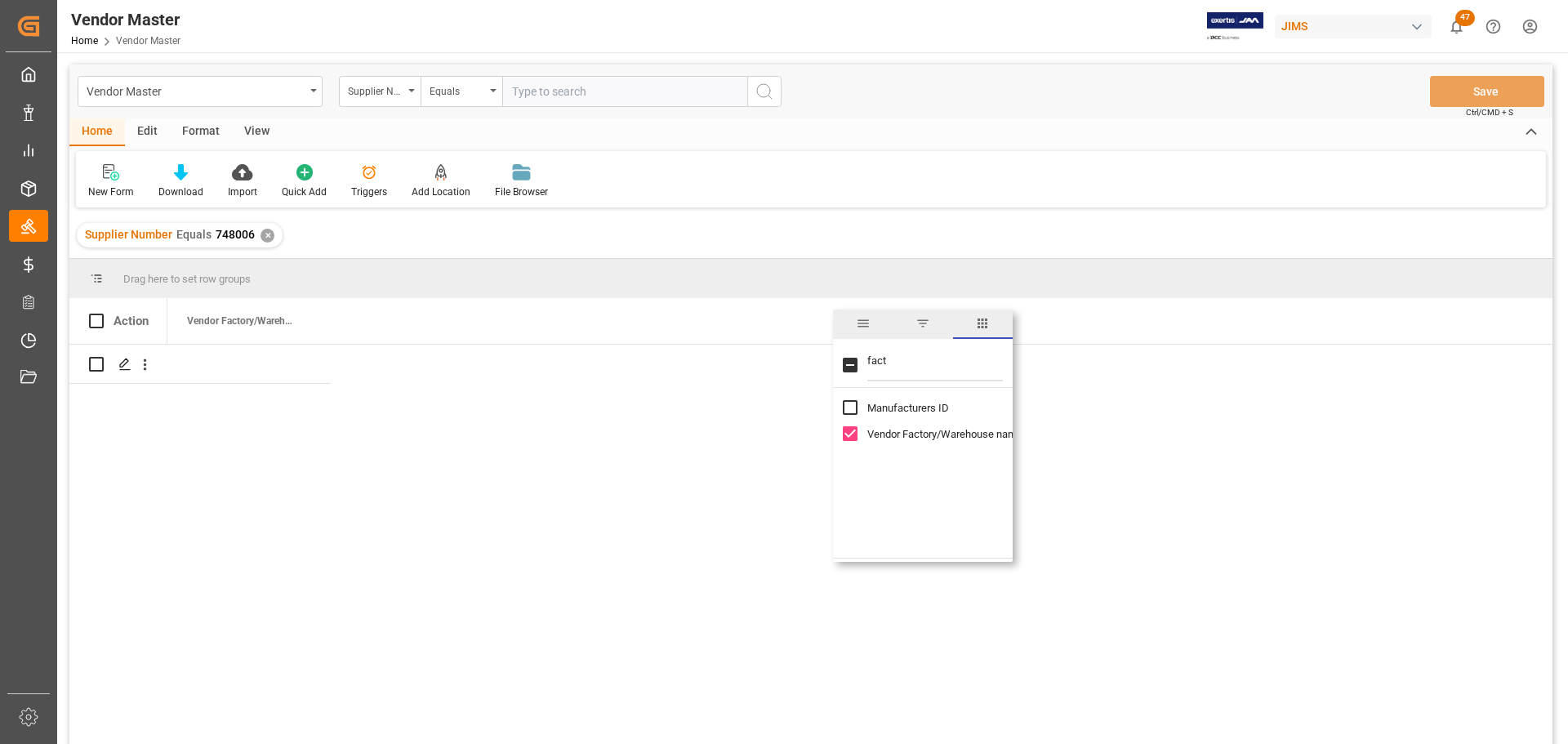
checkbox input "false"
click at [240, 366] on div "Press SPACE to select this row." at bounding box center [249, 364] width 163 height 38
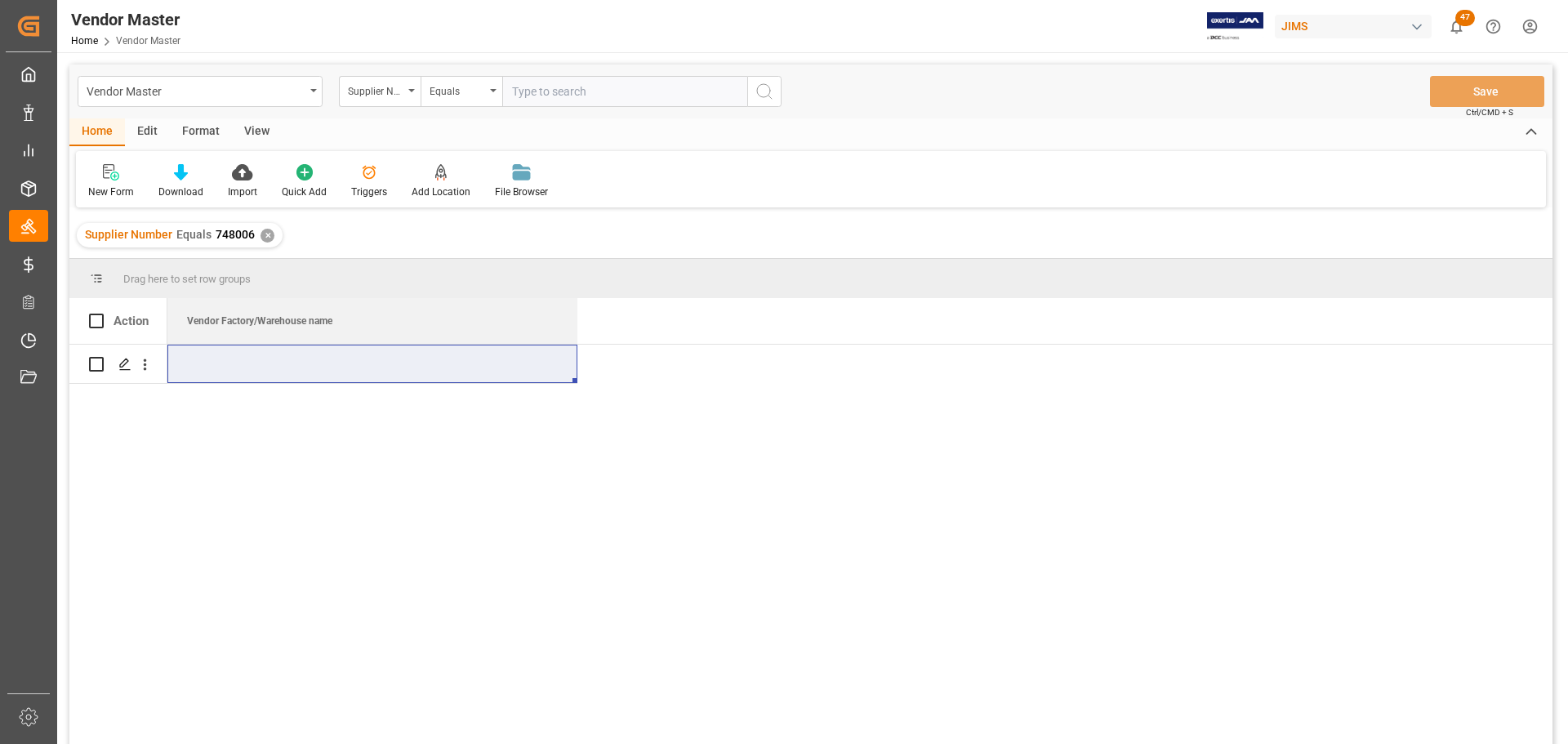
drag, startPoint x: 330, startPoint y: 317, endPoint x: 577, endPoint y: 346, distance: 248.7
click at [577, 346] on div "Action [GEOGRAPHIC_DATA]/Warehouse name" at bounding box center [810, 526] width 1483 height 457
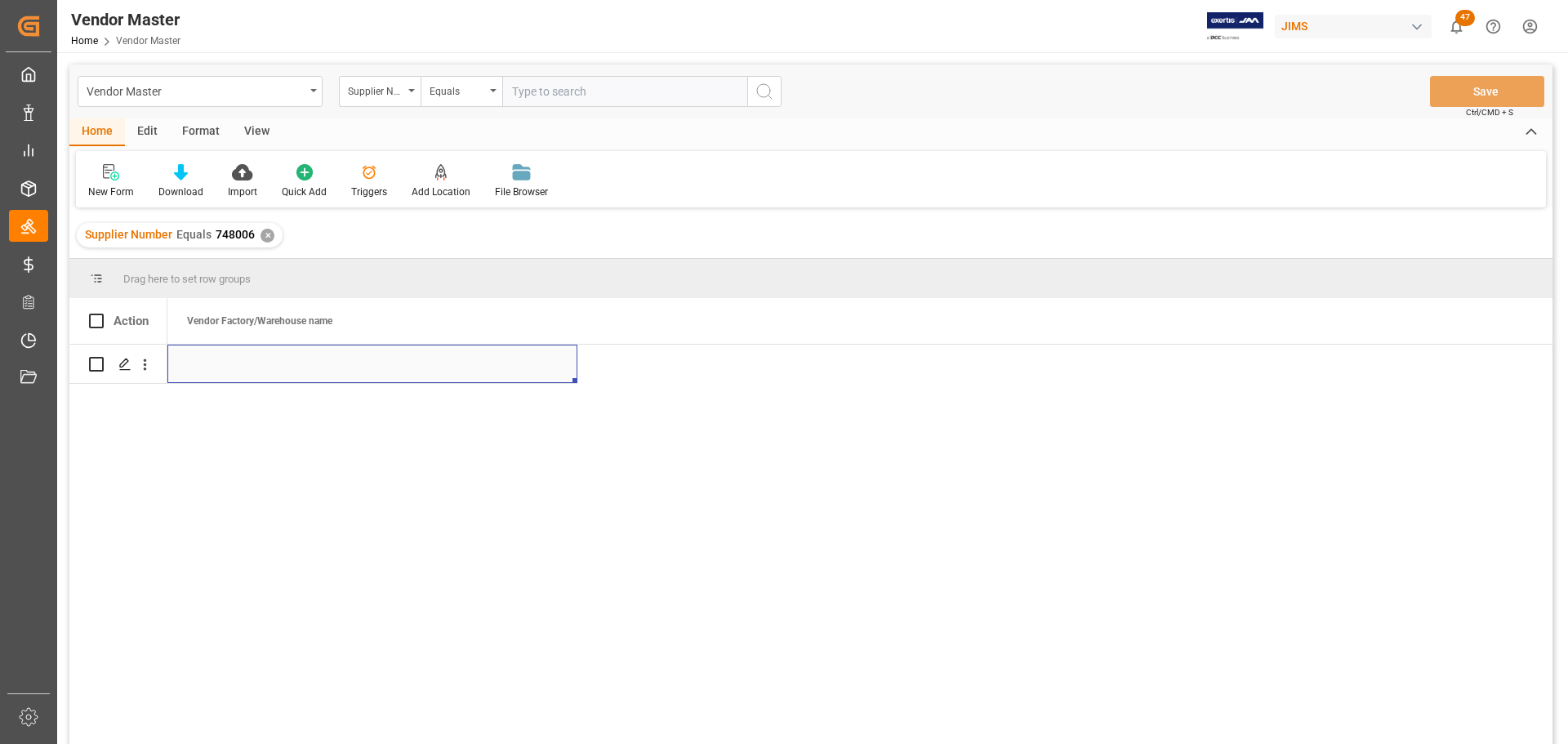
click at [260, 349] on div "Press SPACE to select this row." at bounding box center [372, 364] width 410 height 38
click at [261, 235] on div "✕" at bounding box center [267, 235] width 14 height 14
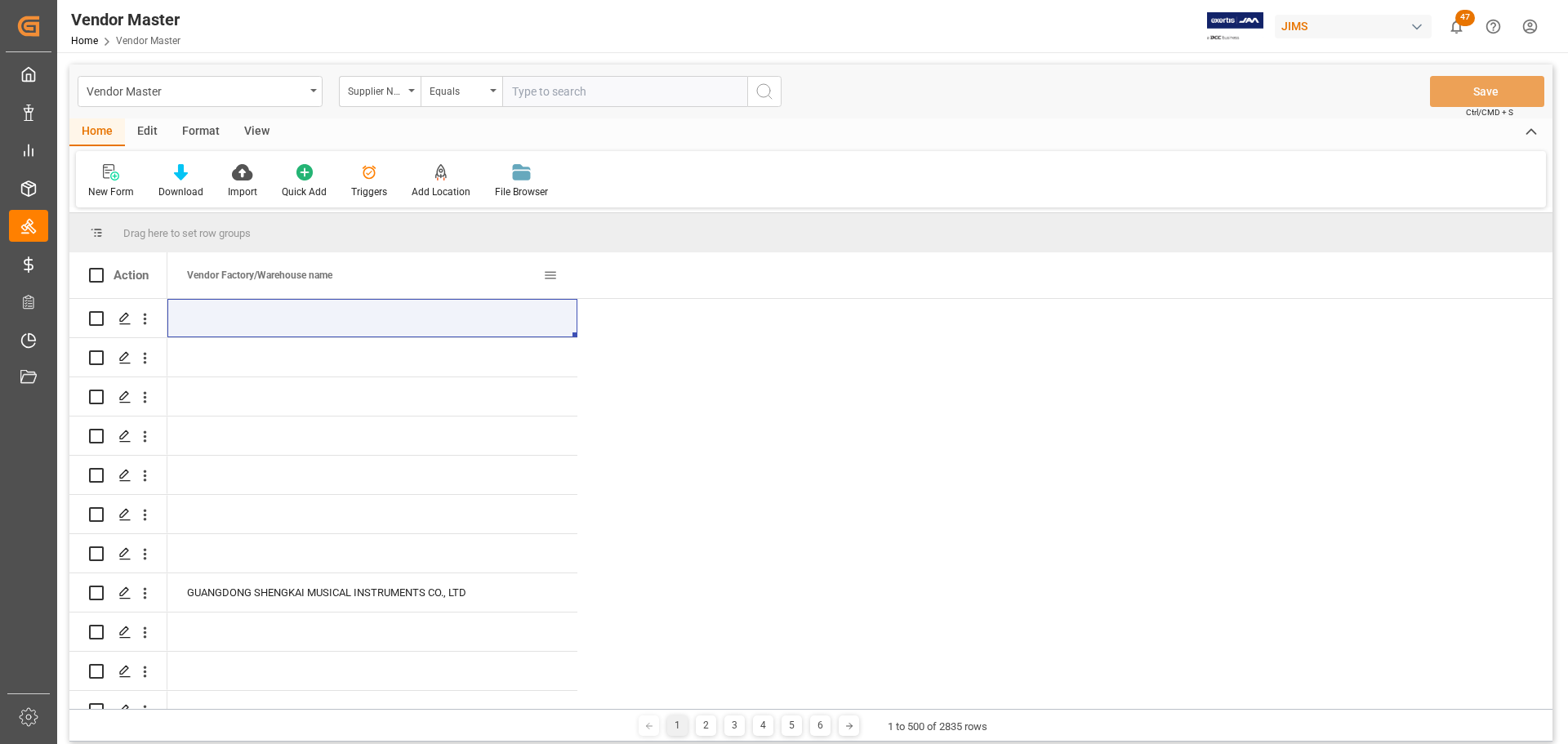
click at [256, 279] on span "Vendor Factory/Warehouse name" at bounding box center [260, 275] width 145 height 12
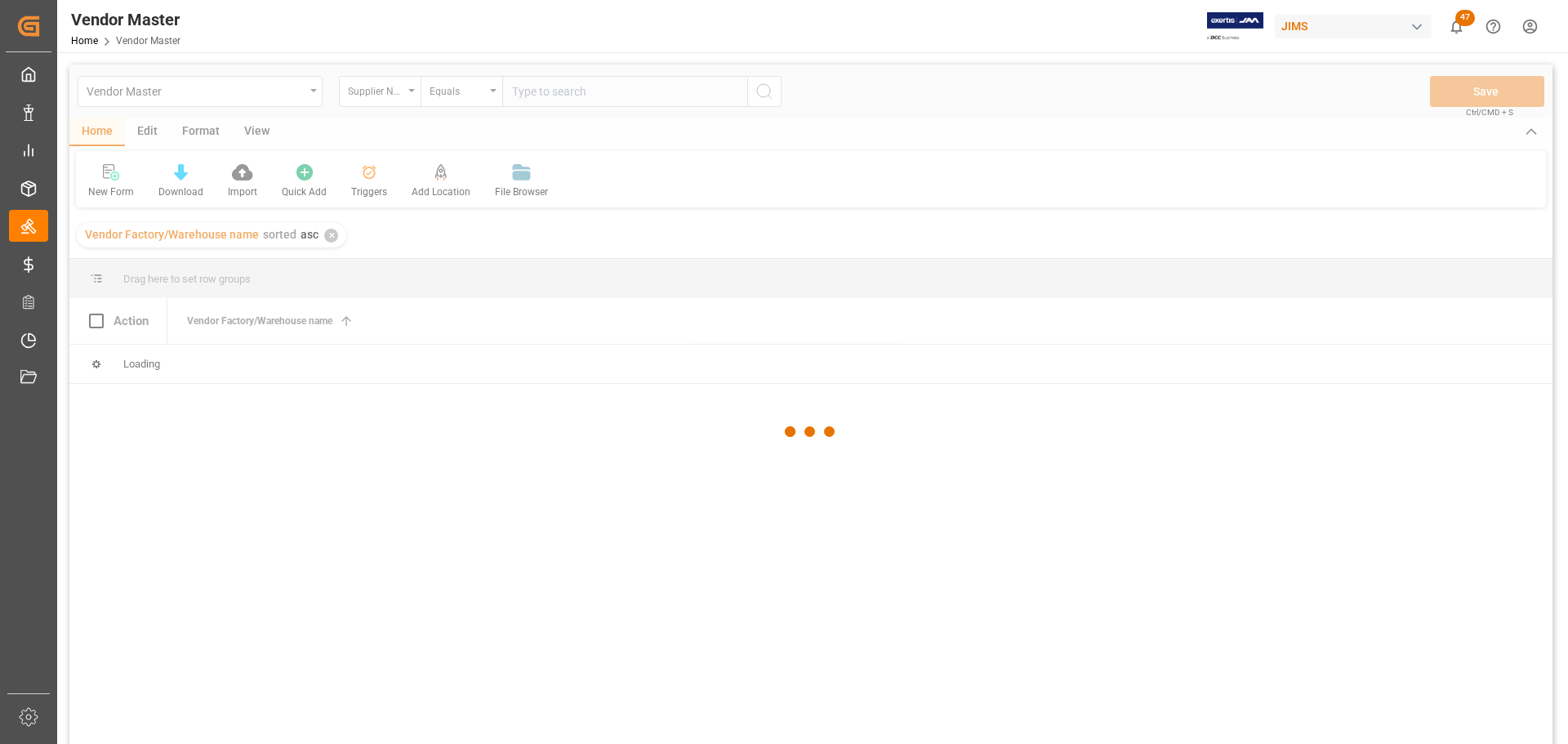
click at [339, 273] on div at bounding box center [810, 432] width 1483 height 735
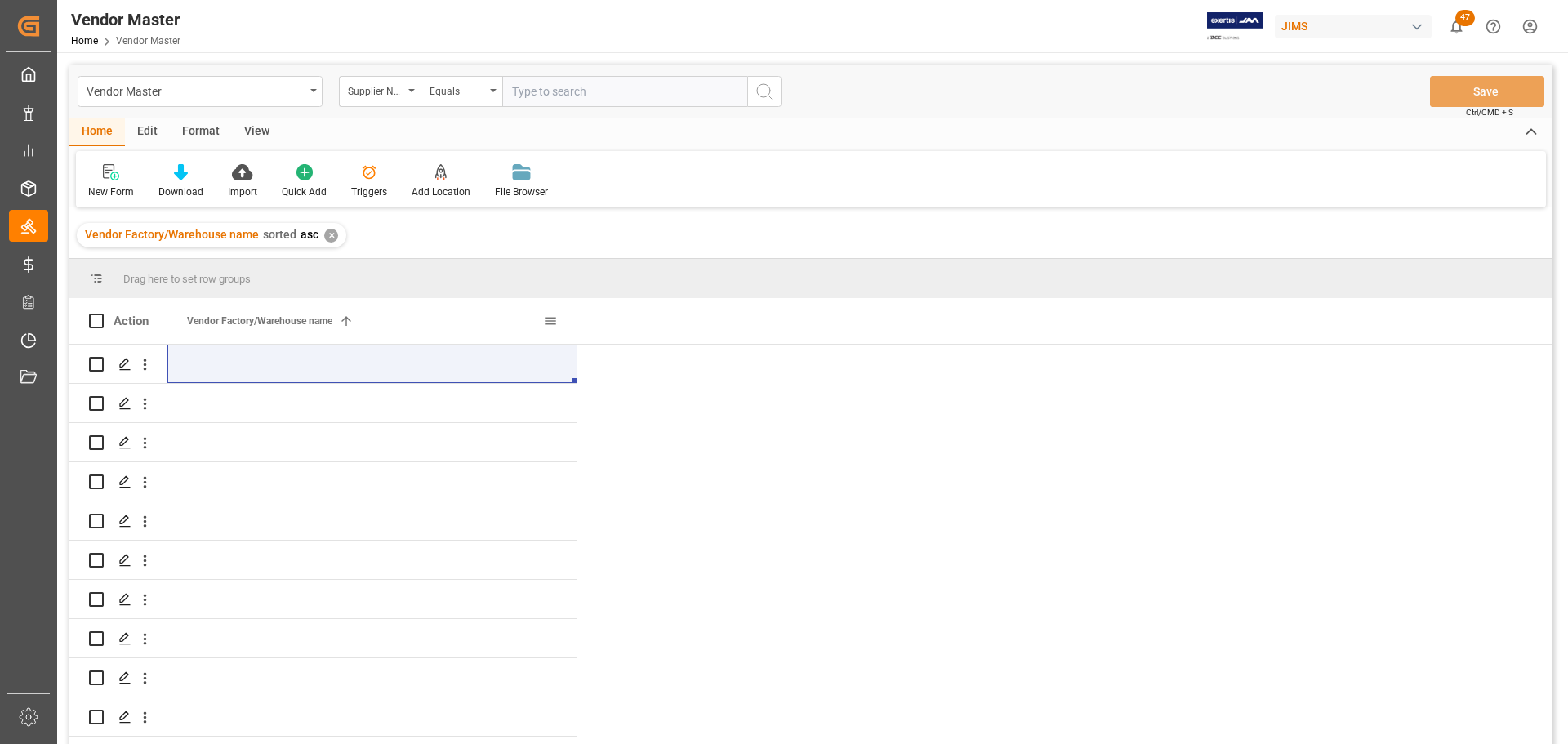
click at [358, 316] on div "Vendor Factory/Warehouse name 1" at bounding box center [365, 321] width 356 height 45
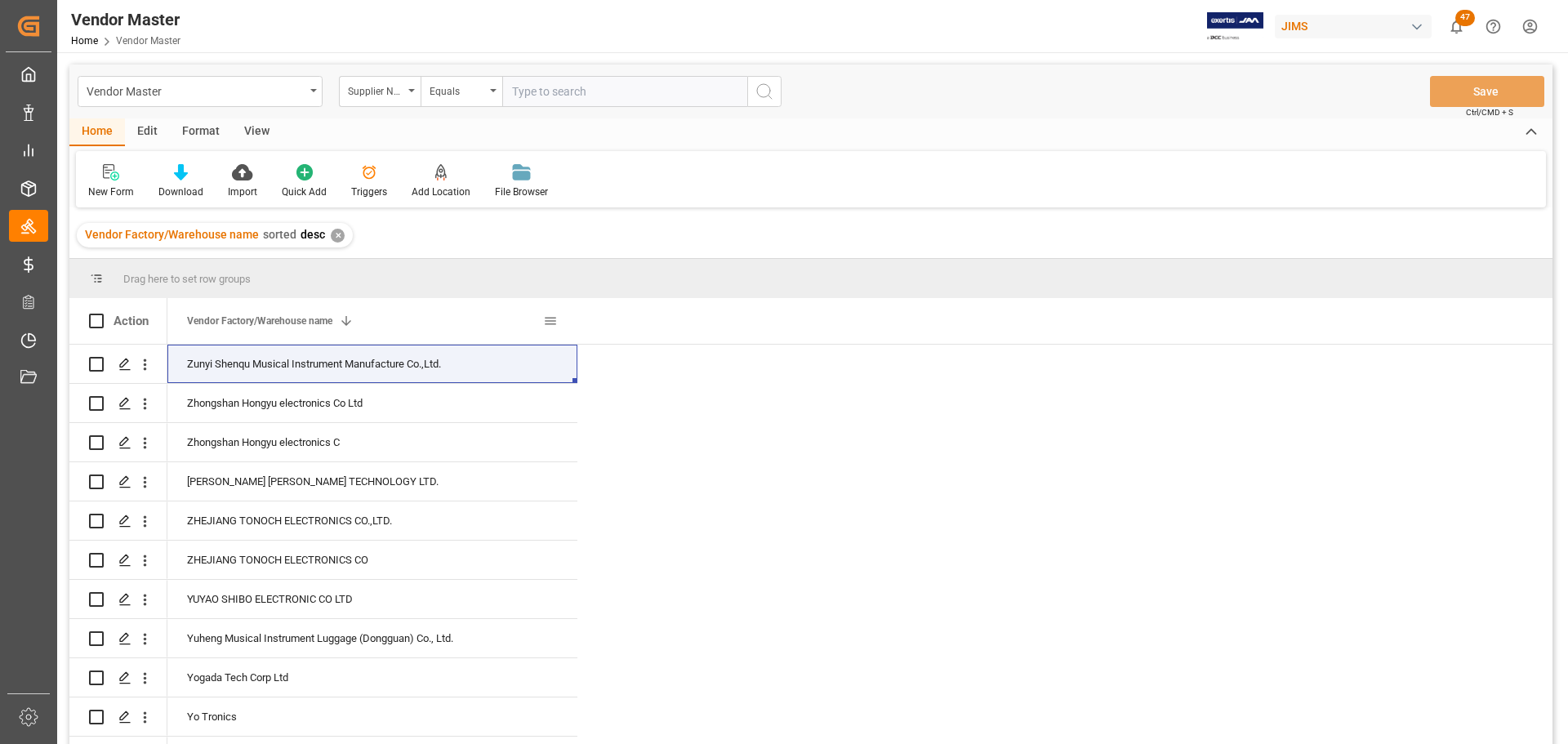
click at [547, 316] on span at bounding box center [550, 321] width 15 height 15
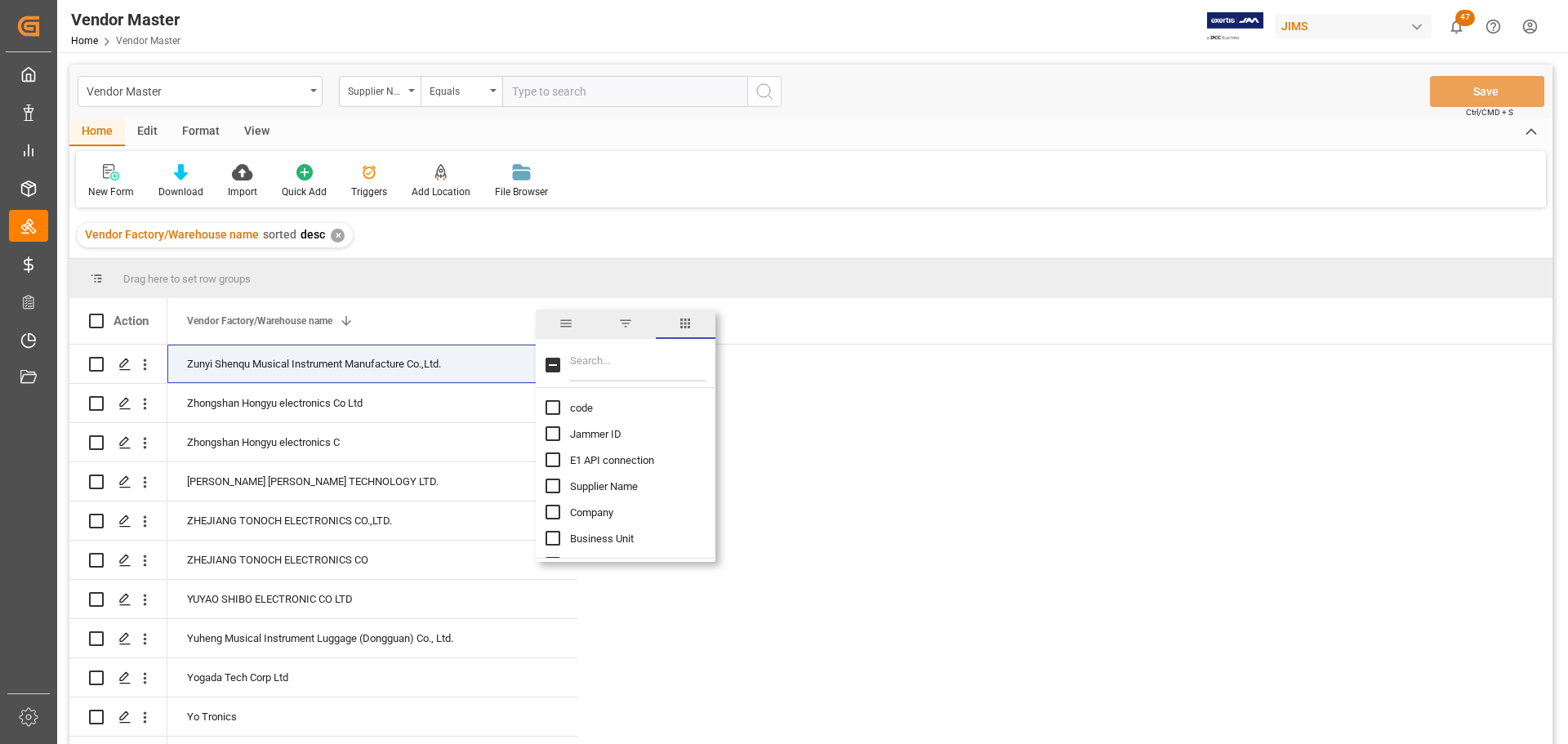
click at [597, 375] on input "Filter Columns Input" at bounding box center [637, 365] width 135 height 33
type input "Inco"
click at [548, 407] on input "Incoterm column toggle visibility (hidden)" at bounding box center [553, 408] width 15 height 15
checkbox input "true"
checkbox input "false"
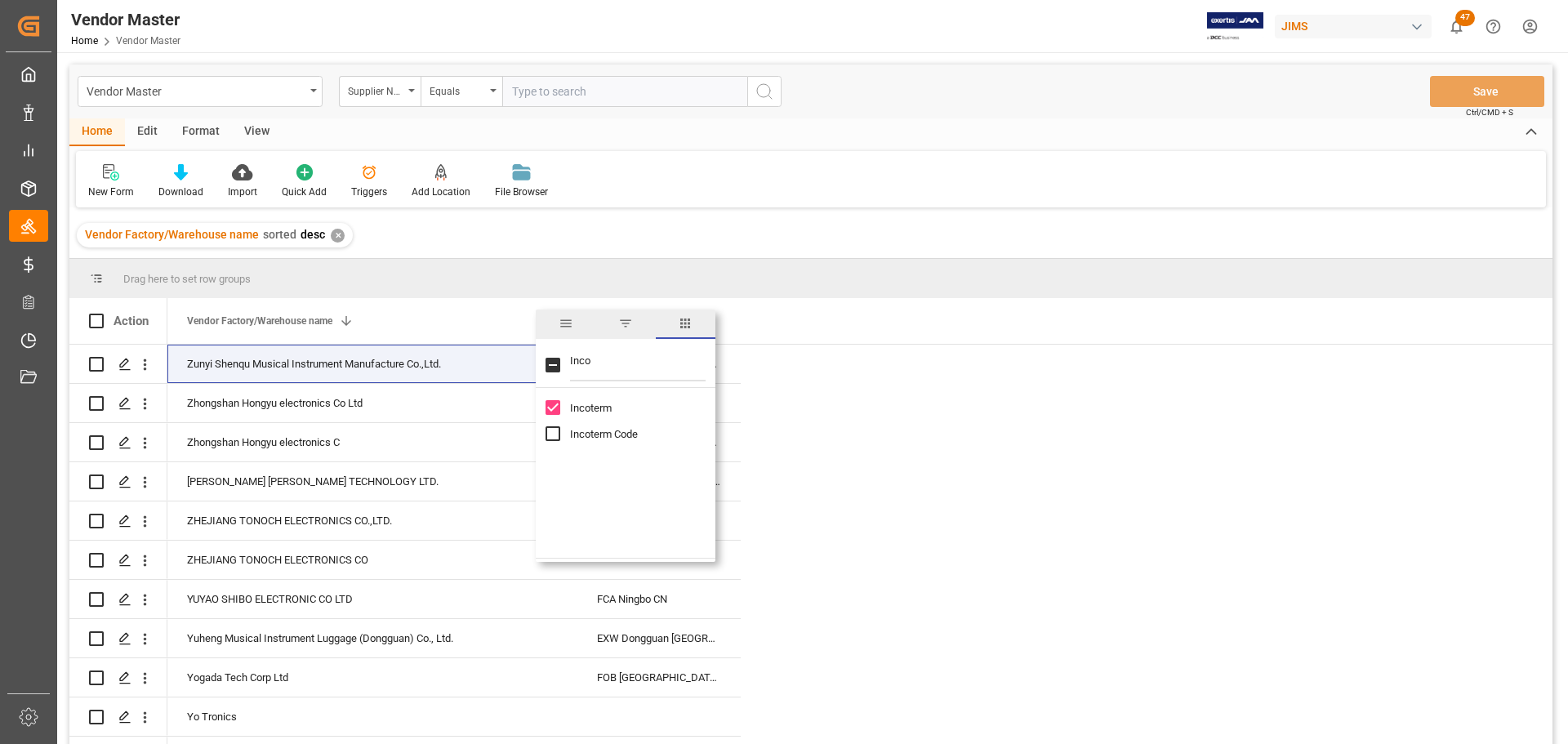
click at [550, 432] on input "Incoterm Code column toggle visibility (hidden)" at bounding box center [553, 434] width 15 height 15
checkbox input "true"
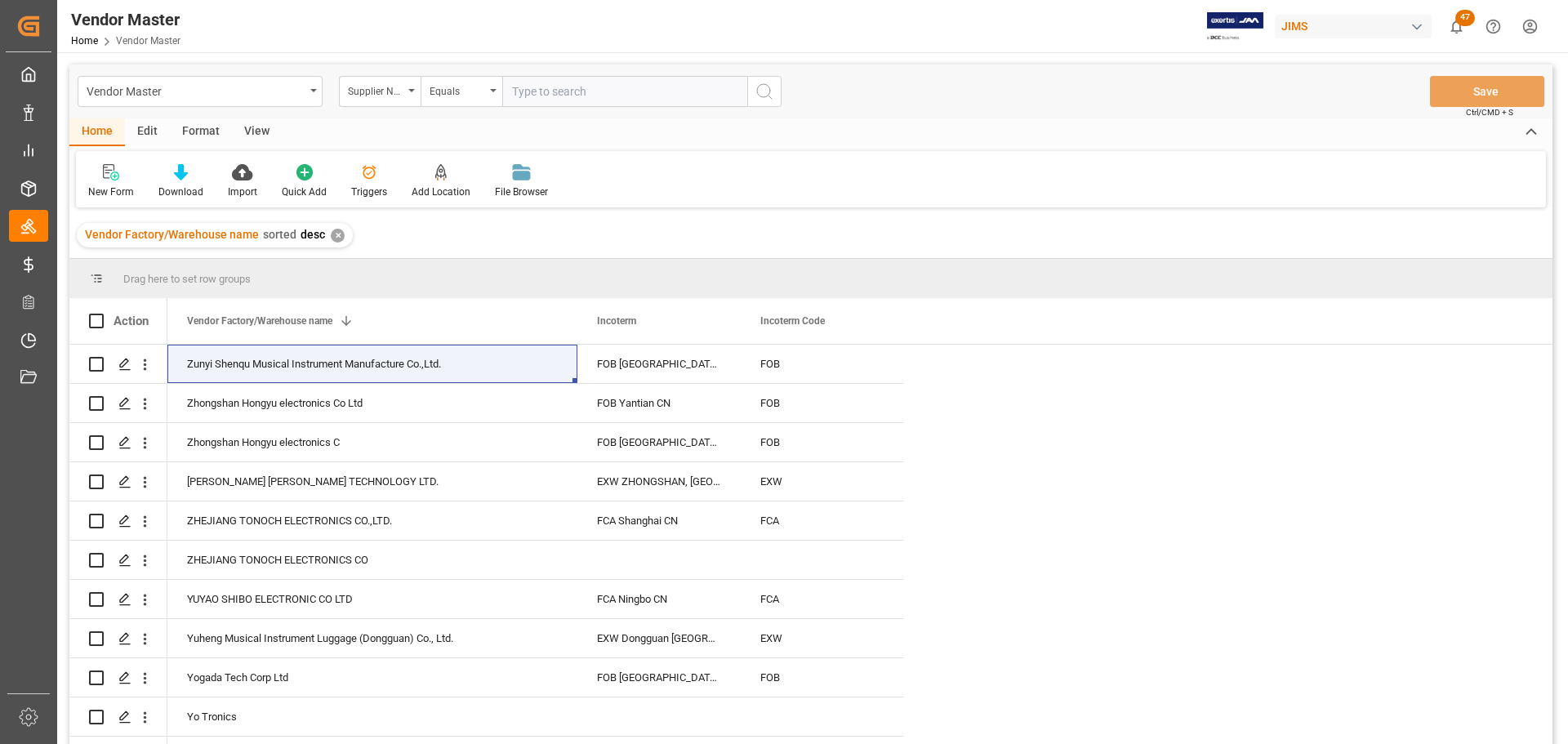
click at [331, 239] on div "✕" at bounding box center [337, 235] width 14 height 14
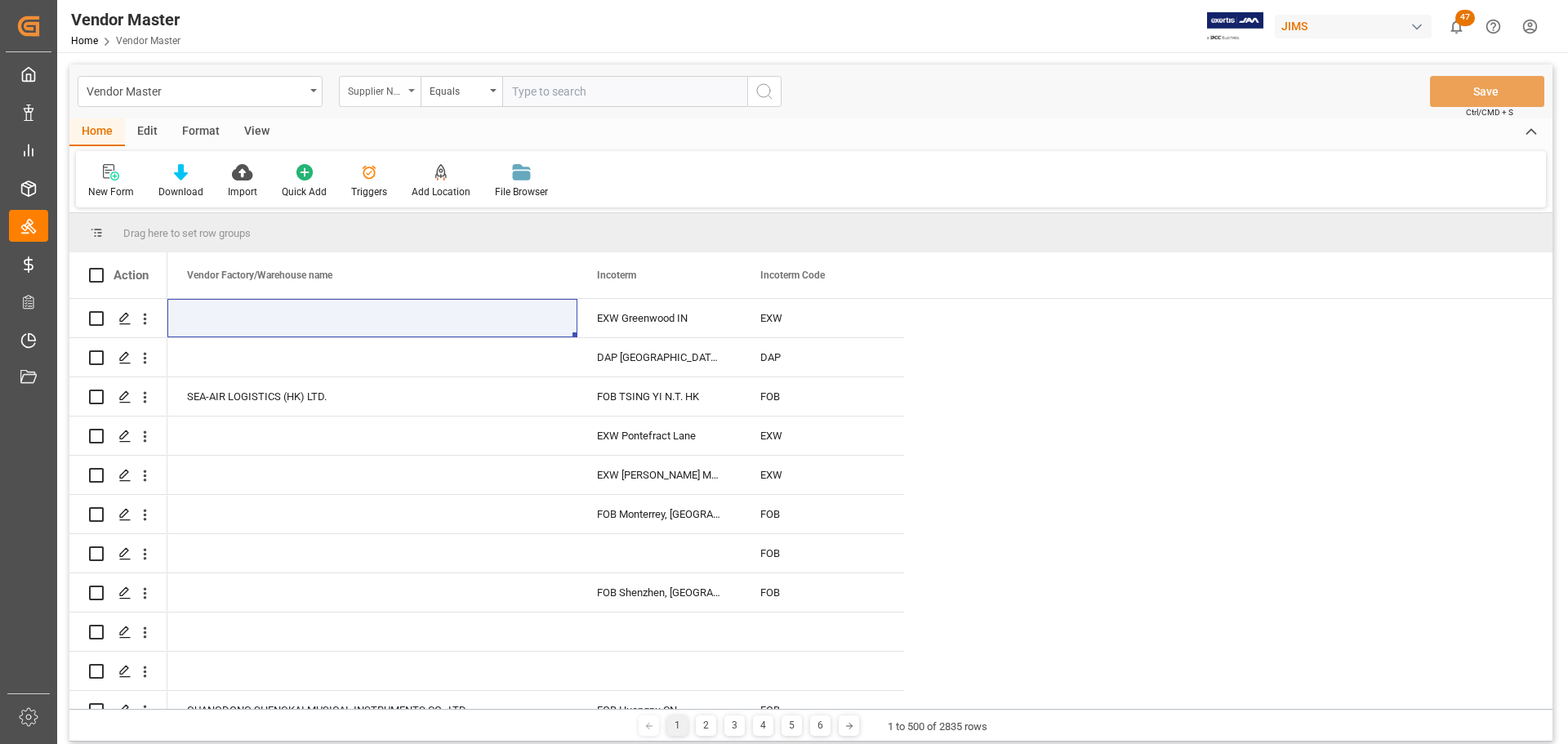
click at [388, 90] on div "Supplier Number" at bounding box center [375, 89] width 55 height 19
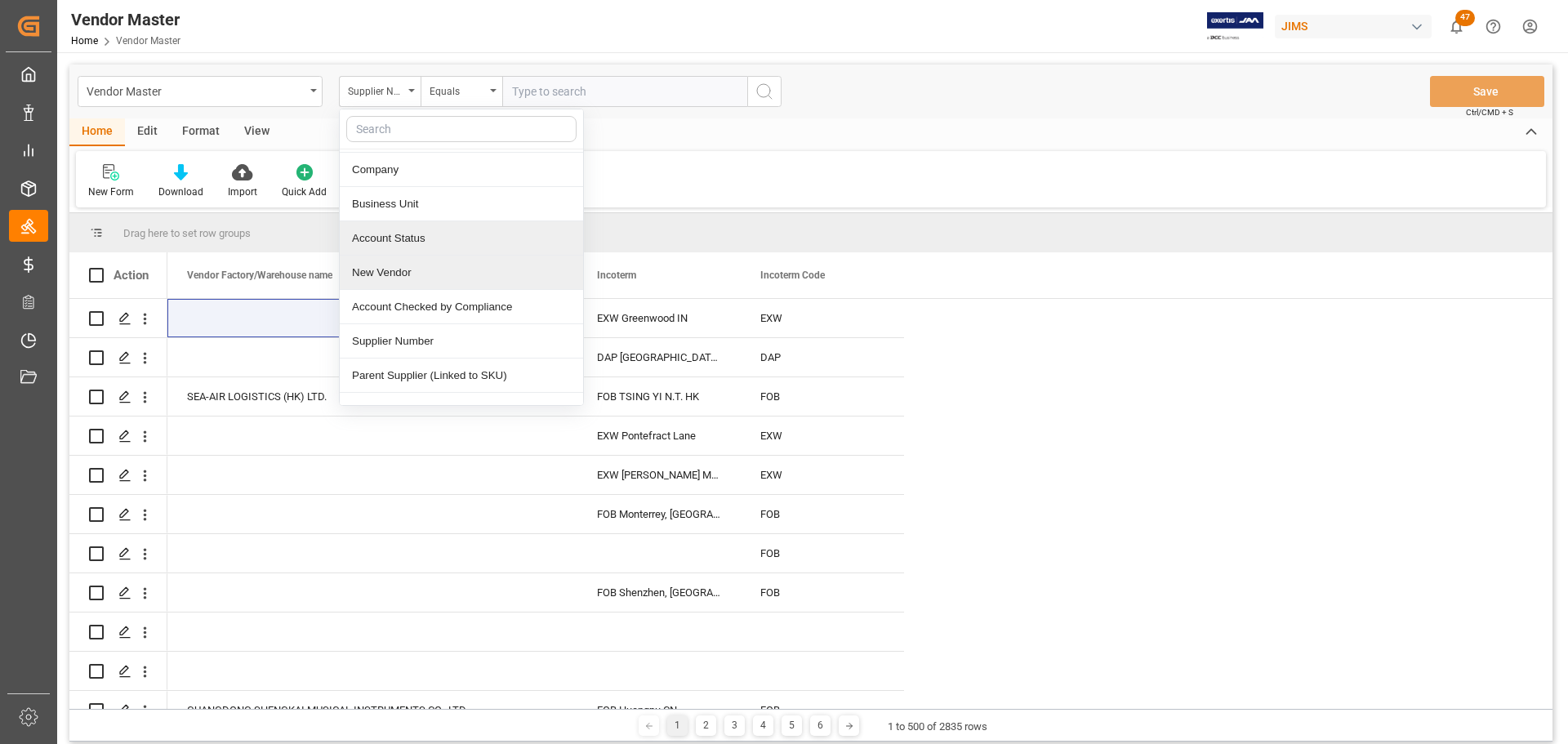
scroll to position [164, 0]
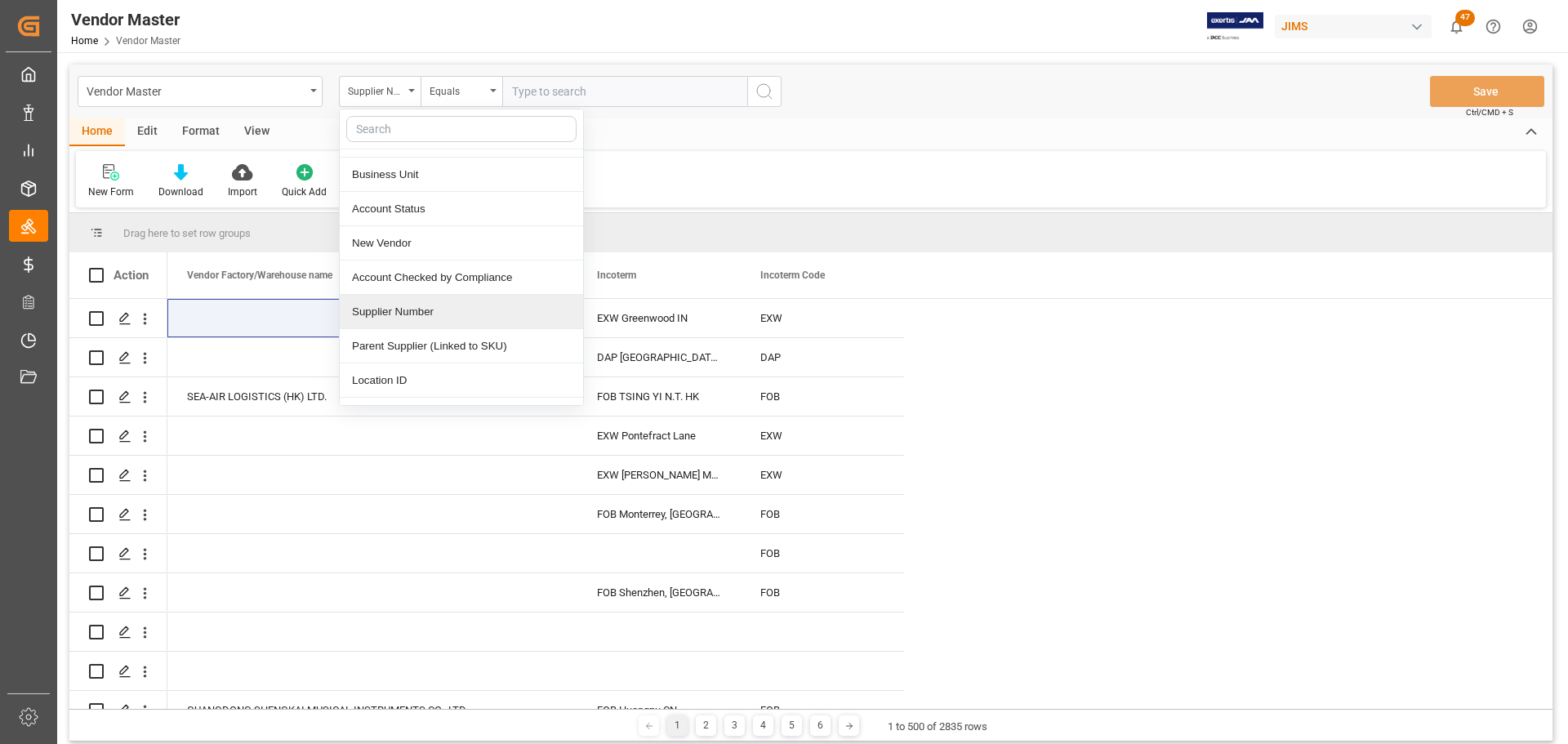
click at [467, 317] on div "Supplier Number" at bounding box center [461, 312] width 243 height 35
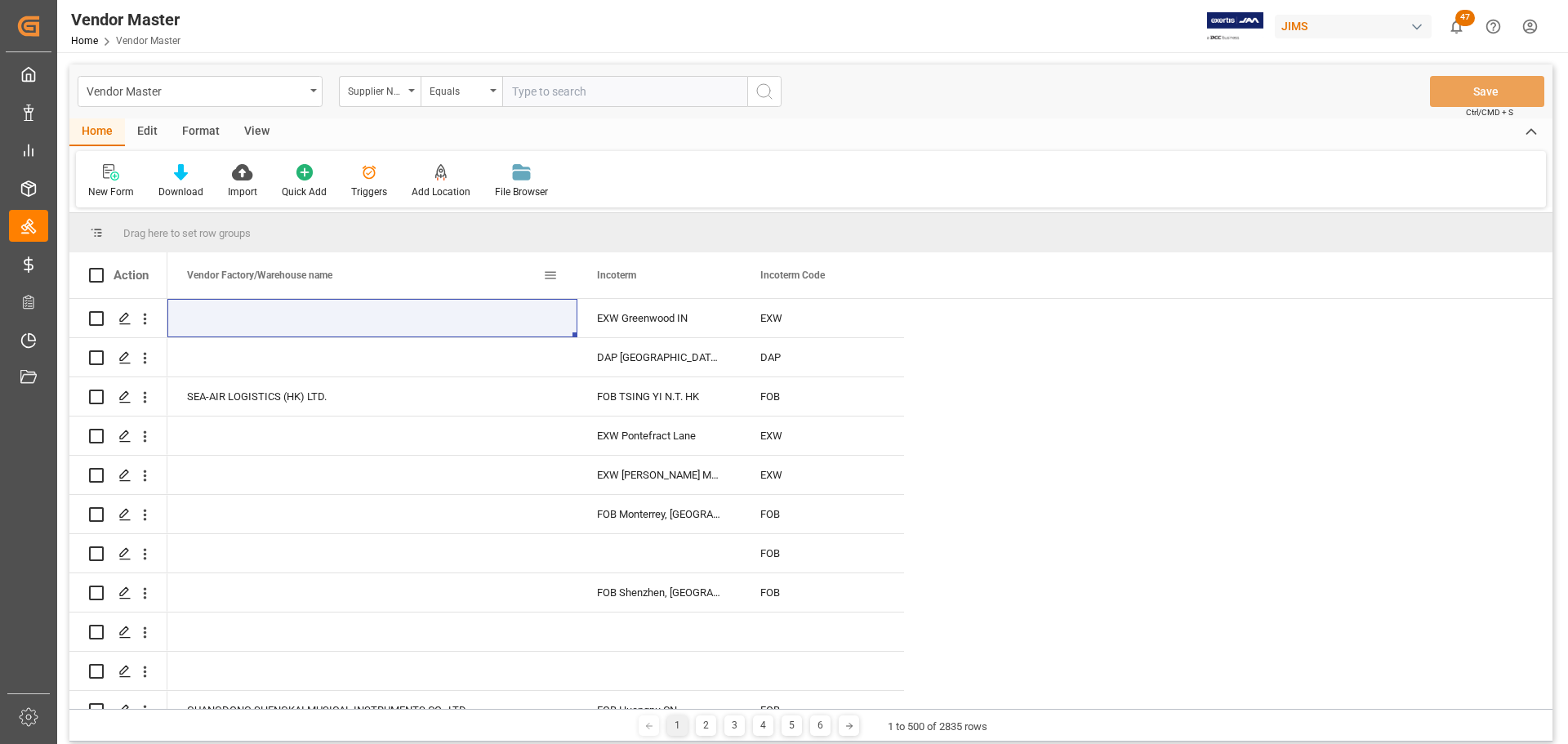
click at [549, 272] on span at bounding box center [550, 275] width 15 height 15
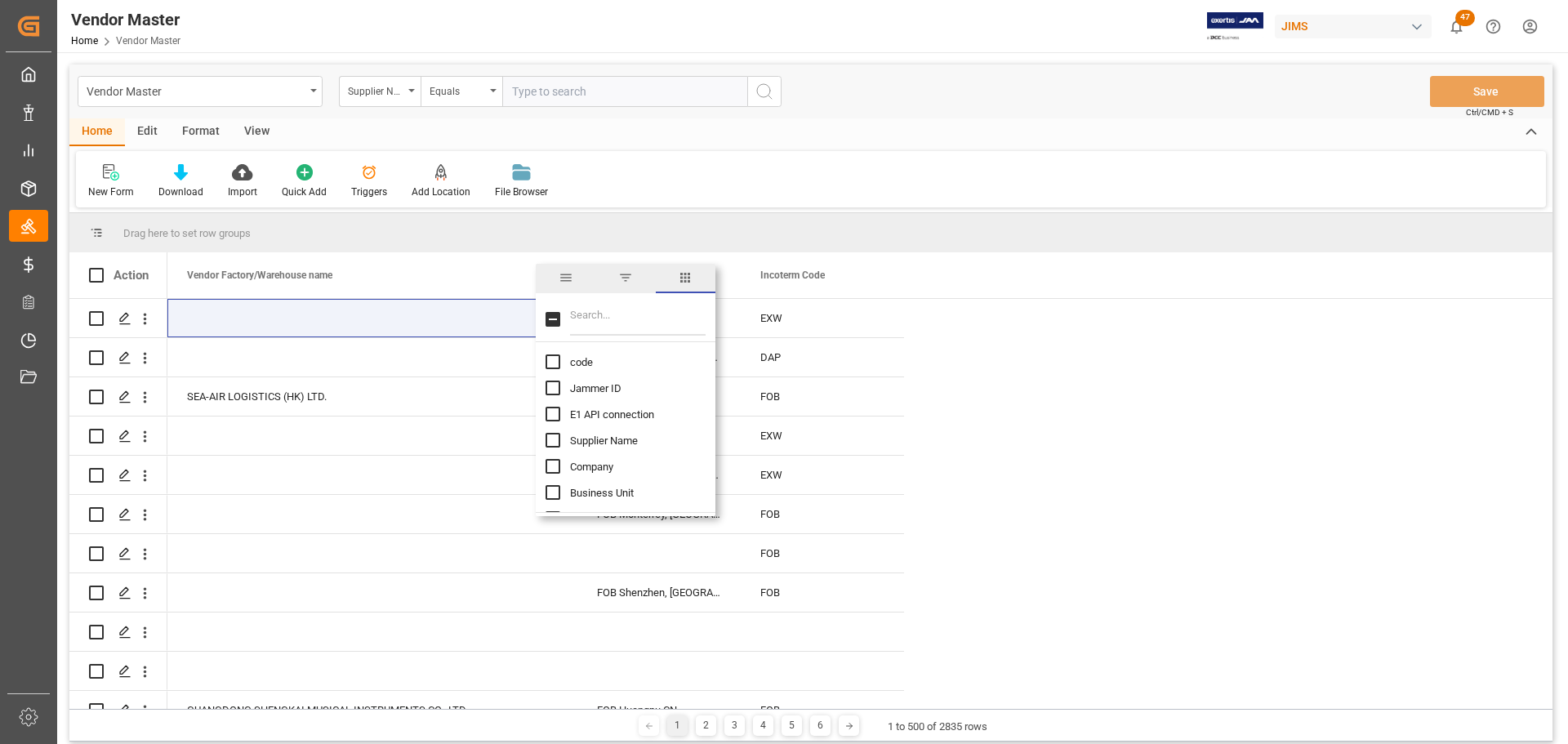
click at [552, 318] on input "Toggle Select All Columns" at bounding box center [553, 320] width 15 height 15
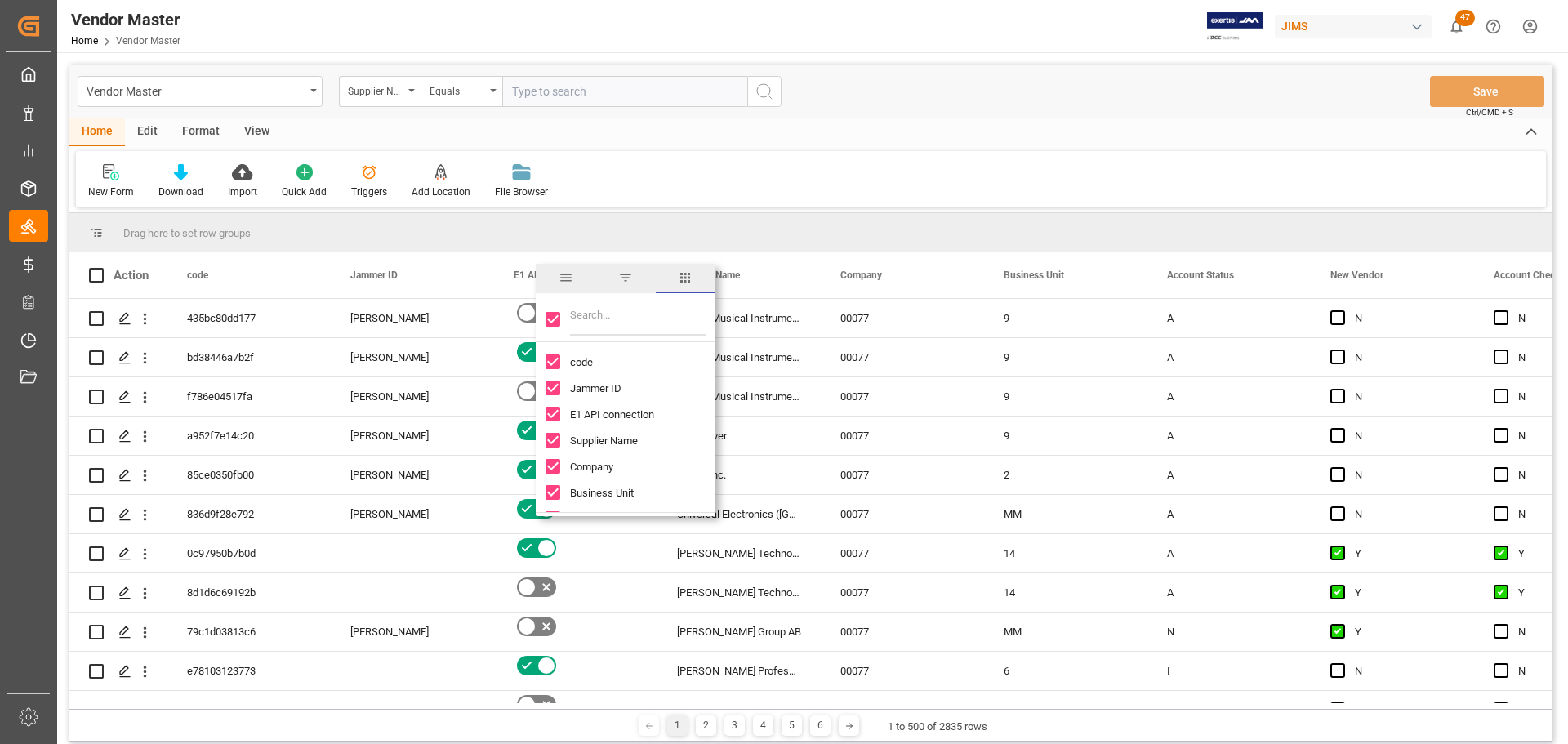
click at [616, 94] on input "text" at bounding box center [625, 92] width 245 height 31
click at [599, 90] on input "text" at bounding box center [625, 92] width 245 height 31
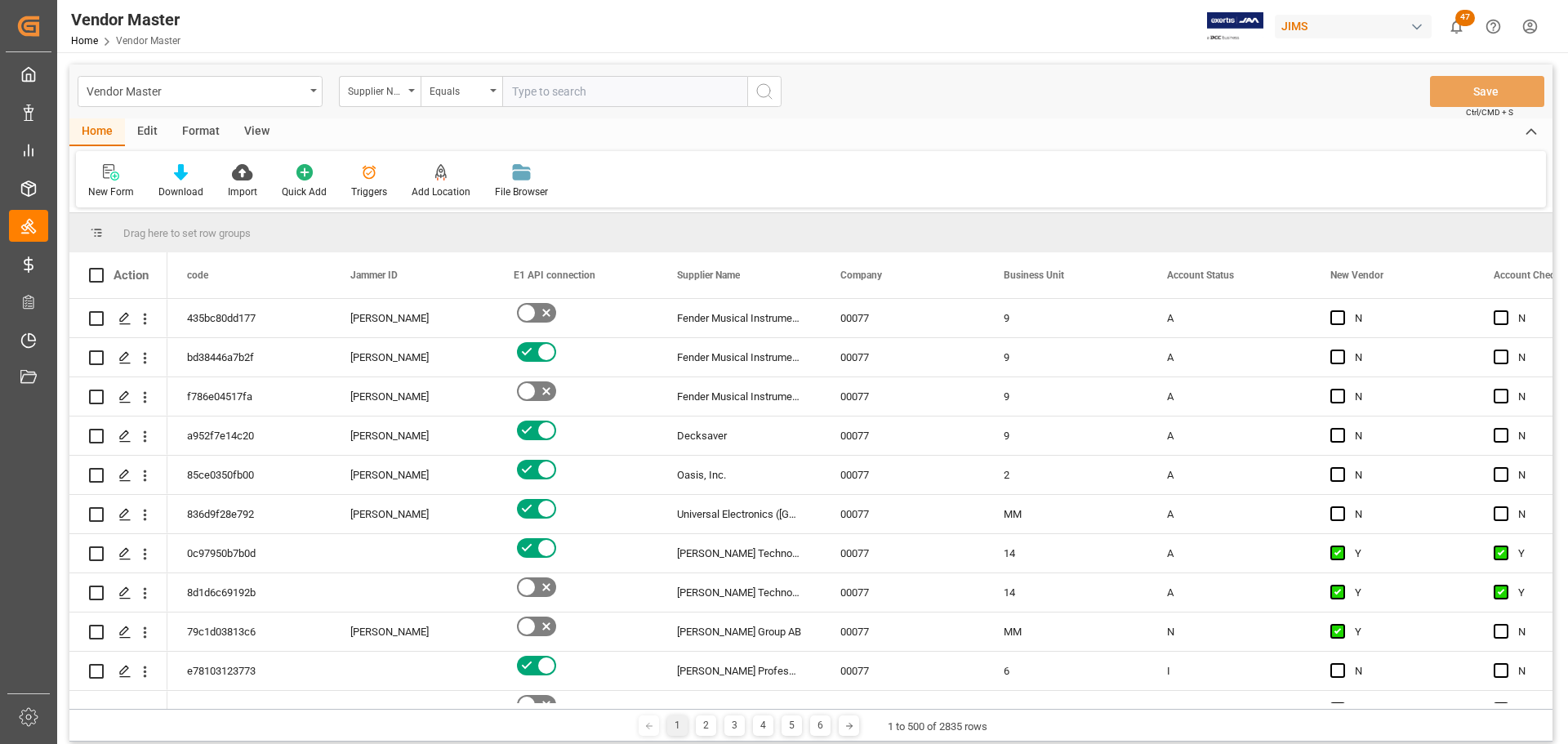
paste input "Positive Grid Limited 16573937 108 Summerlea Rd, Brampton, ON L6T 4X3, Canada"
click at [678, 86] on input "Positive Grid Limited 16573937 108 Summerlea Rd, Brampton, ON L6T 4X3, Canada" at bounding box center [625, 92] width 245 height 31
paste input "748006"
type input "748006"
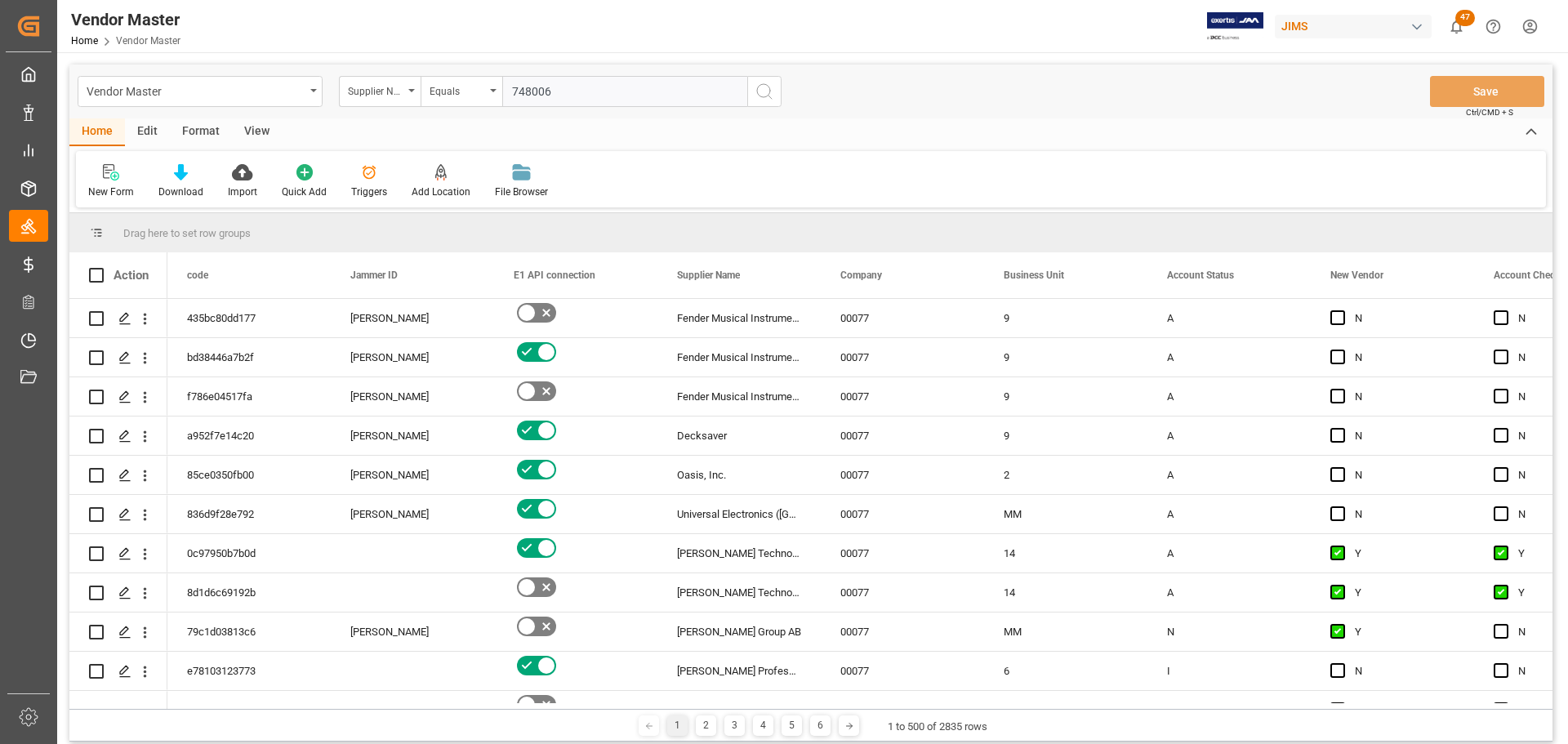
click at [760, 94] on icon "search button" at bounding box center [764, 92] width 20 height 20
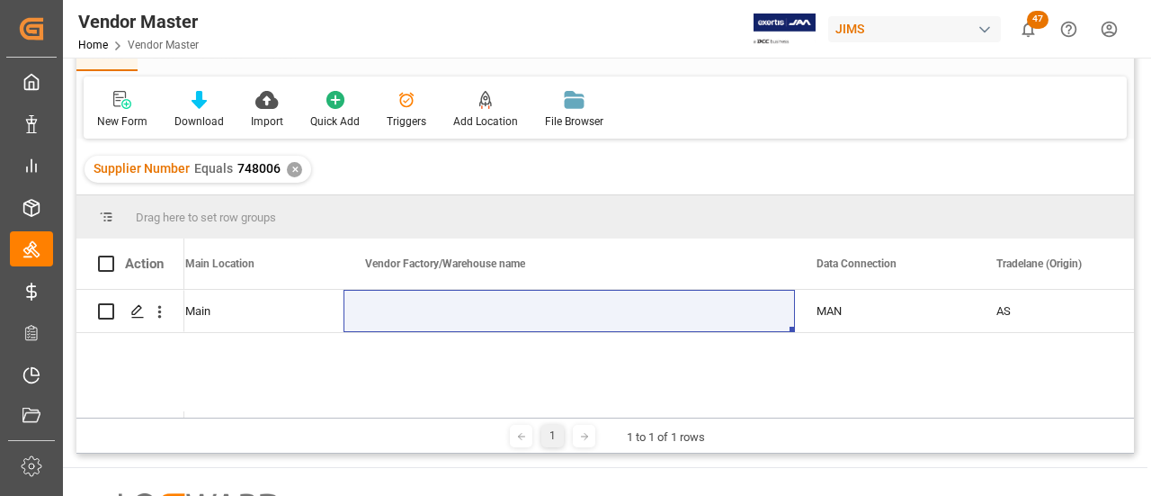
scroll to position [0, 2371]
